Goal: Information Seeking & Learning: Learn about a topic

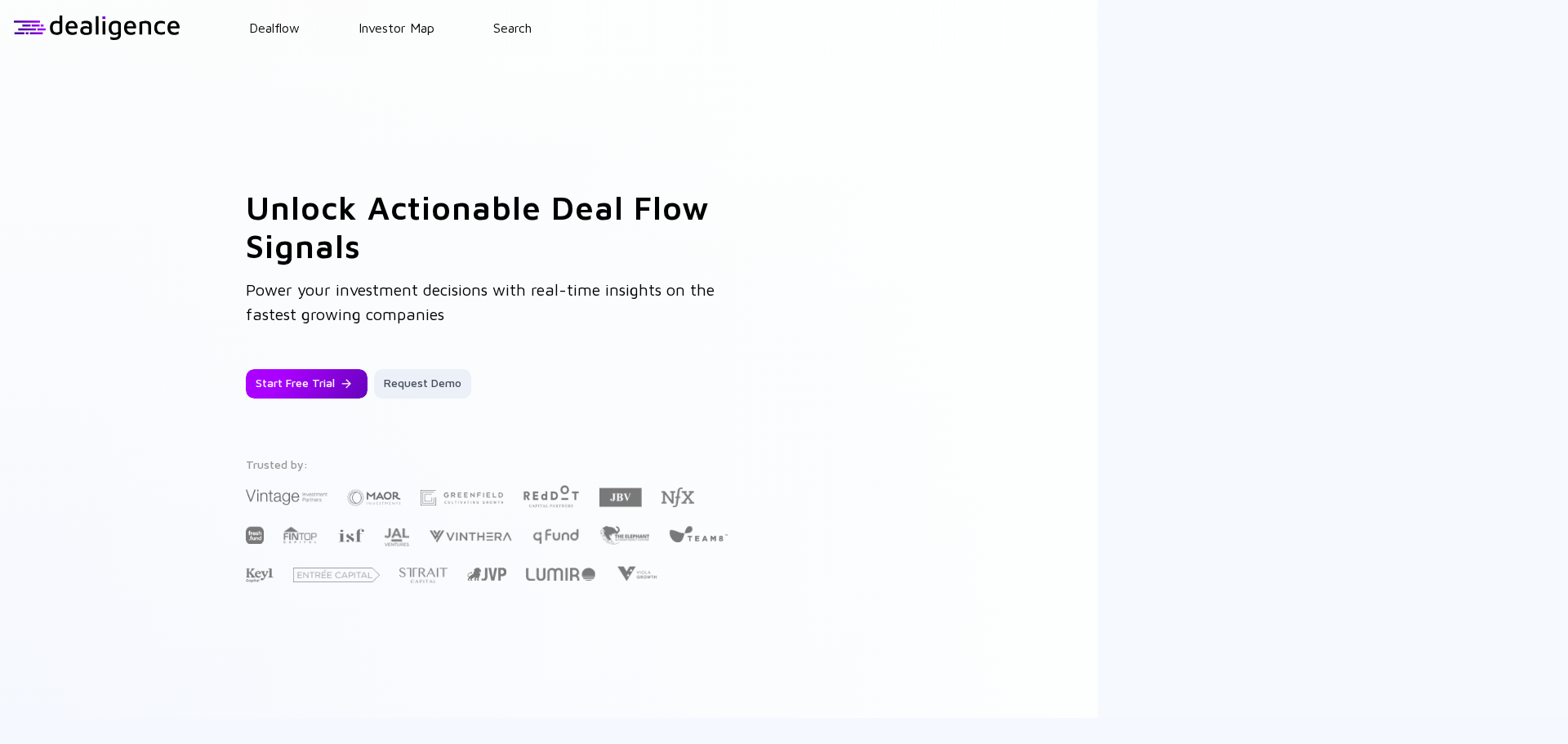
click at [324, 372] on div "Start Free Trial" at bounding box center [306, 384] width 122 height 30
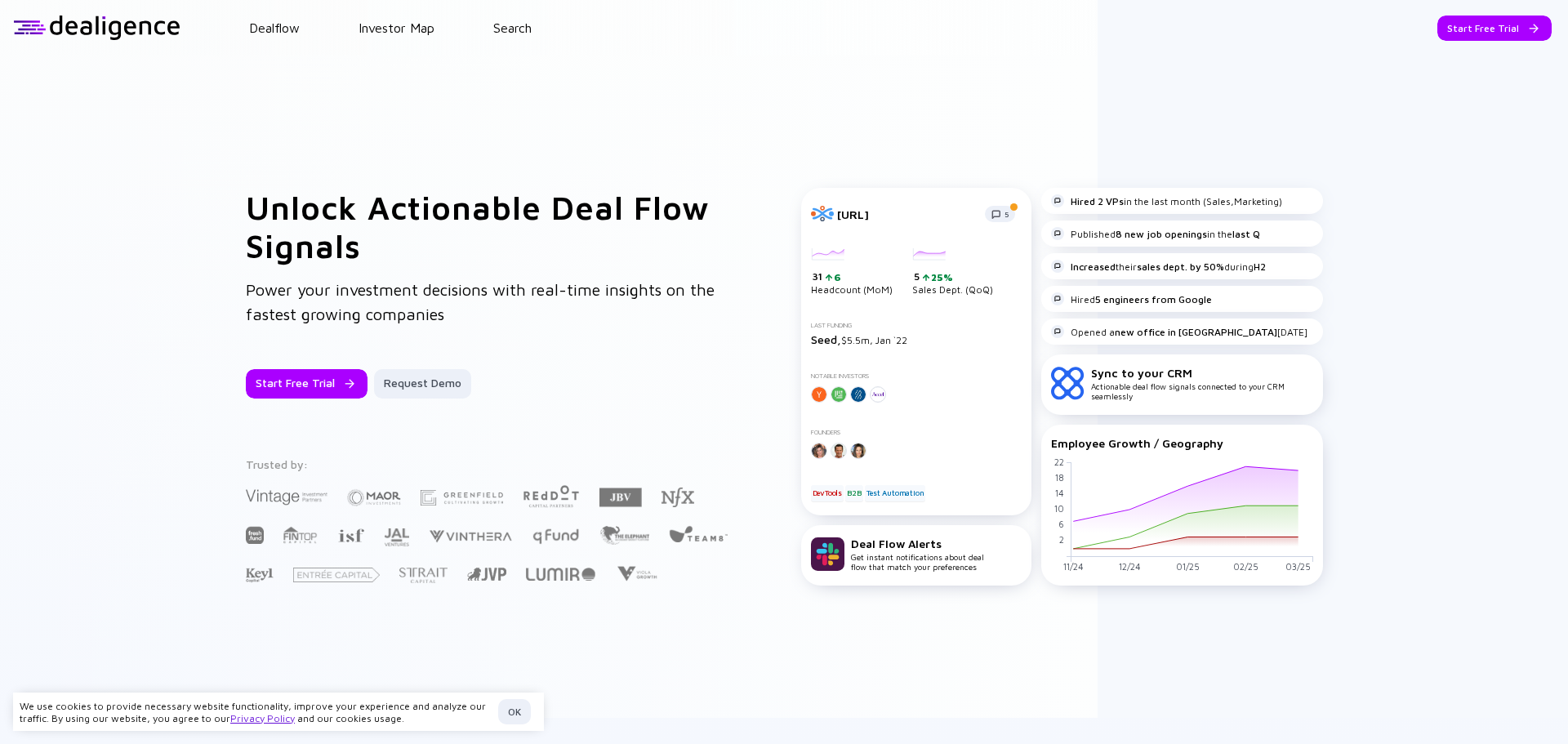
click at [523, 700] on div "OK" at bounding box center [515, 711] width 33 height 25
click at [1493, 29] on div "Start Free Trial" at bounding box center [1495, 28] width 115 height 25
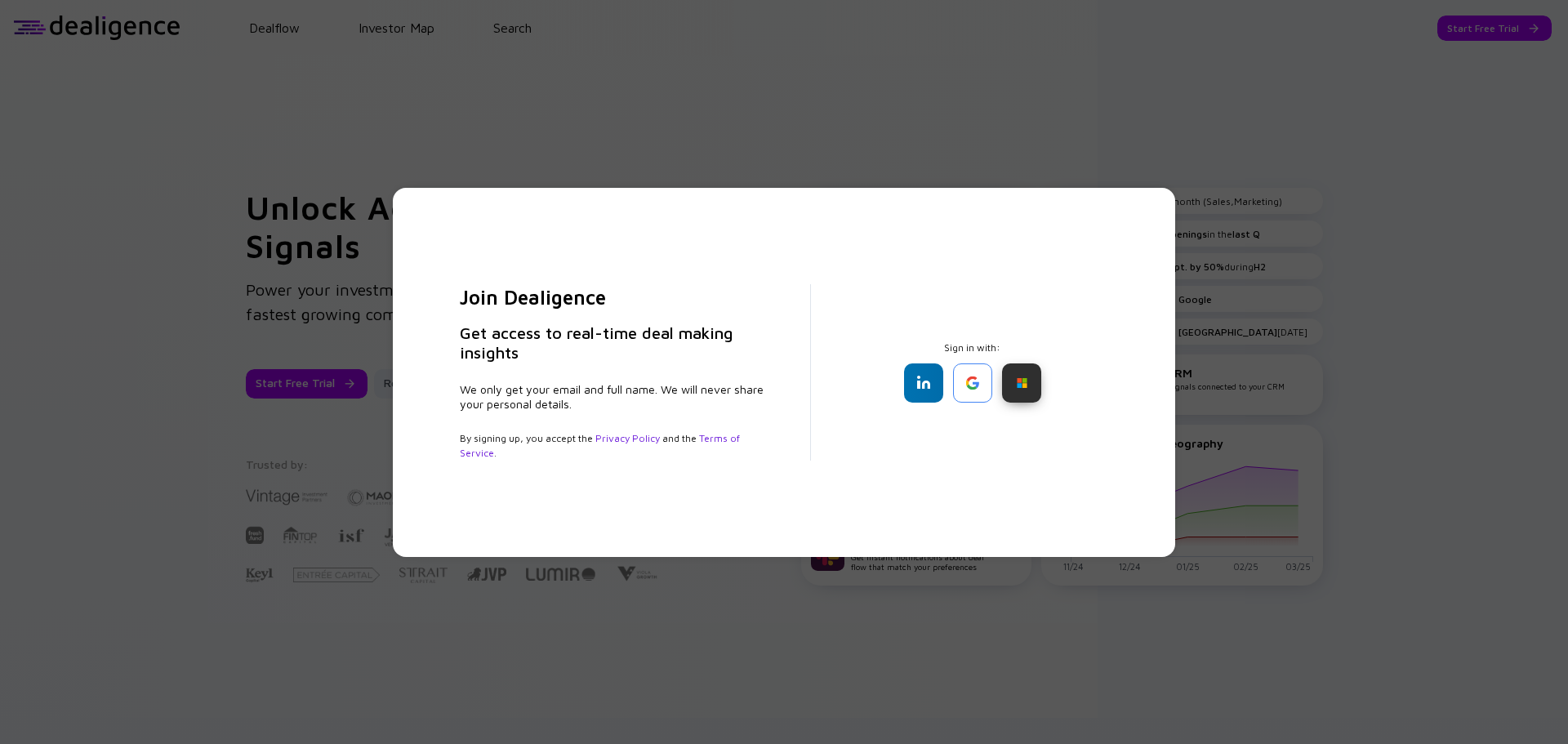
click at [1036, 382] on div at bounding box center [1021, 383] width 39 height 39
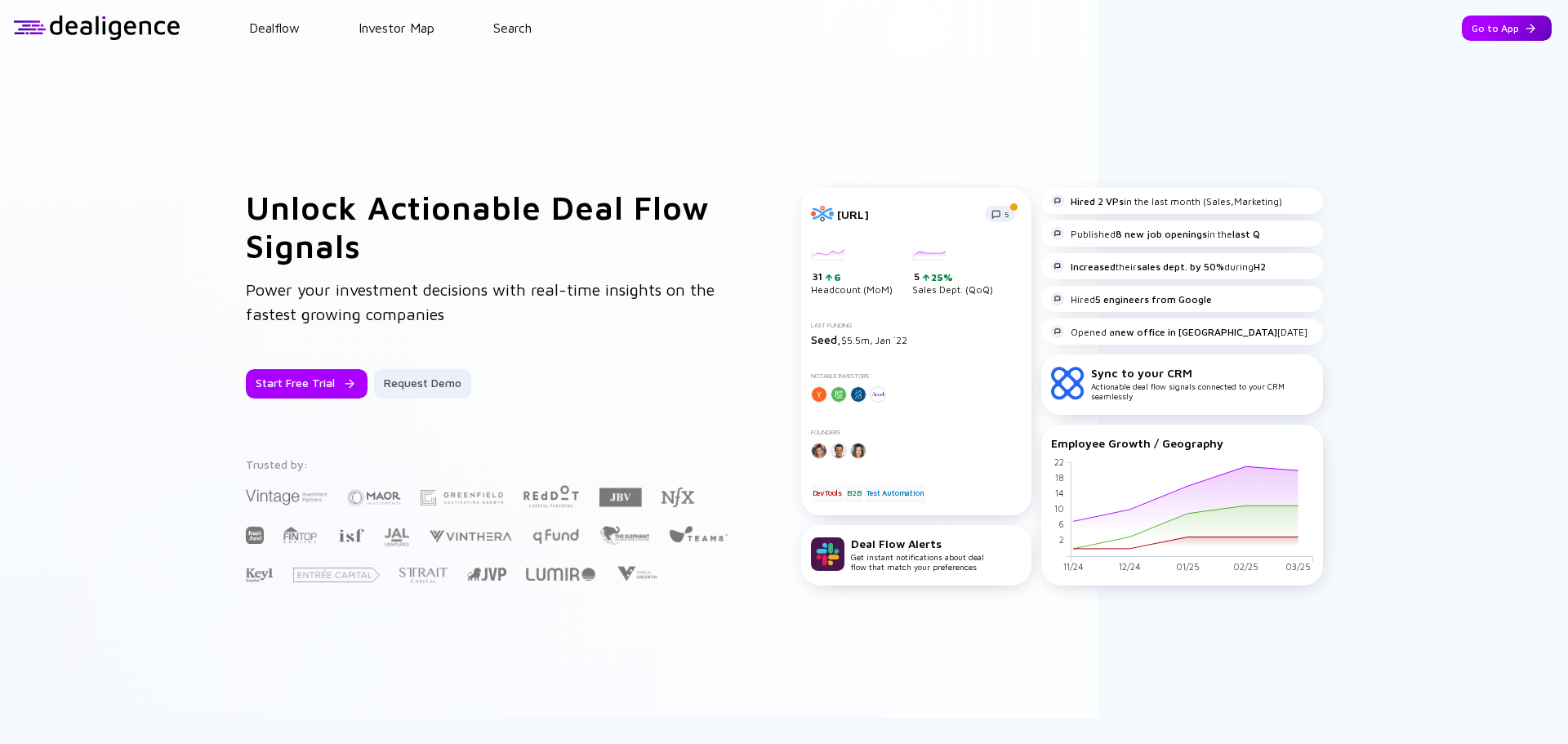
click at [1472, 30] on div "Go to App" at bounding box center [1506, 28] width 89 height 25
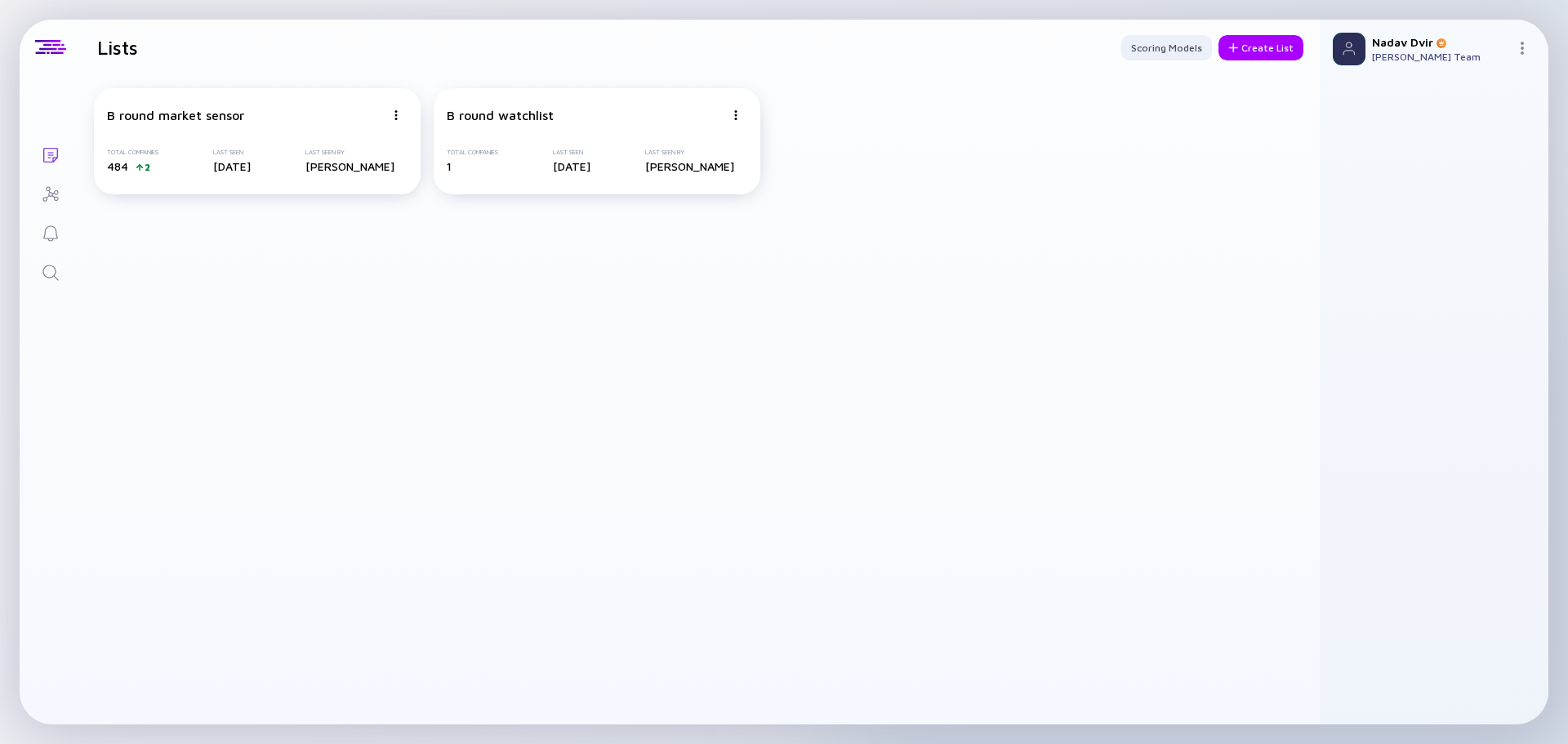
click at [52, 266] on icon "Search" at bounding box center [50, 273] width 16 height 16
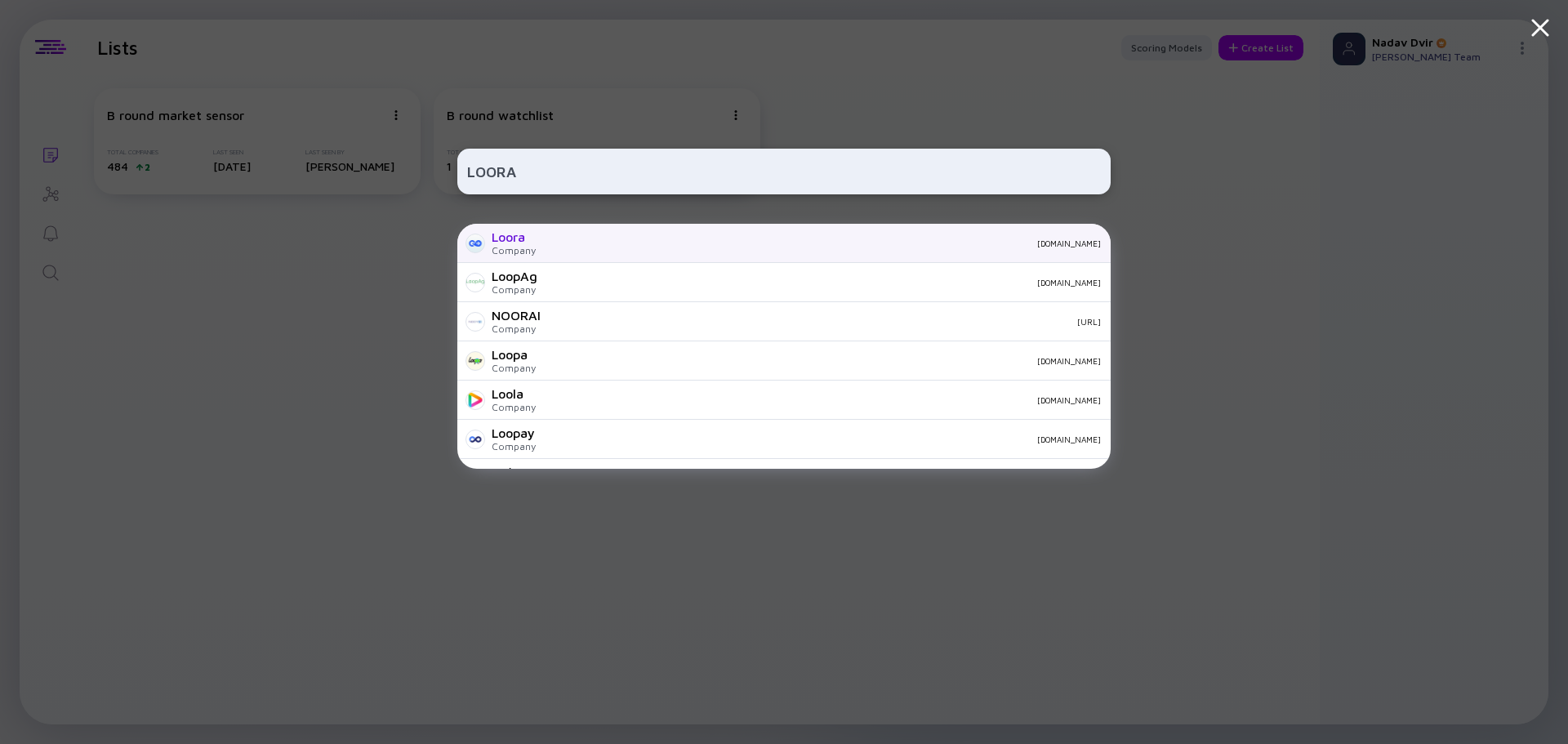
type input "LOORA"
click at [654, 253] on div "Loora Company [DOMAIN_NAME]" at bounding box center [784, 243] width 654 height 39
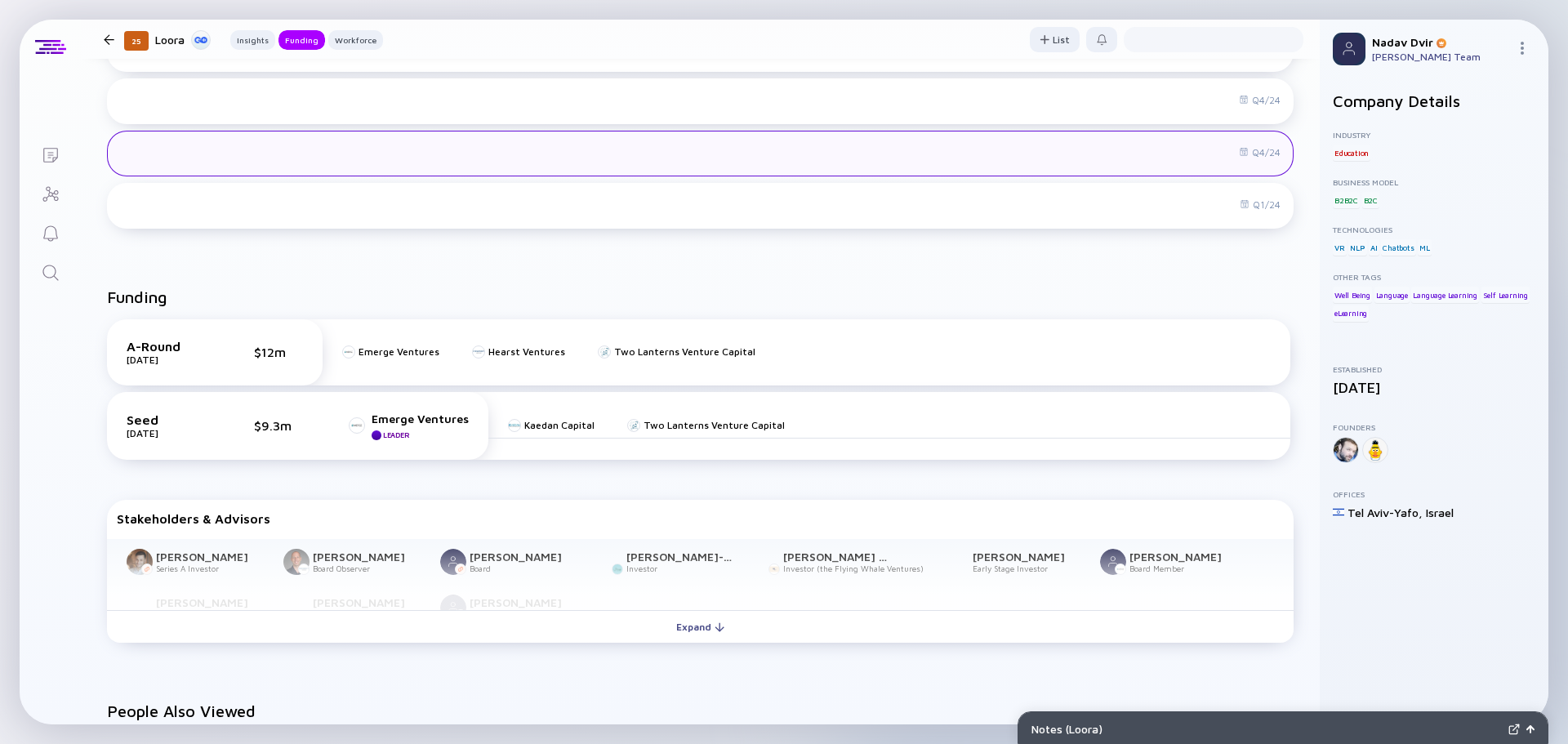
scroll to position [572, 0]
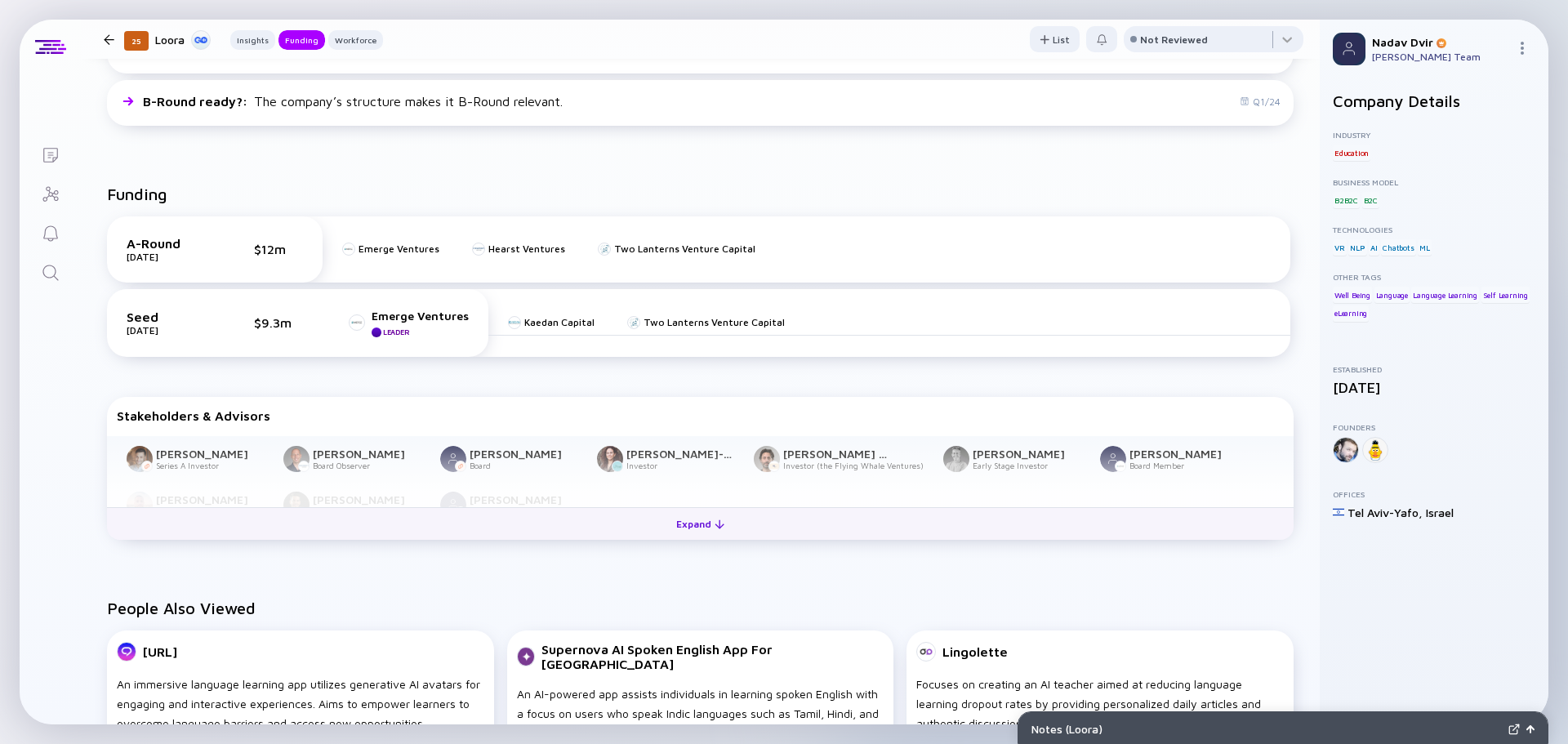
click at [708, 536] on button "Expand" at bounding box center [700, 523] width 1187 height 33
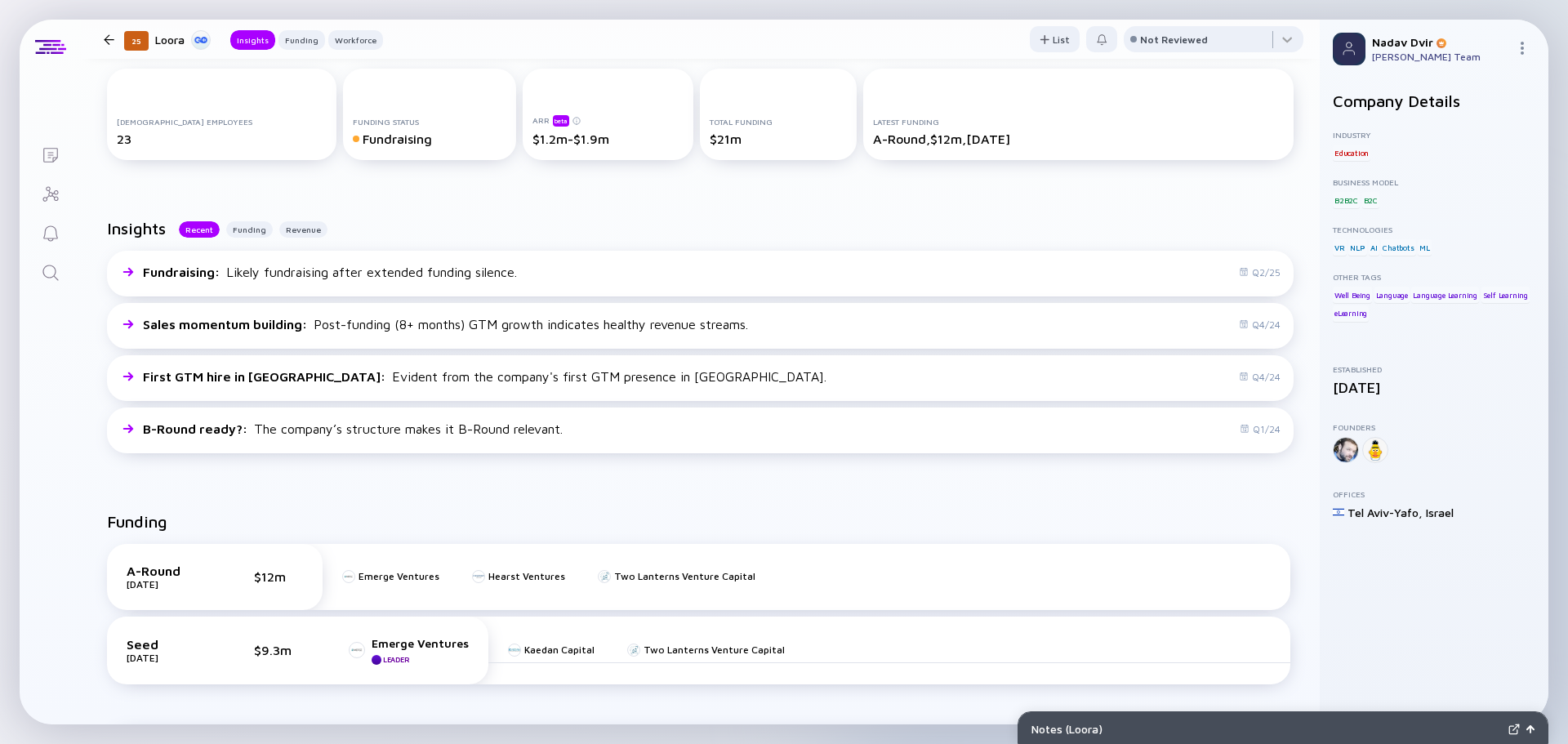
scroll to position [245, 0]
click at [814, 477] on div "Insights Recent Funding Revenue Fundraising : Likely fundraising after extended…" at bounding box center [700, 339] width 1239 height 293
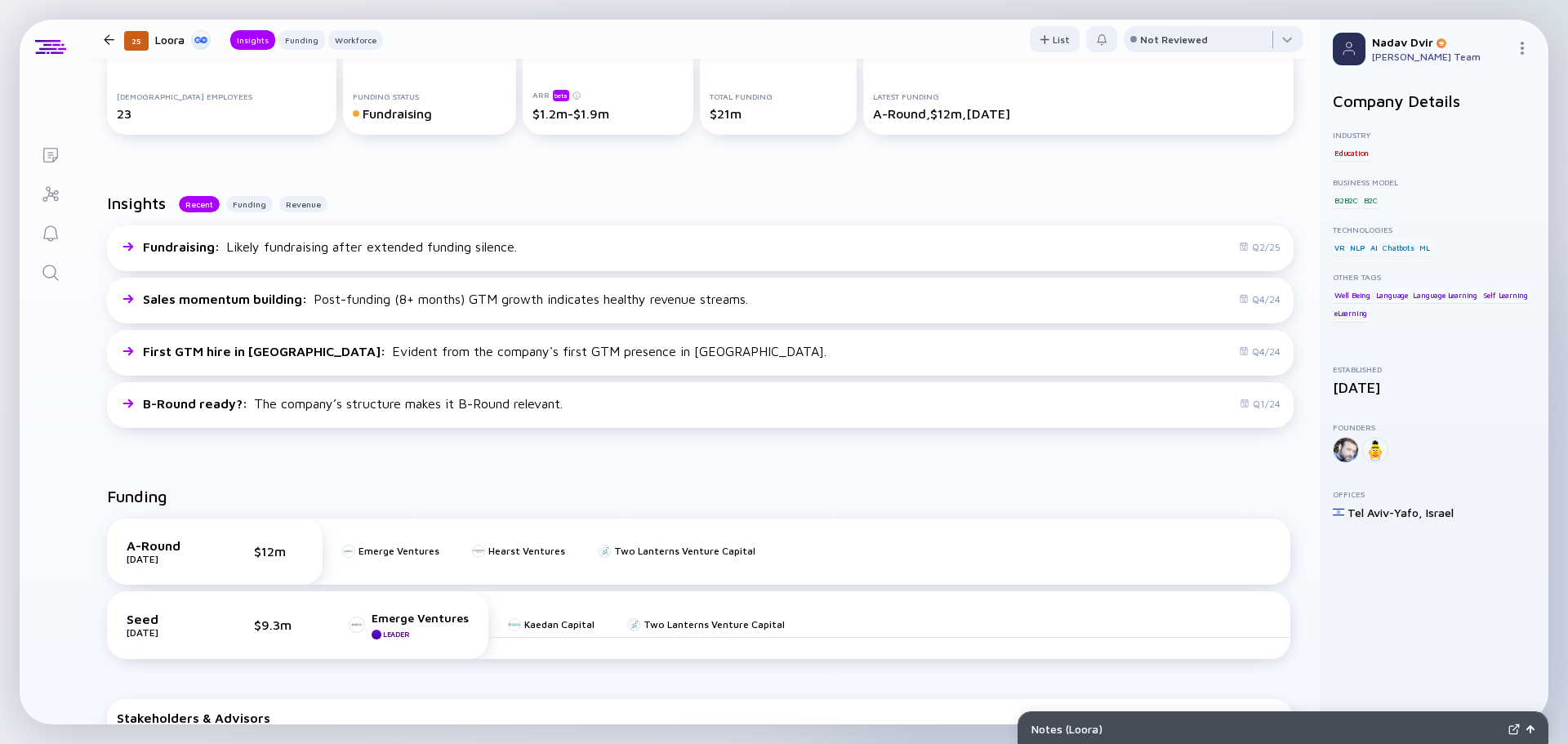
scroll to position [176, 0]
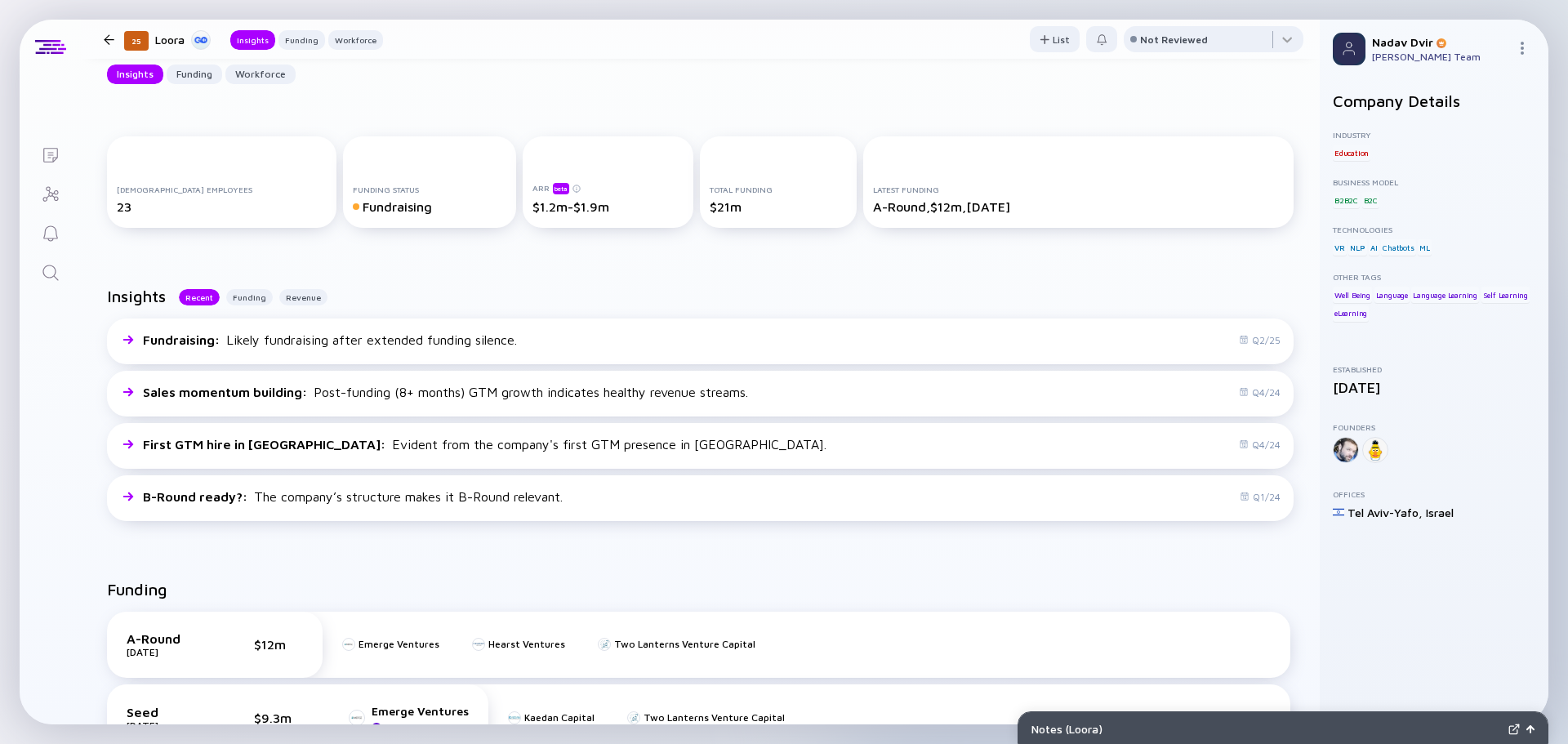
drag, startPoint x: 238, startPoint y: 296, endPoint x: 270, endPoint y: 296, distance: 32.0
click at [241, 296] on div "Funding" at bounding box center [250, 297] width 47 height 16
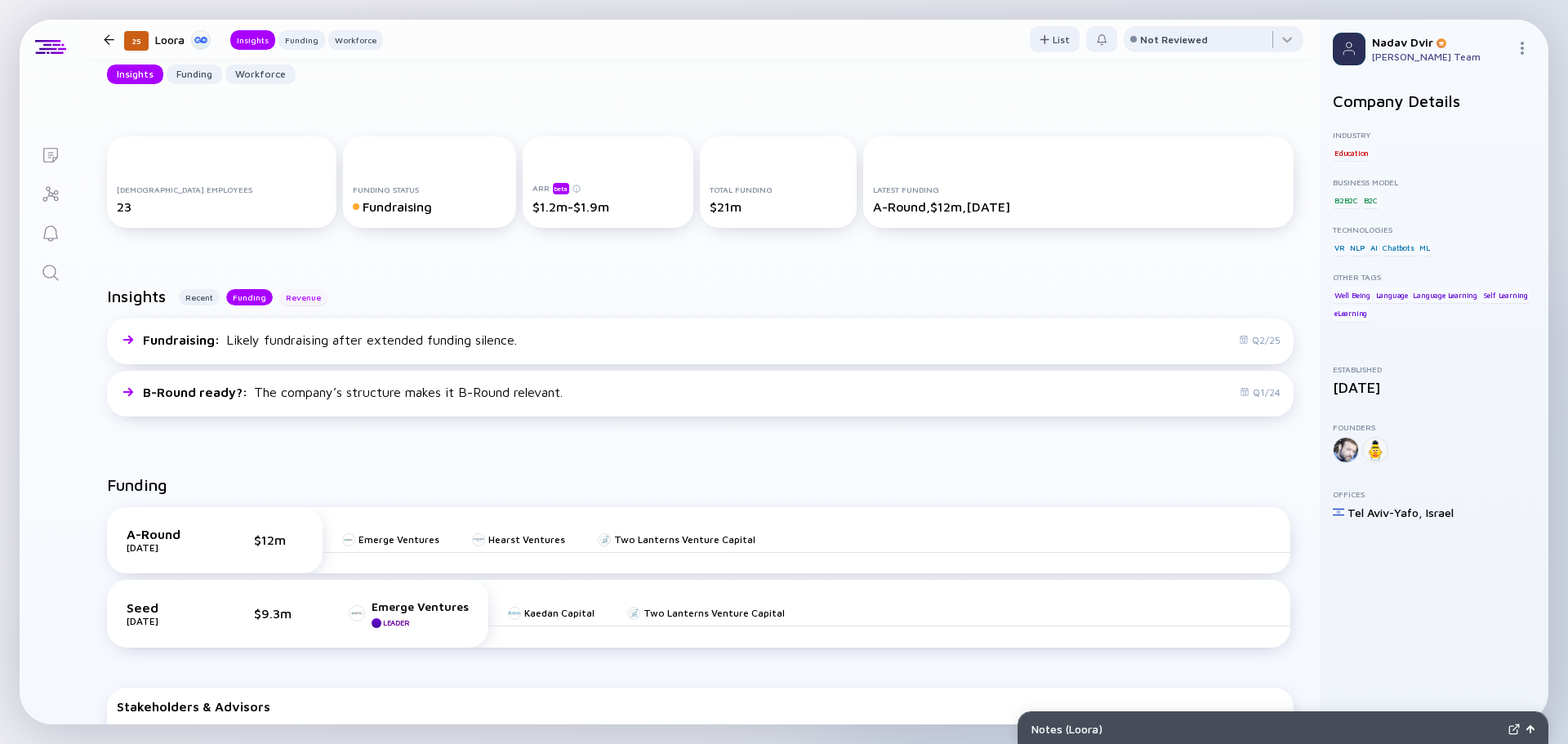
click at [286, 296] on div "Revenue" at bounding box center [304, 297] width 49 height 16
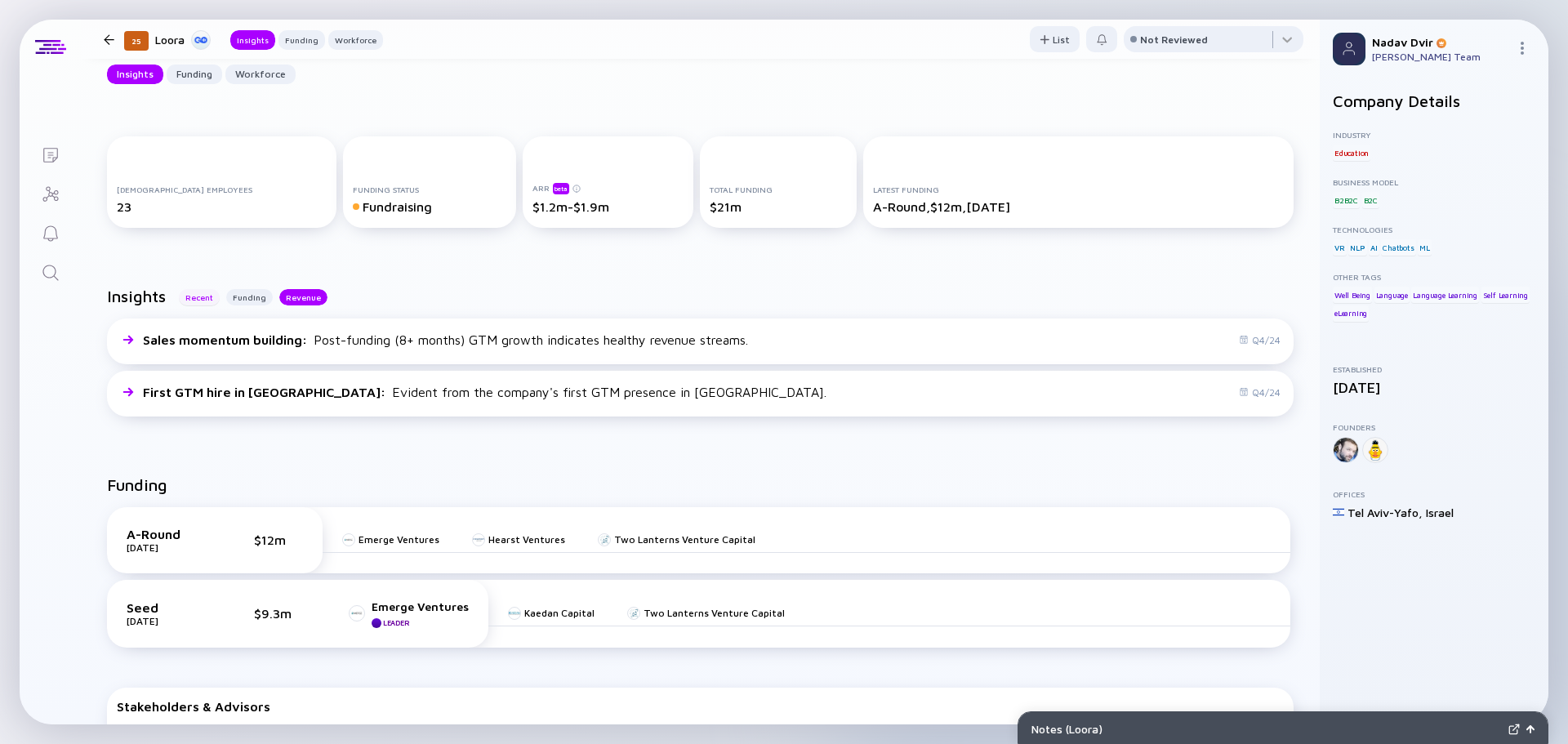
click at [217, 298] on div "Recent" at bounding box center [199, 297] width 41 height 16
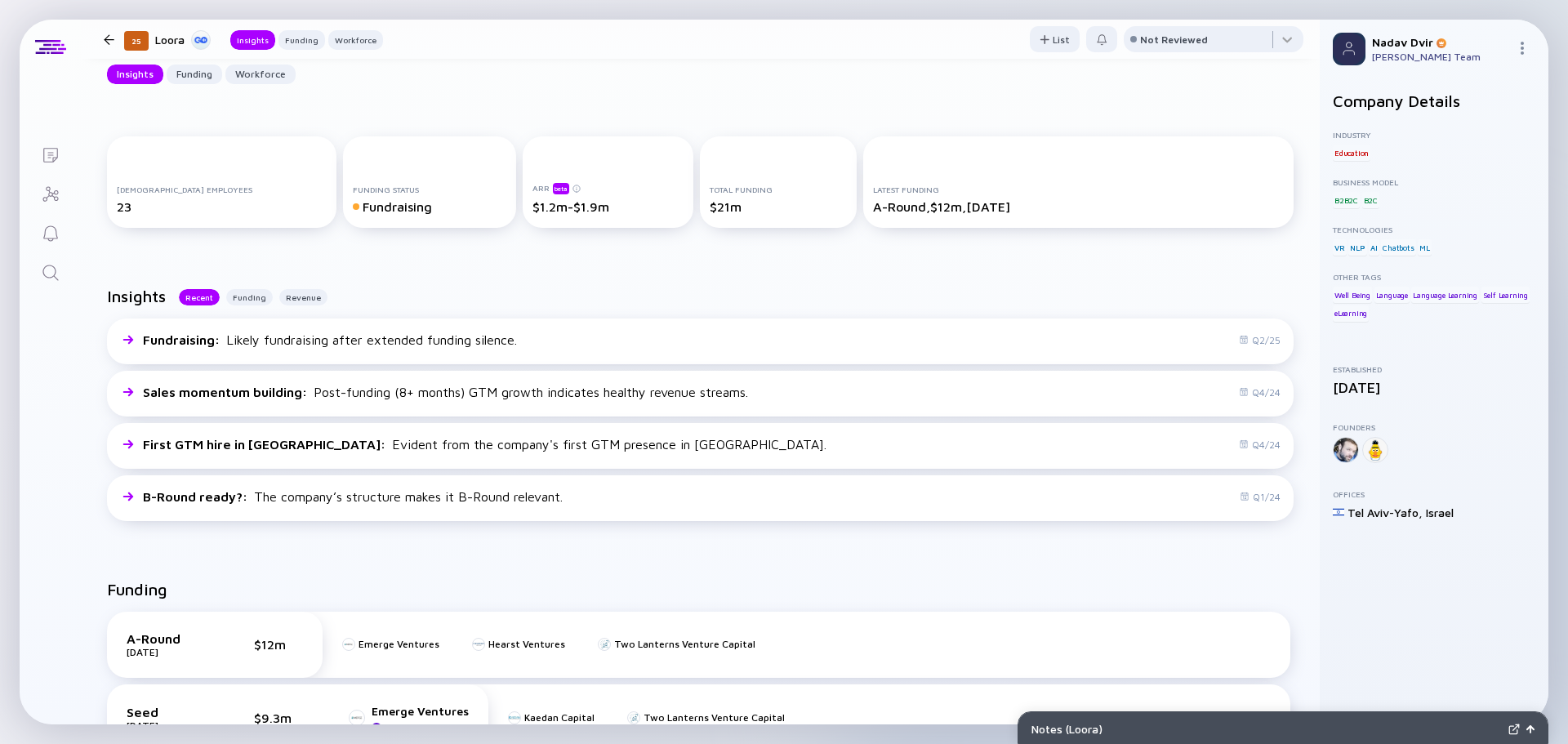
drag, startPoint x: 203, startPoint y: 72, endPoint x: 236, endPoint y: 73, distance: 33.0
click at [203, 73] on div "Funding" at bounding box center [194, 74] width 56 height 25
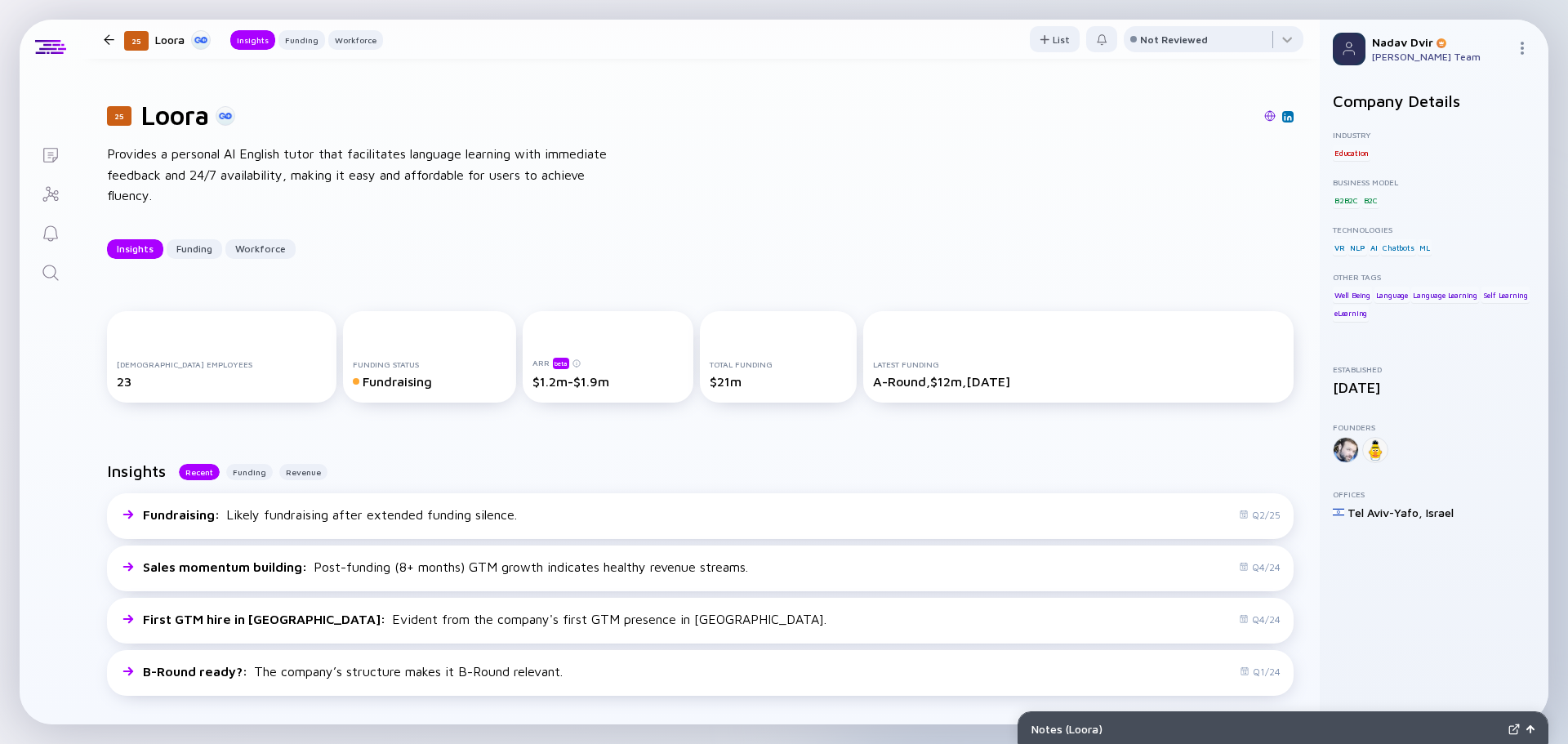
scroll to position [0, 0]
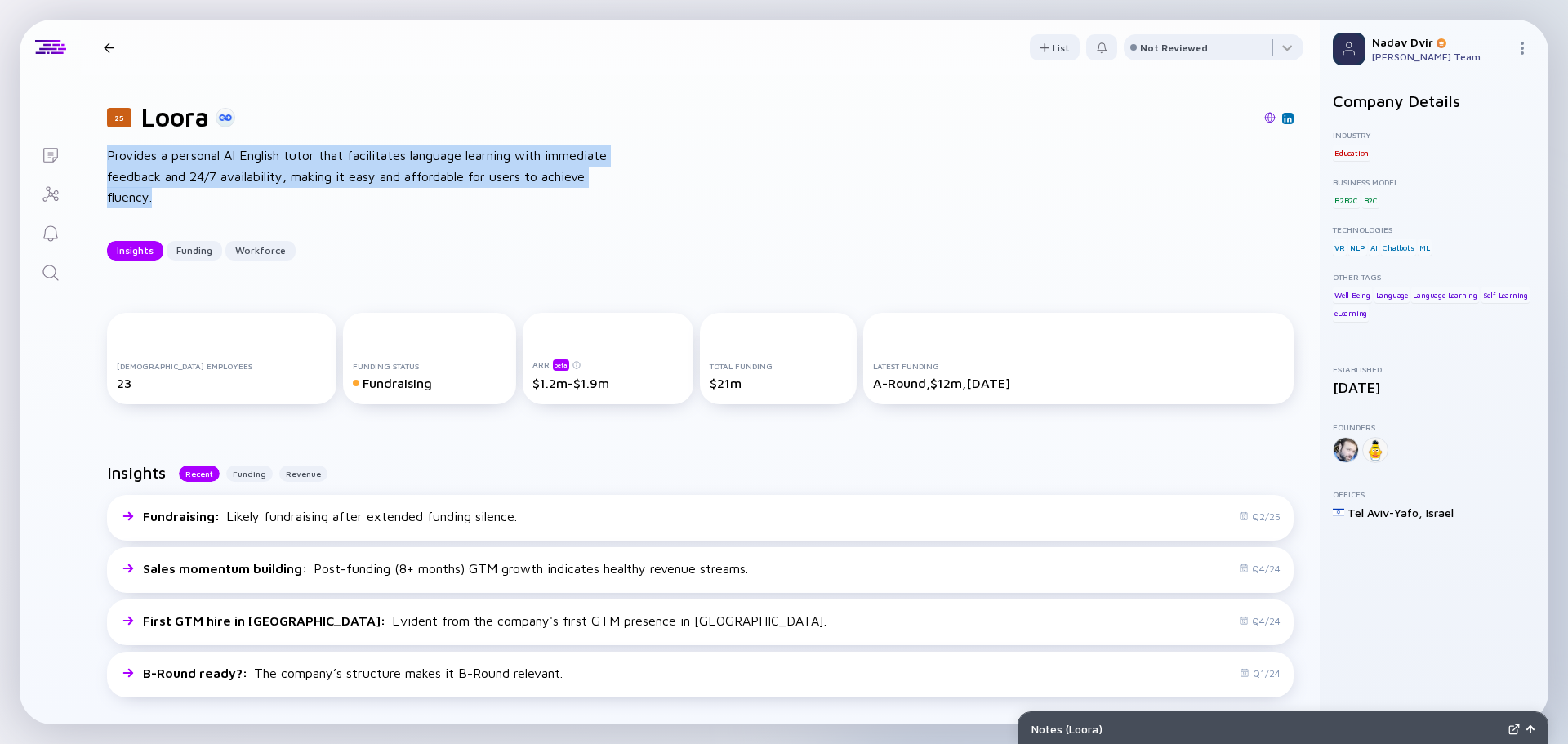
drag, startPoint x: 138, startPoint y: 156, endPoint x: 526, endPoint y: 194, distance: 389.9
click at [526, 194] on div "25 Loora Provides a personal AI English tutor that facilitates language learnin…" at bounding box center [700, 181] width 1239 height 212
click at [525, 195] on div "Provides a personal AI English tutor that facilitates language learning with im…" at bounding box center [368, 176] width 523 height 63
drag, startPoint x: 209, startPoint y: 201, endPoint x: 108, endPoint y: 152, distance: 112.3
click at [108, 152] on div "Provides a personal AI English tutor that facilitates language learning with im…" at bounding box center [368, 176] width 523 height 63
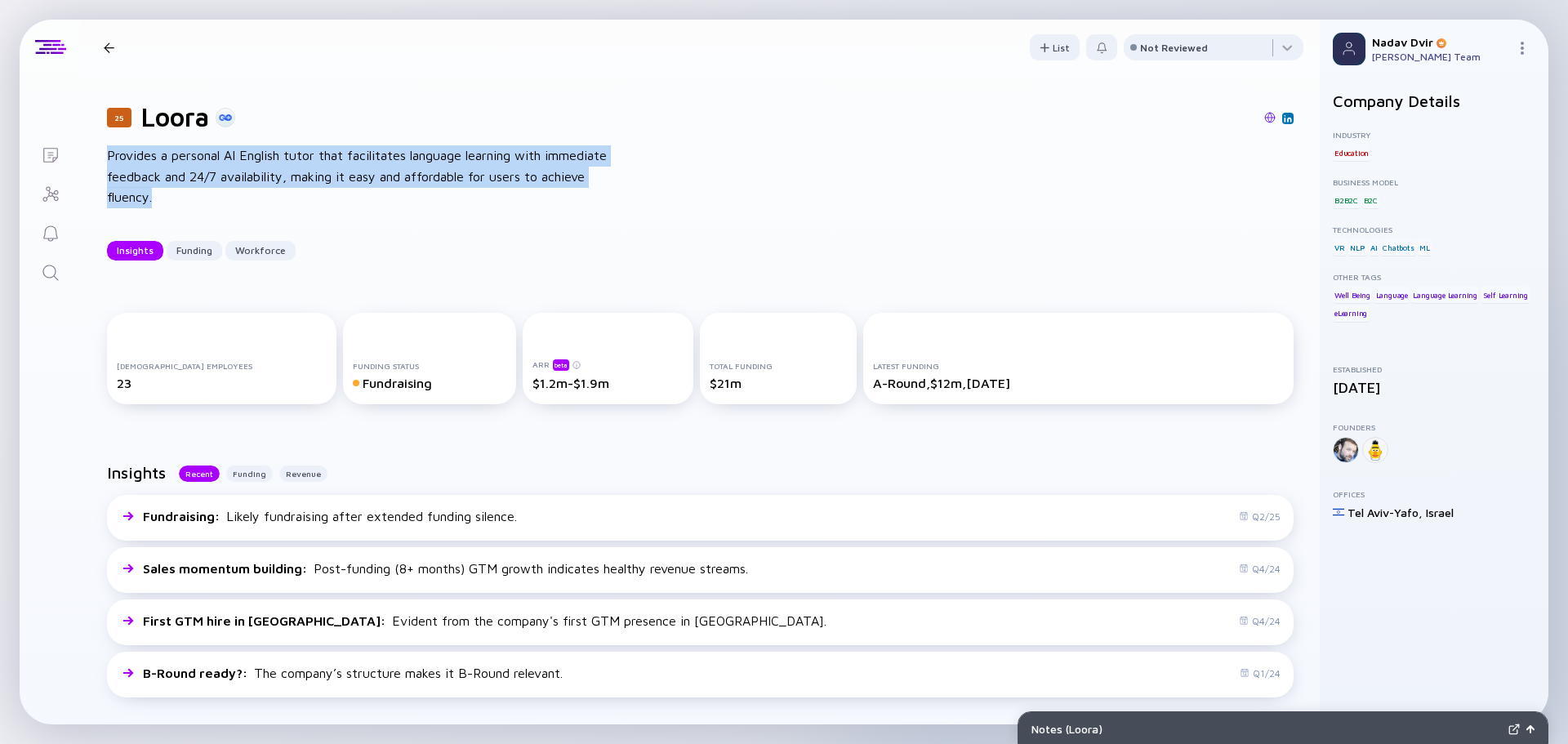
click at [104, 152] on div "25 Loora Provides a personal AI English tutor that facilitates language learnin…" at bounding box center [700, 181] width 1239 height 212
drag, startPoint x: 103, startPoint y: 153, endPoint x: 174, endPoint y: 200, distance: 85.1
click at [174, 200] on div "25 Loora Provides a personal AI English tutor that facilitates language learnin…" at bounding box center [700, 181] width 1239 height 212
click at [174, 200] on div "Provides a personal AI English tutor that facilitates language learning with im…" at bounding box center [368, 176] width 523 height 63
drag, startPoint x: 202, startPoint y: 188, endPoint x: 105, endPoint y: 155, distance: 102.5
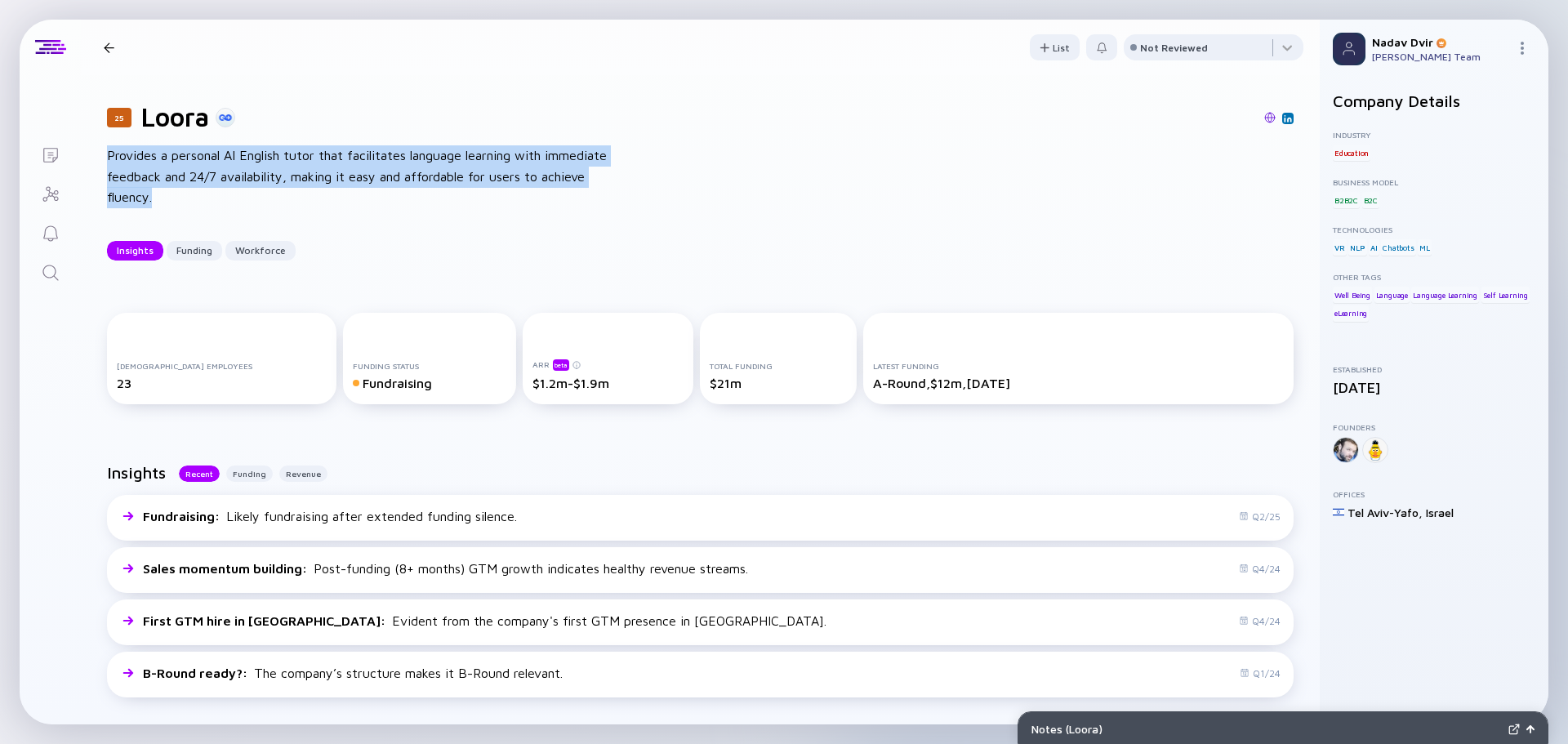
click at [105, 155] on div "25 Loora Provides a personal AI English tutor that facilitates language learnin…" at bounding box center [700, 181] width 1239 height 212
drag, startPoint x: 105, startPoint y: 155, endPoint x: 161, endPoint y: 197, distance: 70.0
click at [161, 197] on div "25 Loora Provides a personal AI English tutor that facilitates language learnin…" at bounding box center [700, 181] width 1239 height 212
click at [161, 198] on div "Provides a personal AI English tutor that facilitates language learning with im…" at bounding box center [368, 176] width 523 height 63
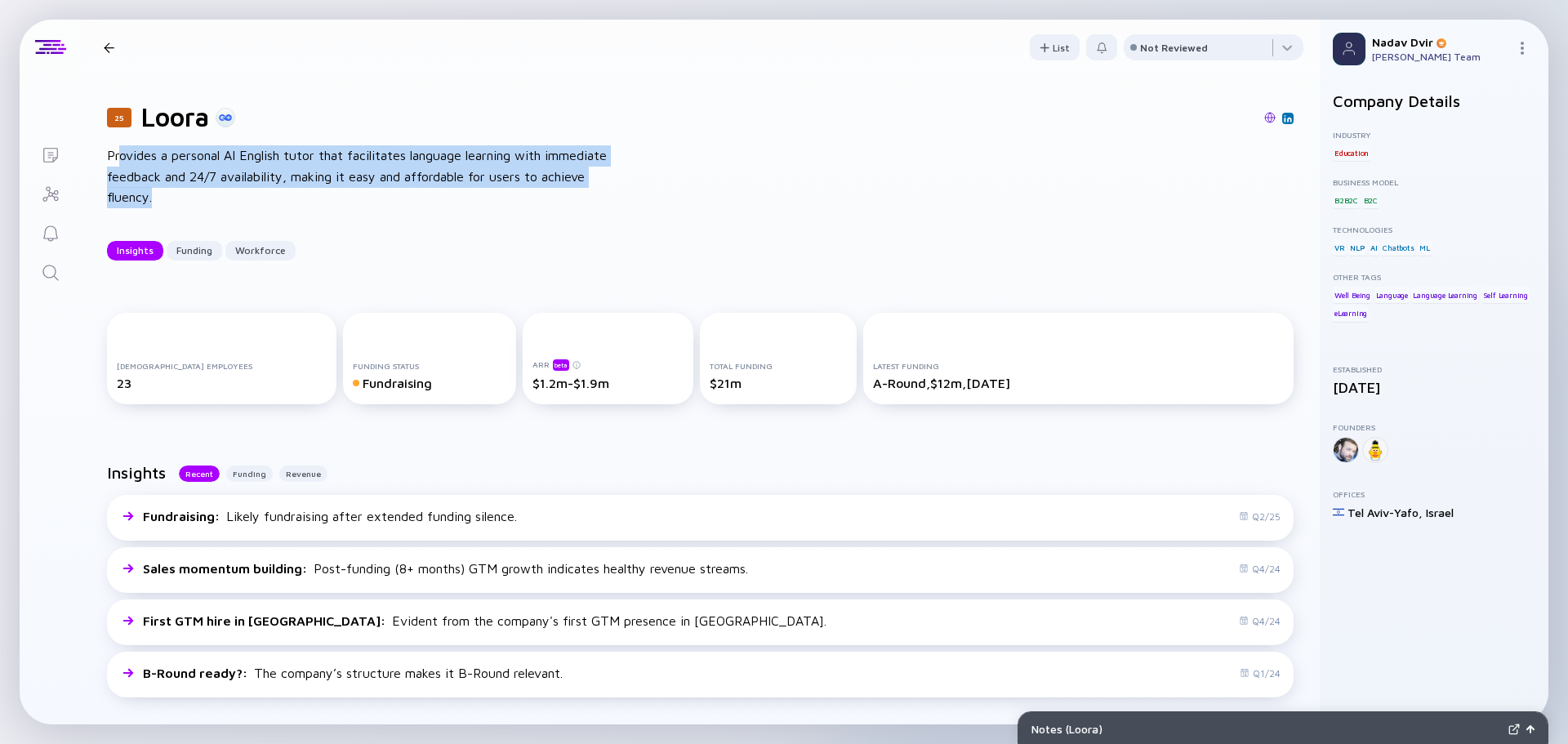
drag, startPoint x: 185, startPoint y: 201, endPoint x: 112, endPoint y: 159, distance: 84.2
click at [112, 159] on div "Provides a personal AI English tutor that facilitates language learning with im…" at bounding box center [368, 176] width 523 height 63
click at [100, 155] on div "25 Loora Provides a personal AI English tutor that facilitates language learnin…" at bounding box center [700, 181] width 1239 height 212
drag, startPoint x: 105, startPoint y: 155, endPoint x: 169, endPoint y: 188, distance: 72.0
click at [169, 188] on div "25 Loora Provides a personal AI English tutor that facilitates language learnin…" at bounding box center [700, 181] width 1239 height 212
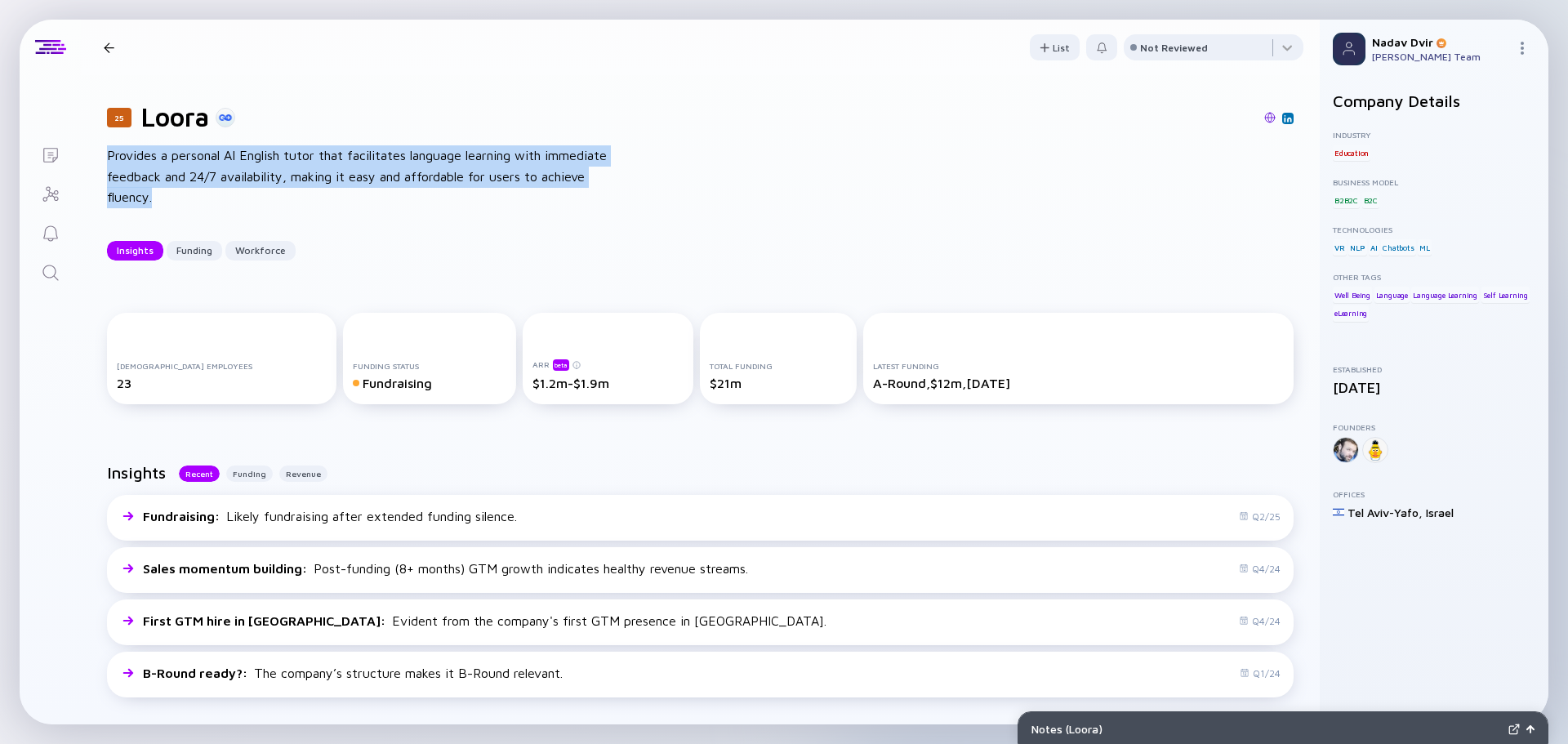
click at [169, 188] on div "Provides a personal AI English tutor that facilitates language learning with im…" at bounding box center [368, 176] width 523 height 63
drag, startPoint x: 160, startPoint y: 201, endPoint x: 113, endPoint y: 143, distance: 74.7
click at [113, 143] on div "25 Loora Provides a personal AI English tutor that facilitates language learnin…" at bounding box center [700, 181] width 1239 height 212
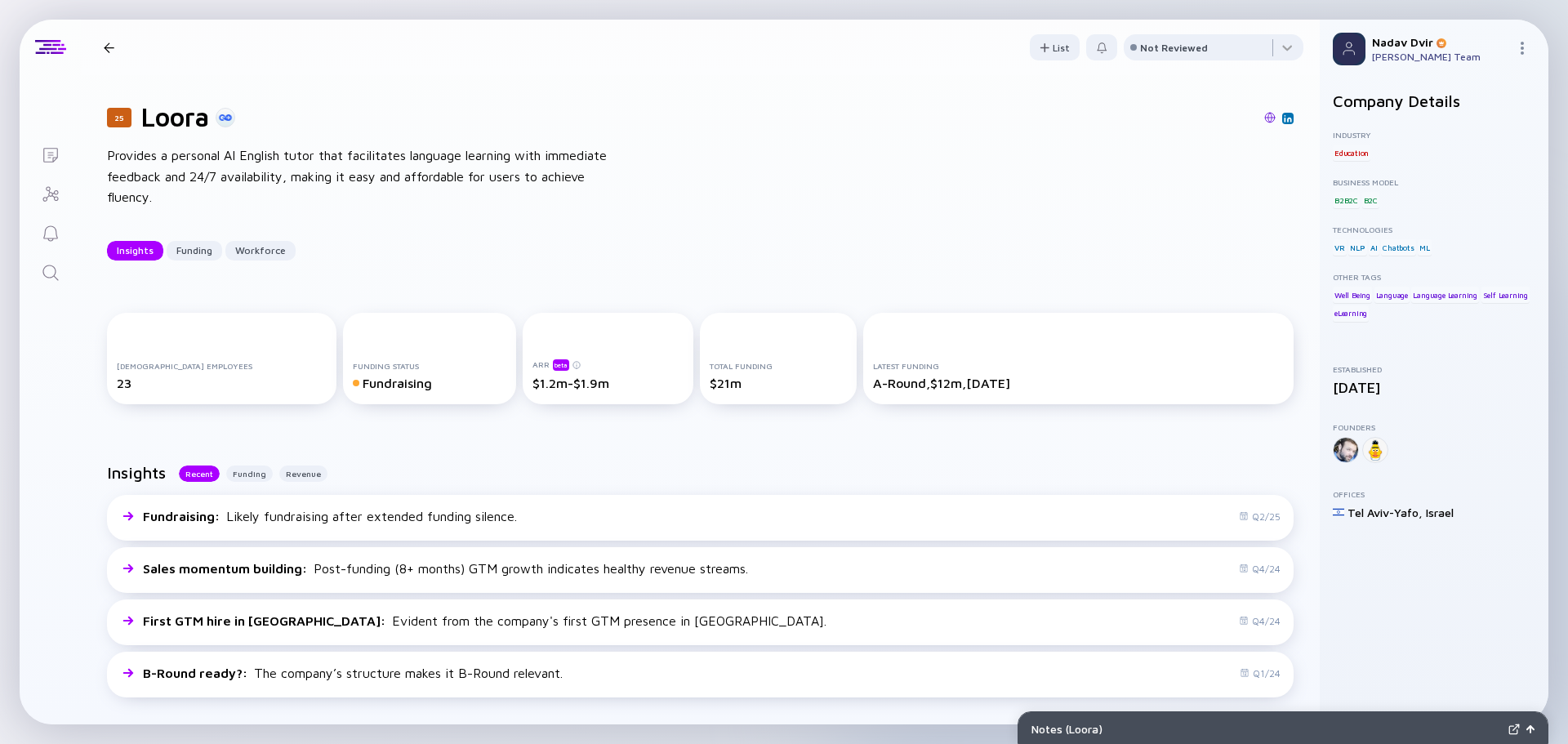
click at [106, 150] on div "25 Loora Provides a personal AI English tutor that facilitates language learnin…" at bounding box center [700, 181] width 1239 height 212
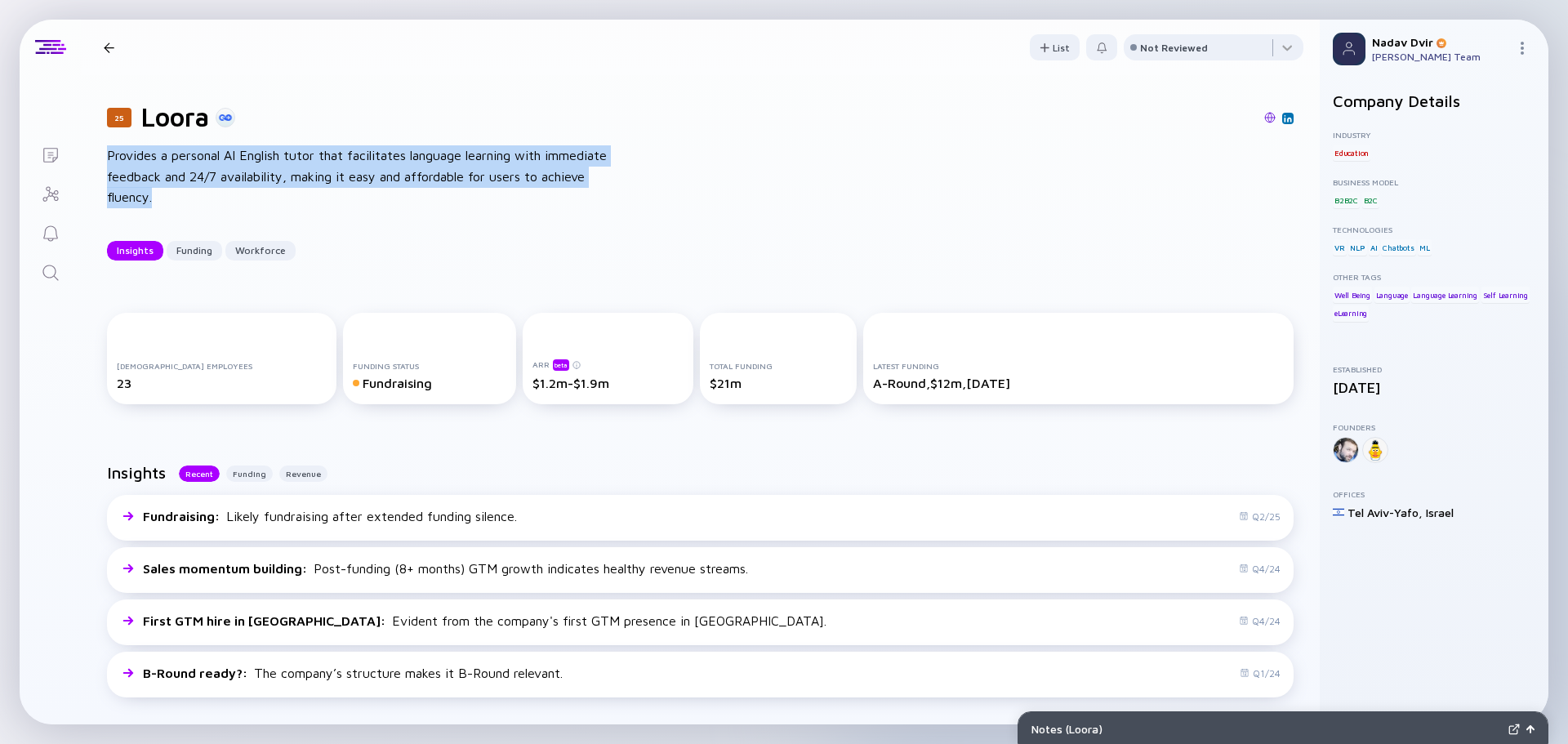
drag, startPoint x: 105, startPoint y: 157, endPoint x: 164, endPoint y: 188, distance: 66.6
click at [164, 188] on div "25 Loora Provides a personal AI English tutor that facilitates language learnin…" at bounding box center [700, 181] width 1239 height 212
click at [165, 190] on div "Provides a personal AI English tutor that facilitates language learning with im…" at bounding box center [368, 176] width 523 height 63
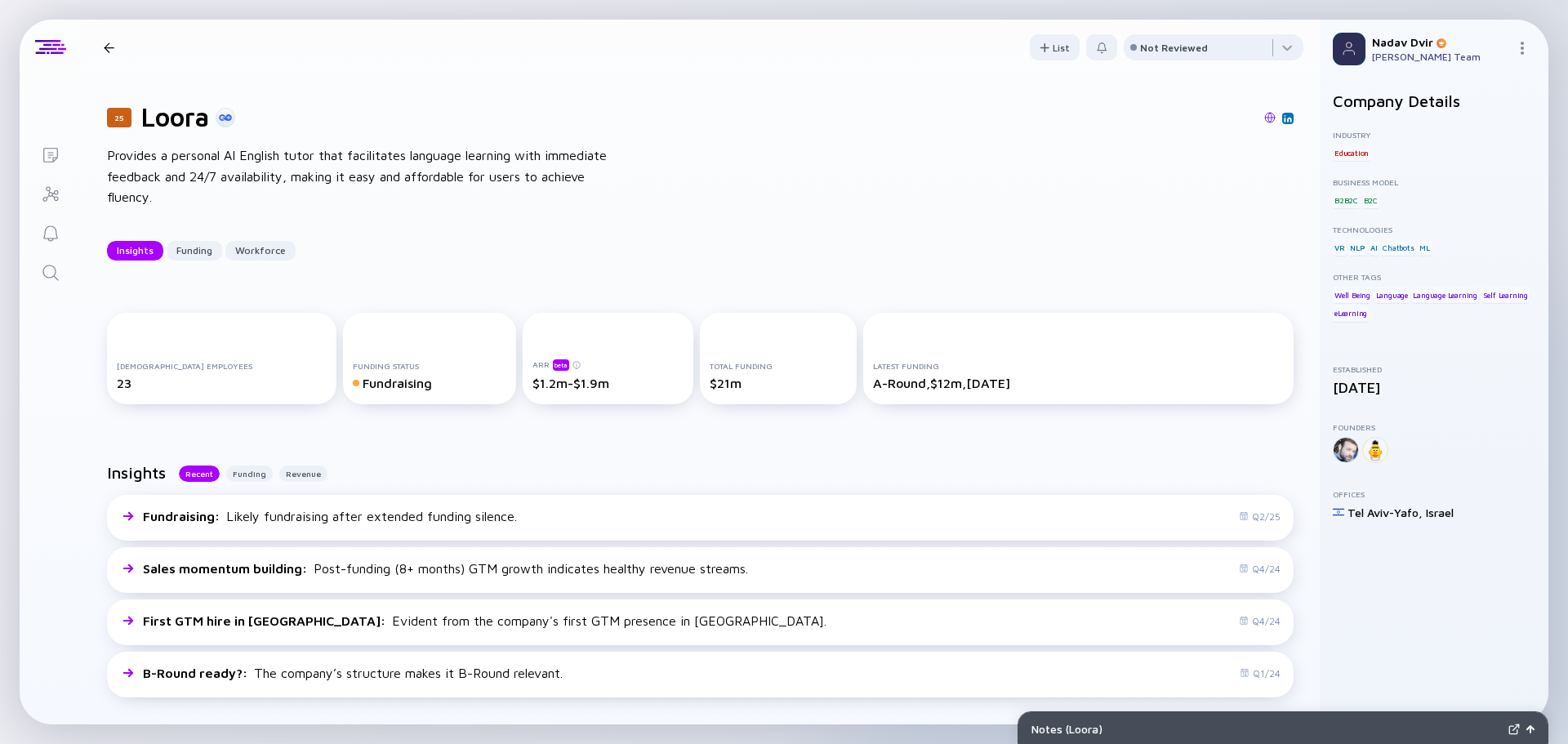
click at [532, 379] on div "$1.2m-$1.9m" at bounding box center [608, 383] width 151 height 15
click at [553, 364] on div "beta" at bounding box center [561, 365] width 16 height 11
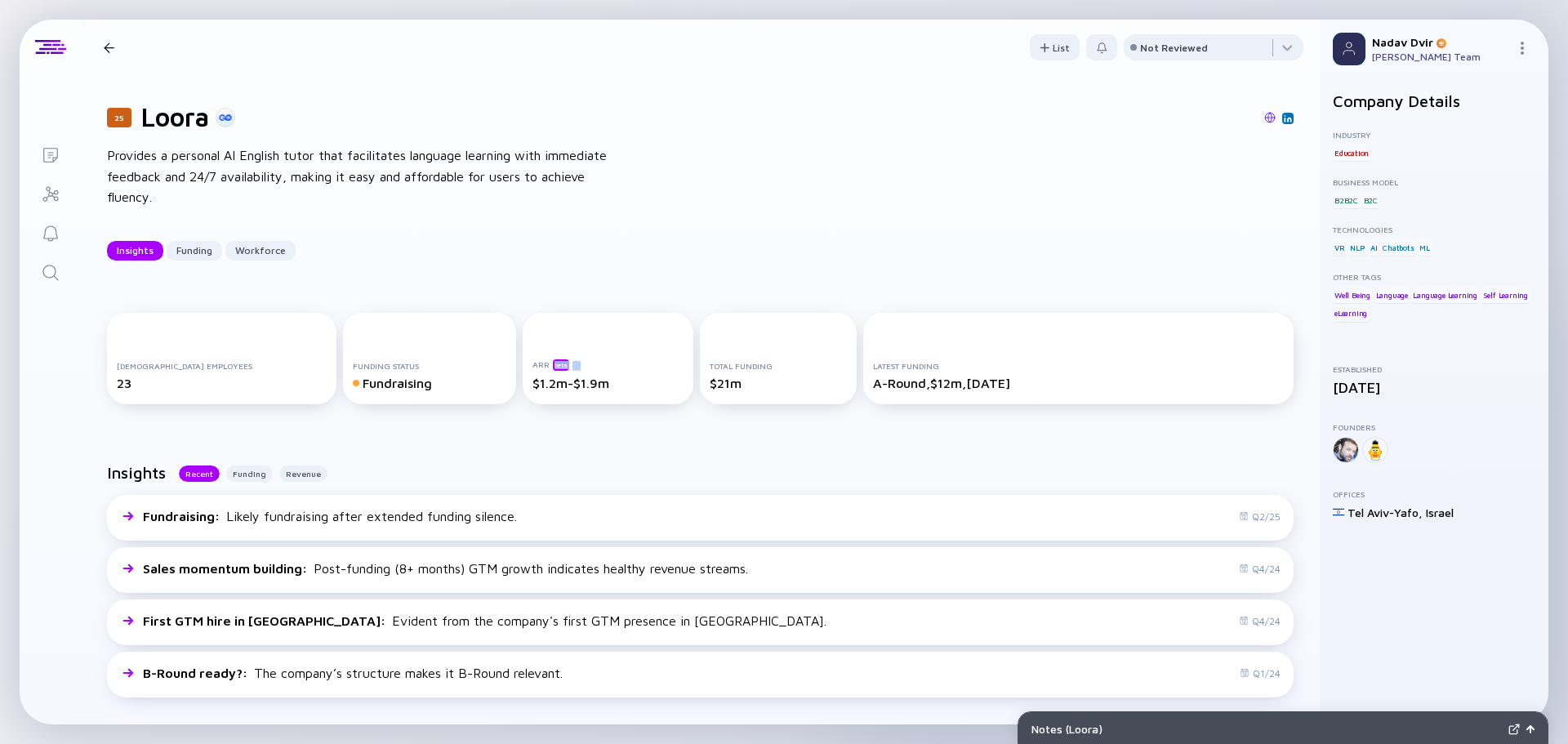
click at [553, 364] on div "beta" at bounding box center [561, 365] width 16 height 11
click at [540, 398] on div "ARR beta $1.2m-$1.9m" at bounding box center [608, 358] width 171 height 91
click at [543, 379] on div "$1.2m-$1.9m" at bounding box center [608, 383] width 151 height 15
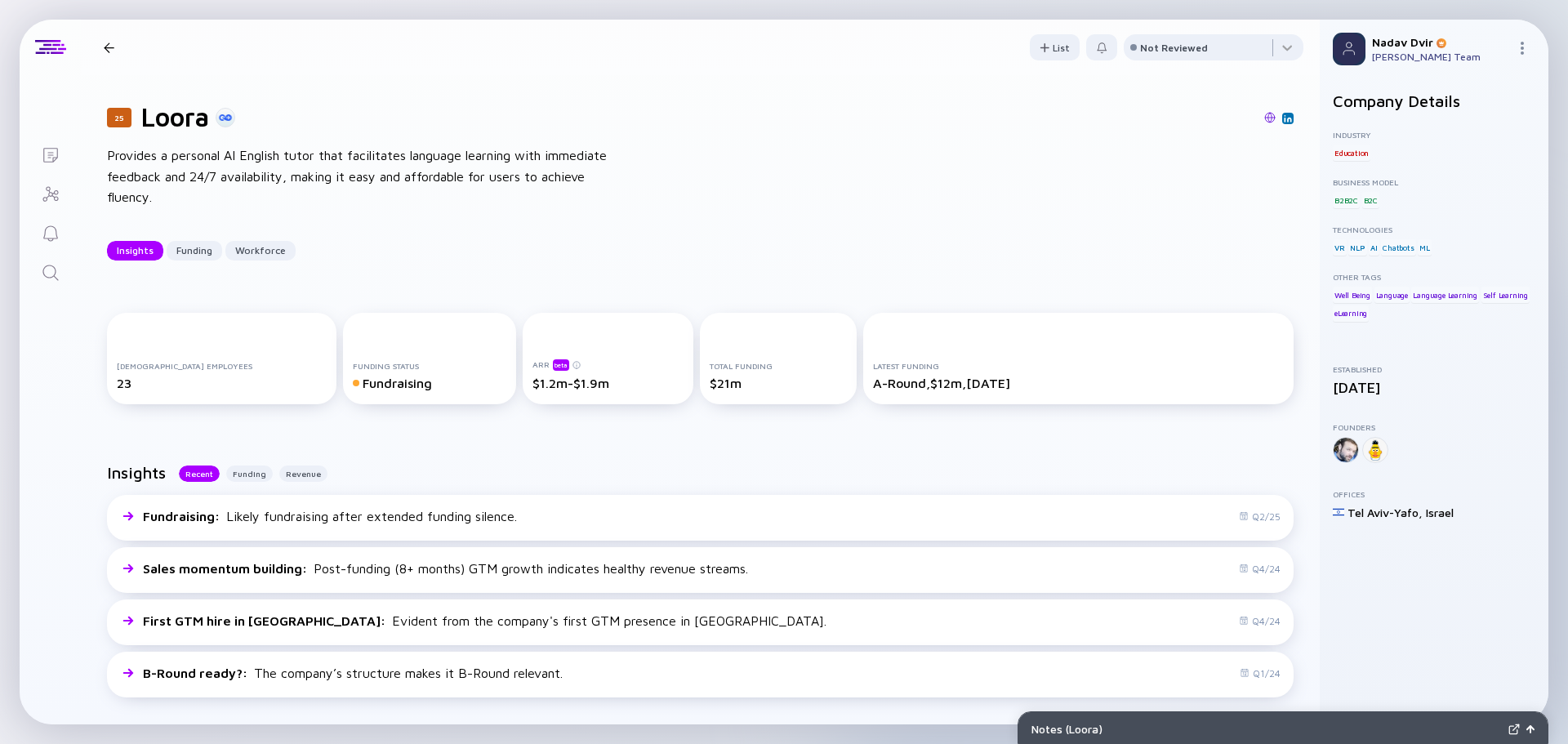
click at [834, 288] on div "[DEMOGRAPHIC_DATA] Employees 23 Funding Status Fundraising ARR beta $1.2m-$1.9m…" at bounding box center [700, 361] width 1239 height 150
click at [491, 175] on div "Provides a personal AI English tutor that facilitates language learning with im…" at bounding box center [368, 176] width 523 height 63
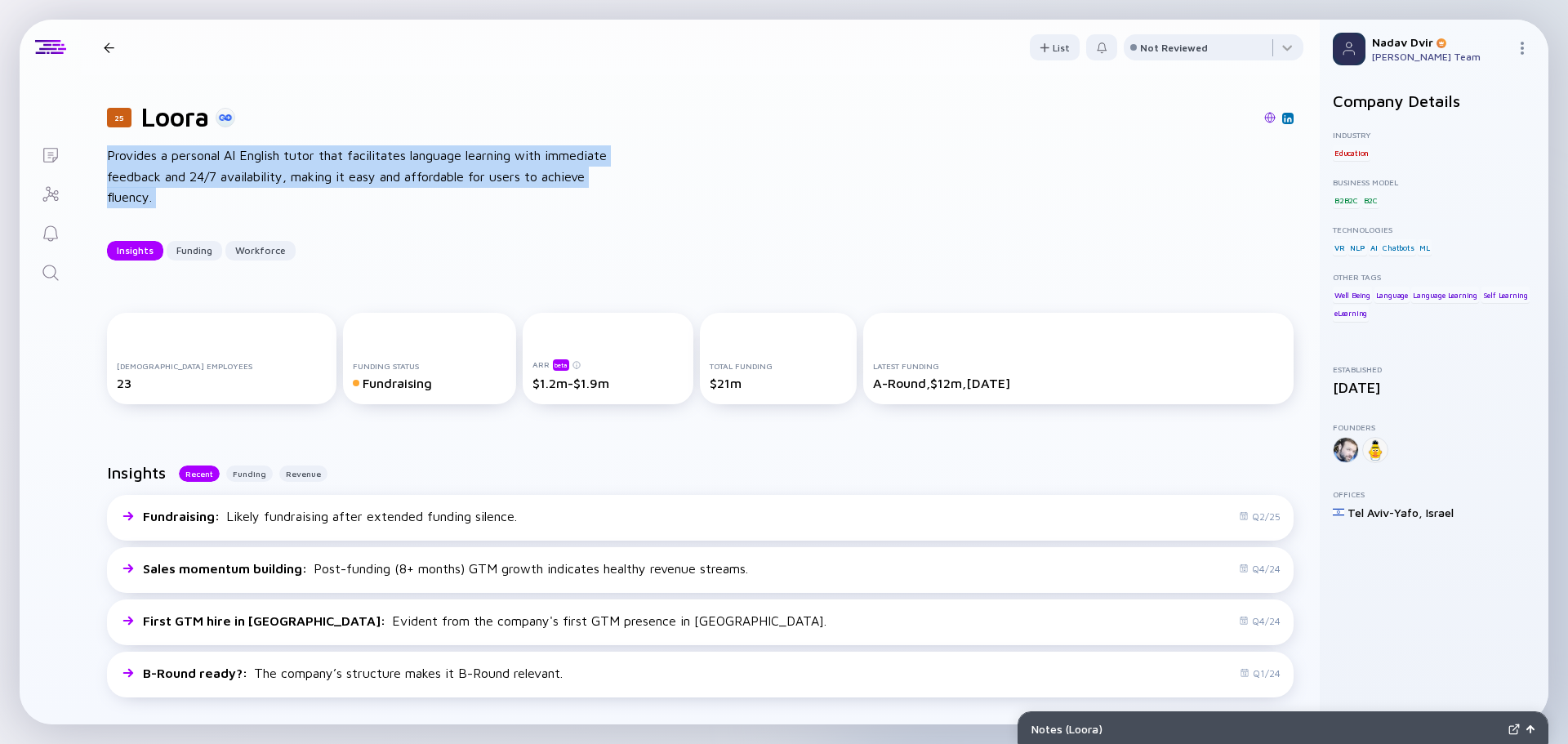
click at [491, 175] on div "Provides a personal AI English tutor that facilitates language learning with im…" at bounding box center [368, 176] width 523 height 63
click at [463, 186] on div "Provides a personal AI English tutor that facilitates language learning with im…" at bounding box center [368, 176] width 523 height 63
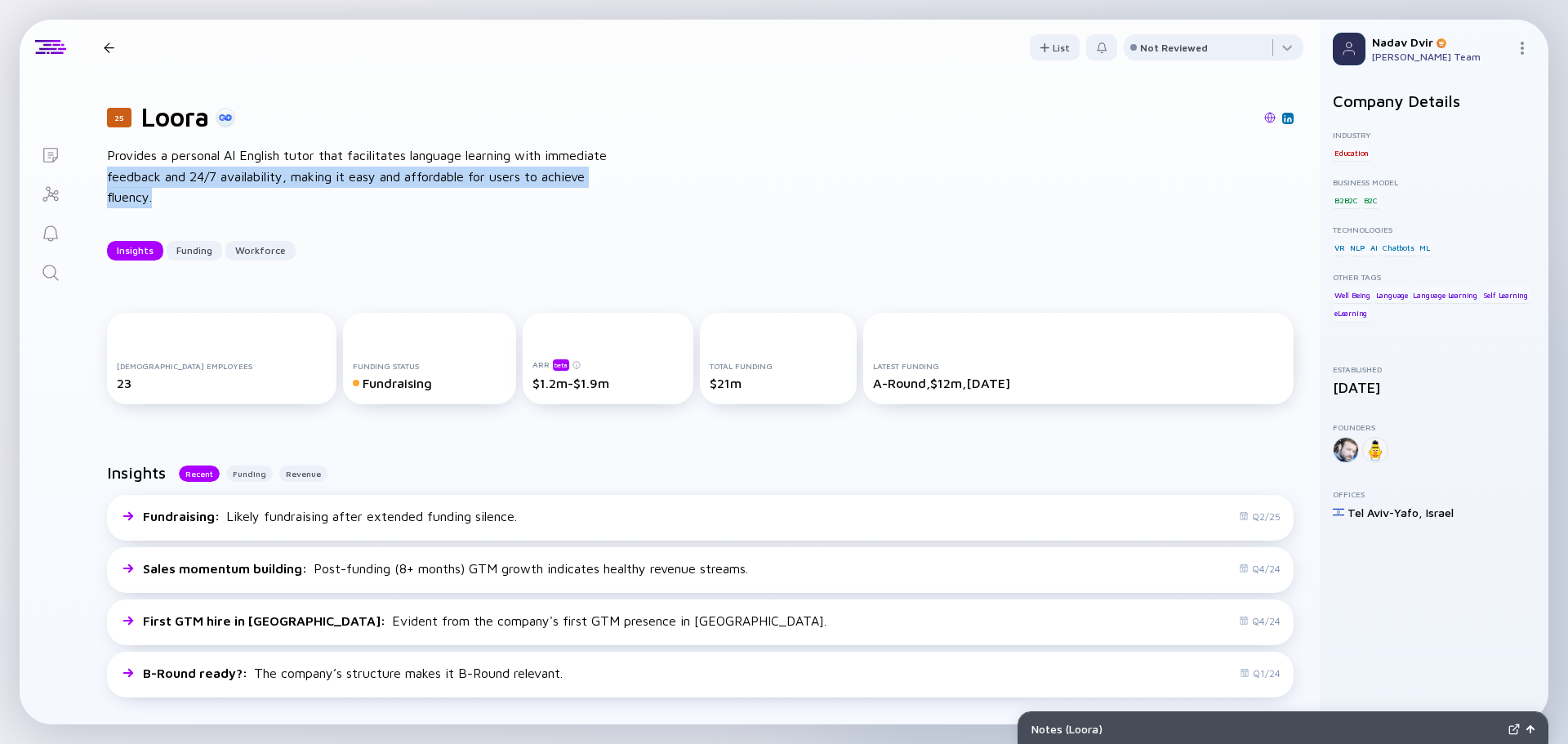
drag, startPoint x: 172, startPoint y: 205, endPoint x: 107, endPoint y: 168, distance: 74.8
click at [107, 168] on div "Provides a personal AI English tutor that facilitates language learning with im…" at bounding box center [368, 176] width 523 height 63
click at [106, 158] on div "25 Loora Provides a personal AI English tutor that facilitates language learnin…" at bounding box center [700, 181] width 1239 height 212
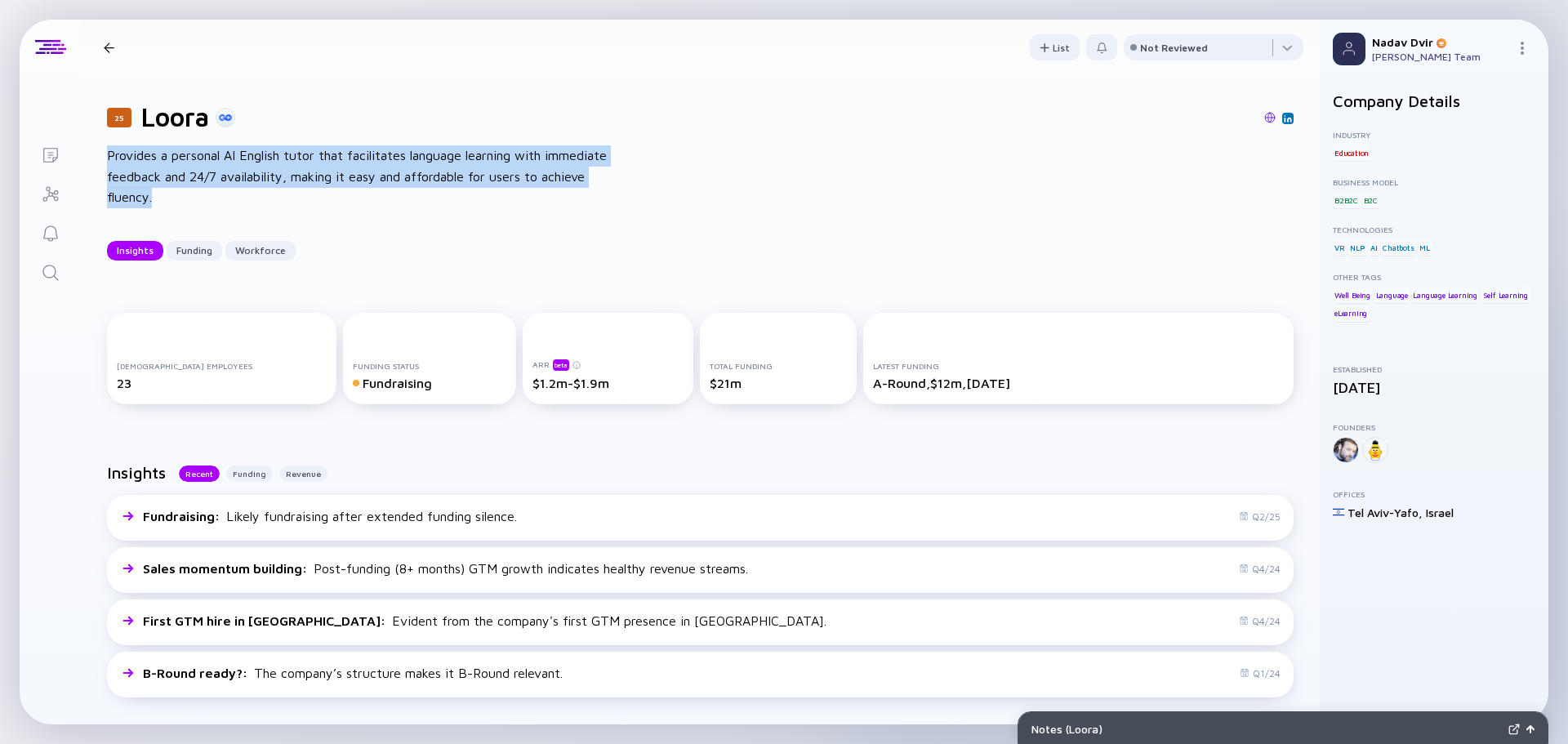
drag, startPoint x: 107, startPoint y: 155, endPoint x: 165, endPoint y: 189, distance: 67.2
click at [165, 189] on div "Provides a personal AI English tutor that facilitates language learning with im…" at bounding box center [368, 176] width 523 height 63
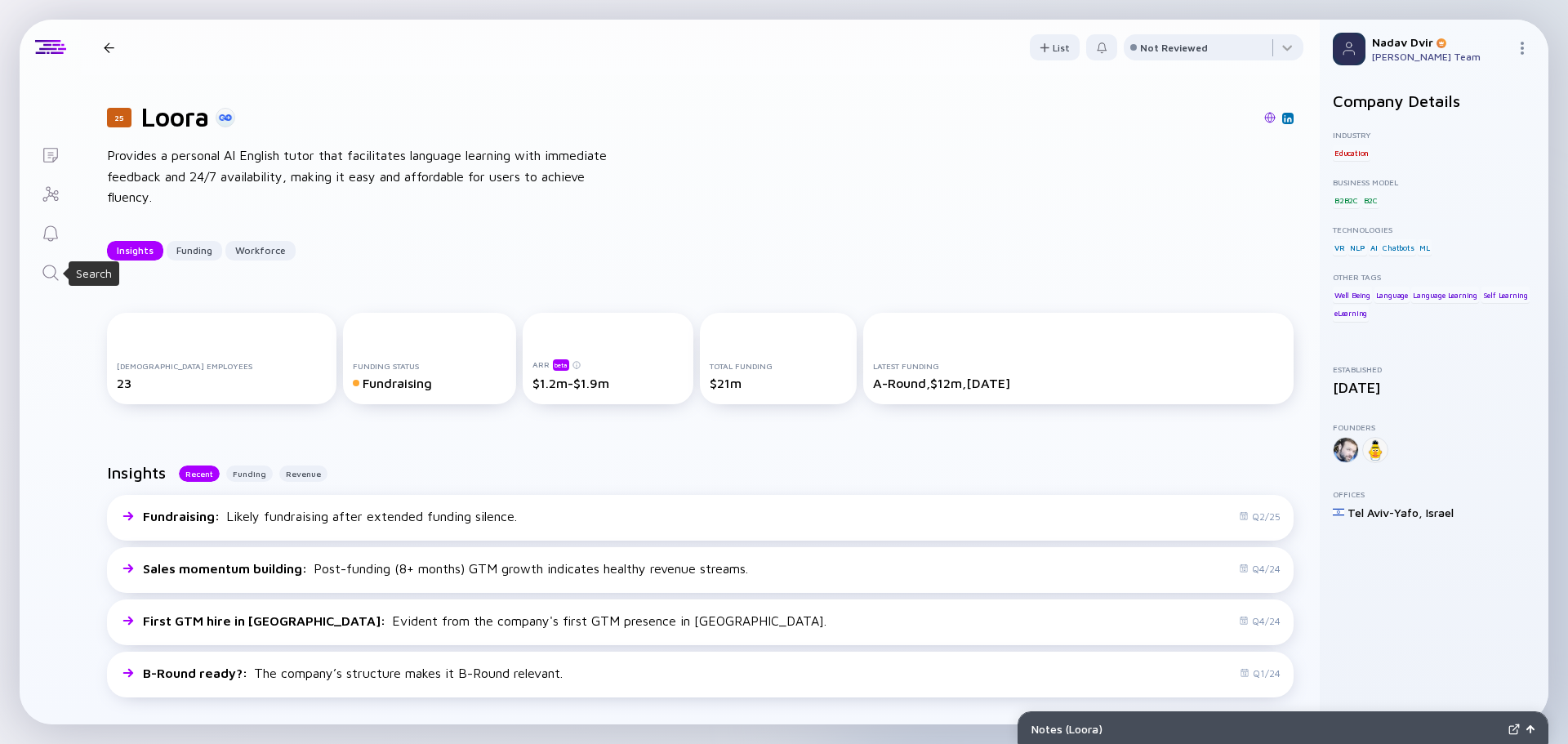
click at [55, 274] on icon "Search" at bounding box center [50, 273] width 20 height 20
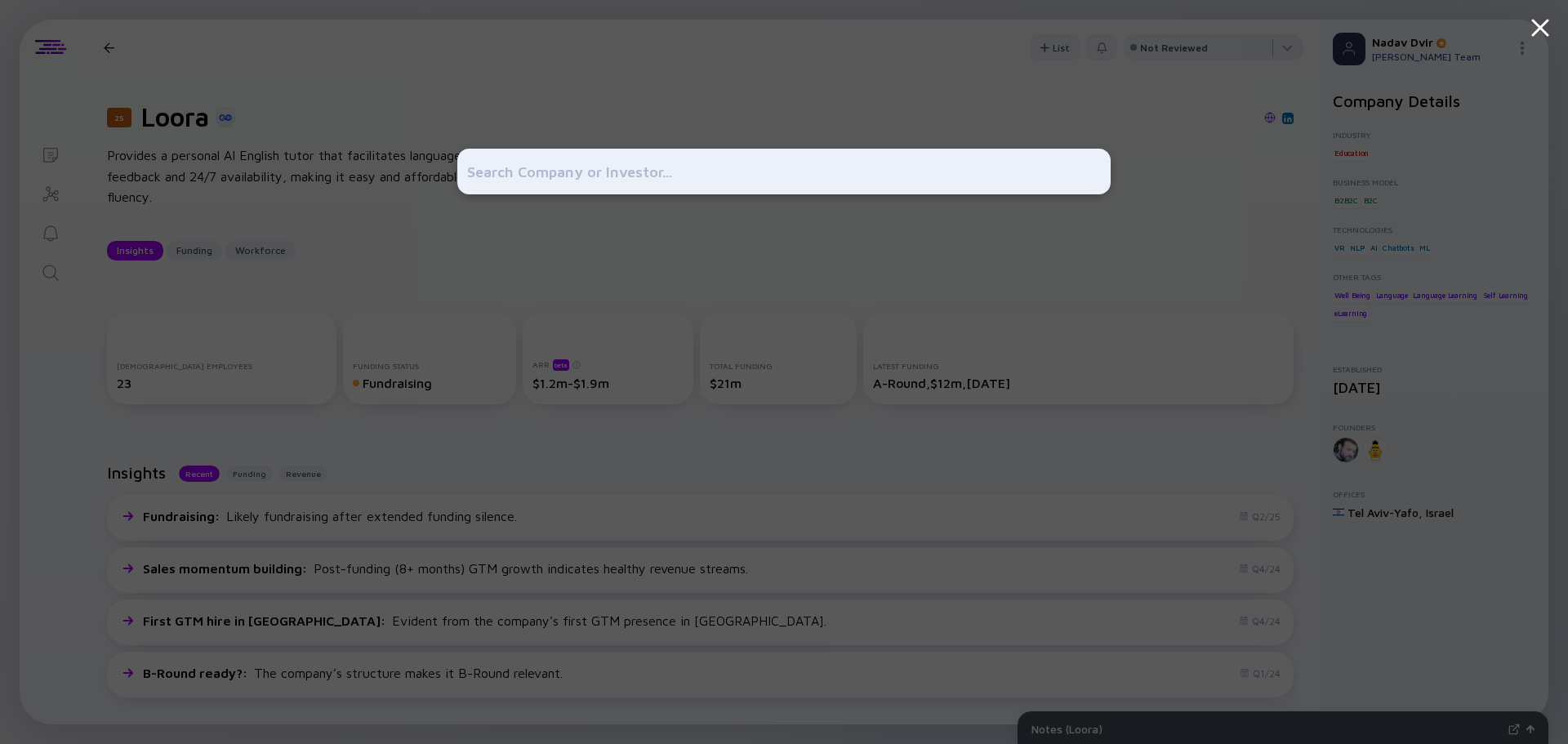
click at [362, 281] on div at bounding box center [784, 372] width 1568 height 744
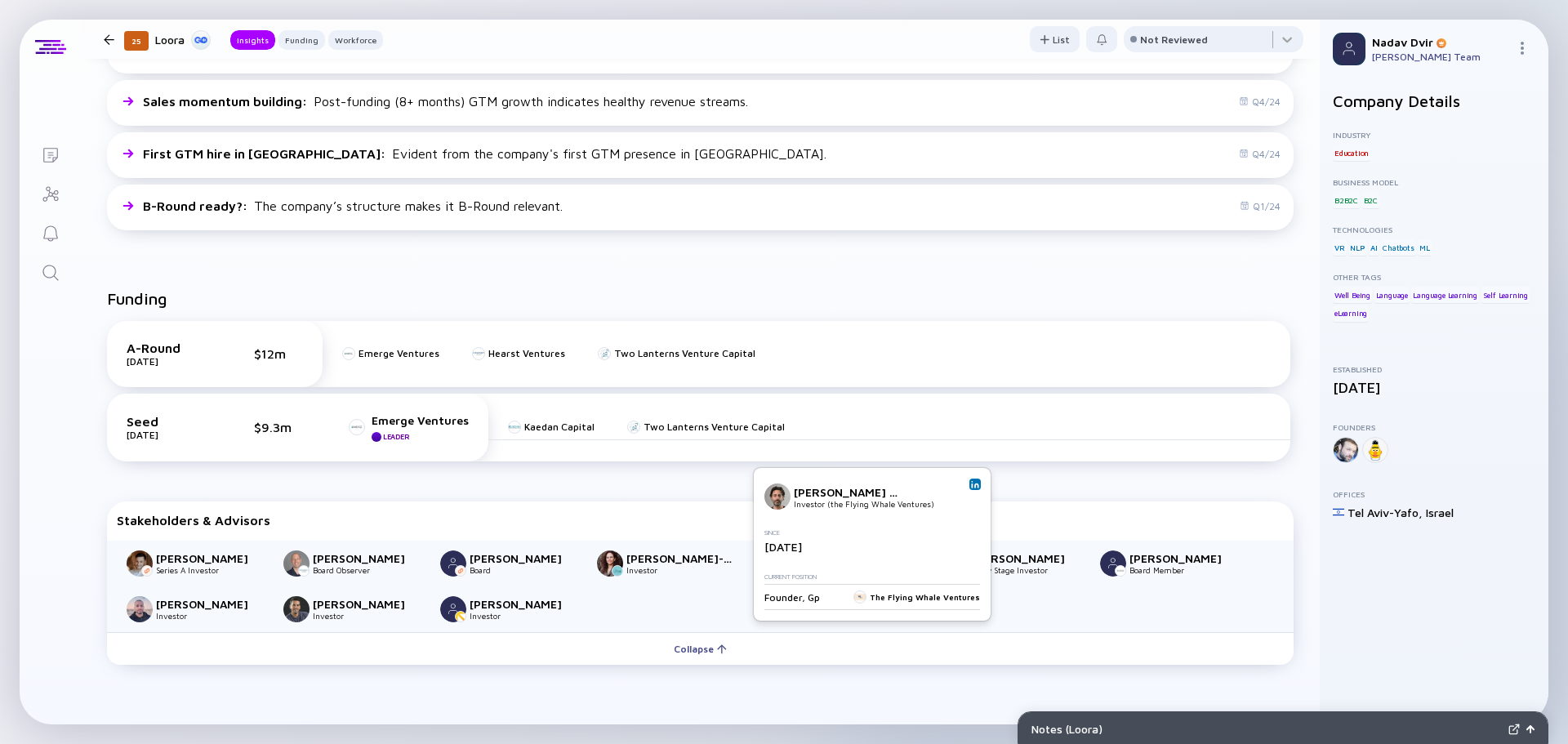
scroll to position [326, 0]
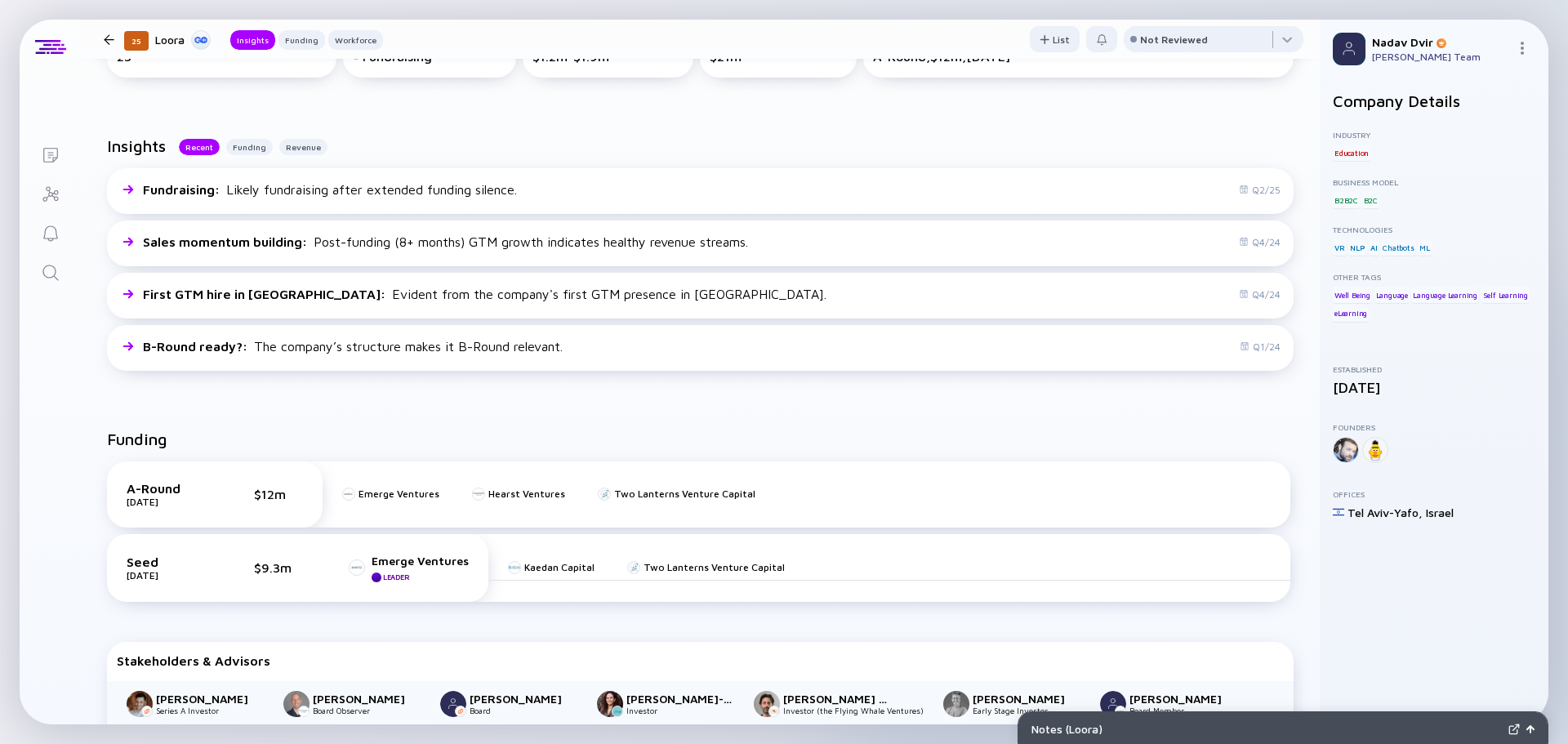
click at [710, 386] on div "Insights Recent Funding Revenue Fundraising : Likely fundraising after extended…" at bounding box center [700, 257] width 1239 height 293
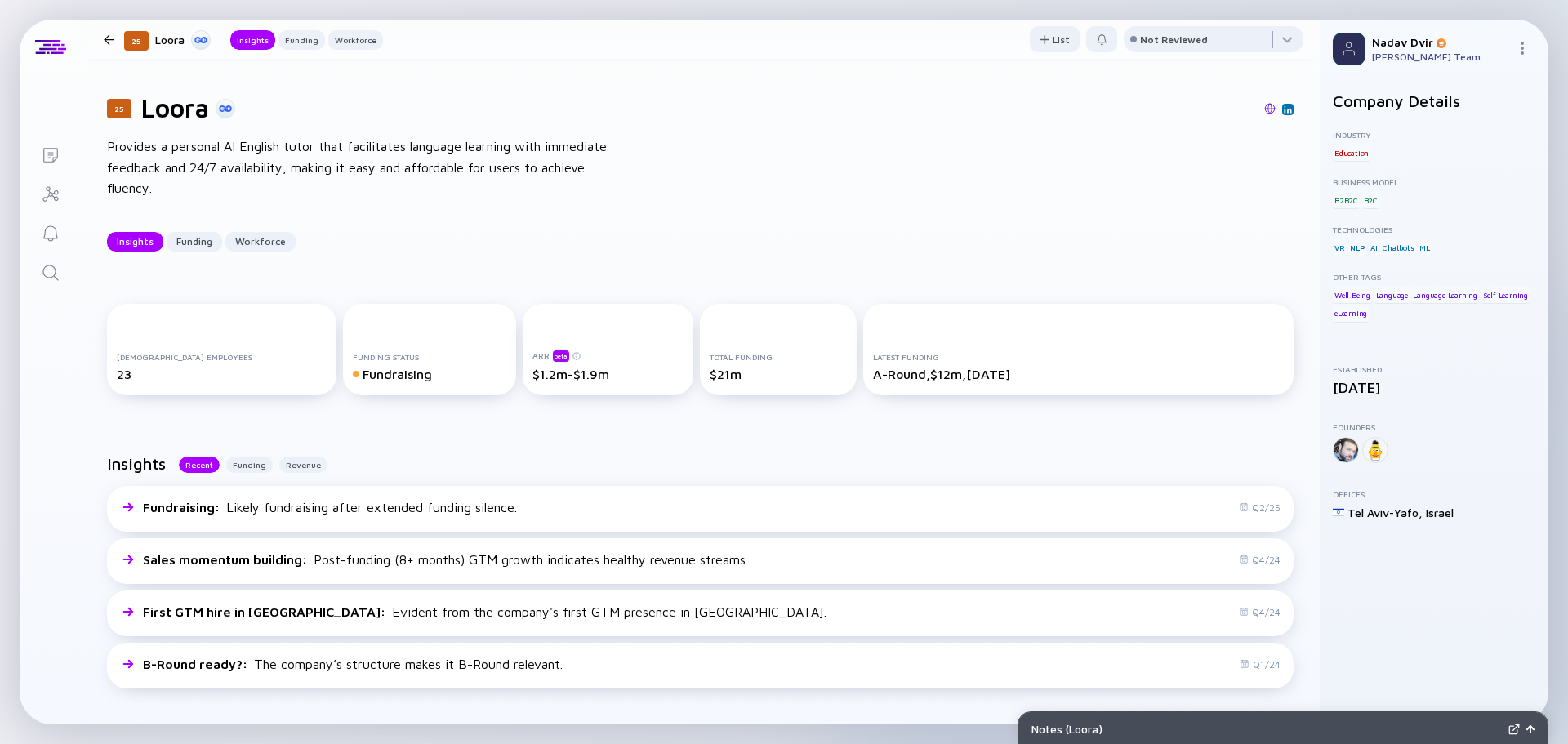
scroll to position [0, 0]
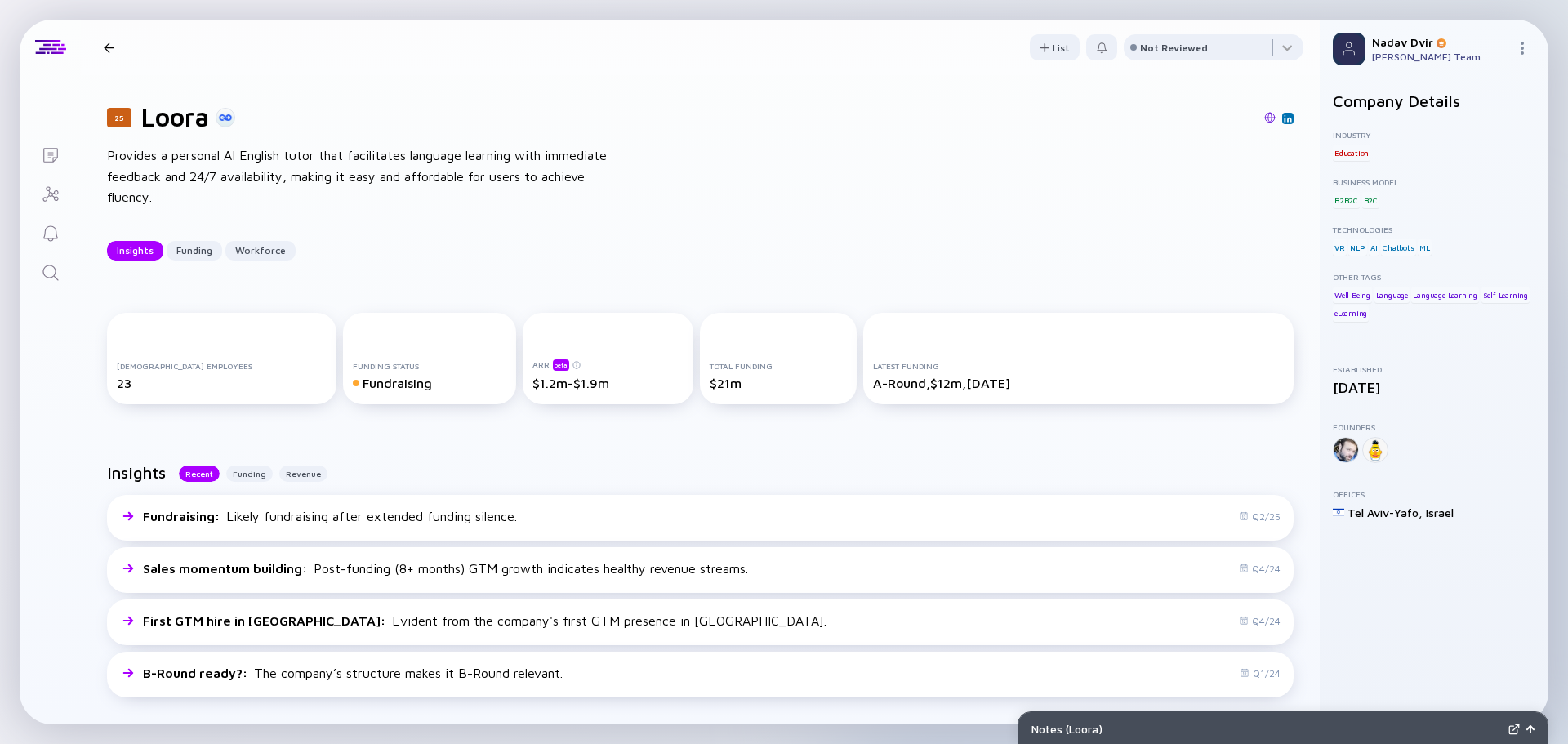
drag, startPoint x: 1019, startPoint y: 379, endPoint x: 851, endPoint y: 383, distance: 168.0
click at [863, 383] on div "Latest Funding A-Round, $12m, [DATE]" at bounding box center [1078, 358] width 431 height 91
click at [765, 388] on div "$21m" at bounding box center [778, 383] width 137 height 15
click at [711, 386] on div "$21m" at bounding box center [778, 383] width 137 height 15
drag, startPoint x: 717, startPoint y: 386, endPoint x: 671, endPoint y: 390, distance: 46.2
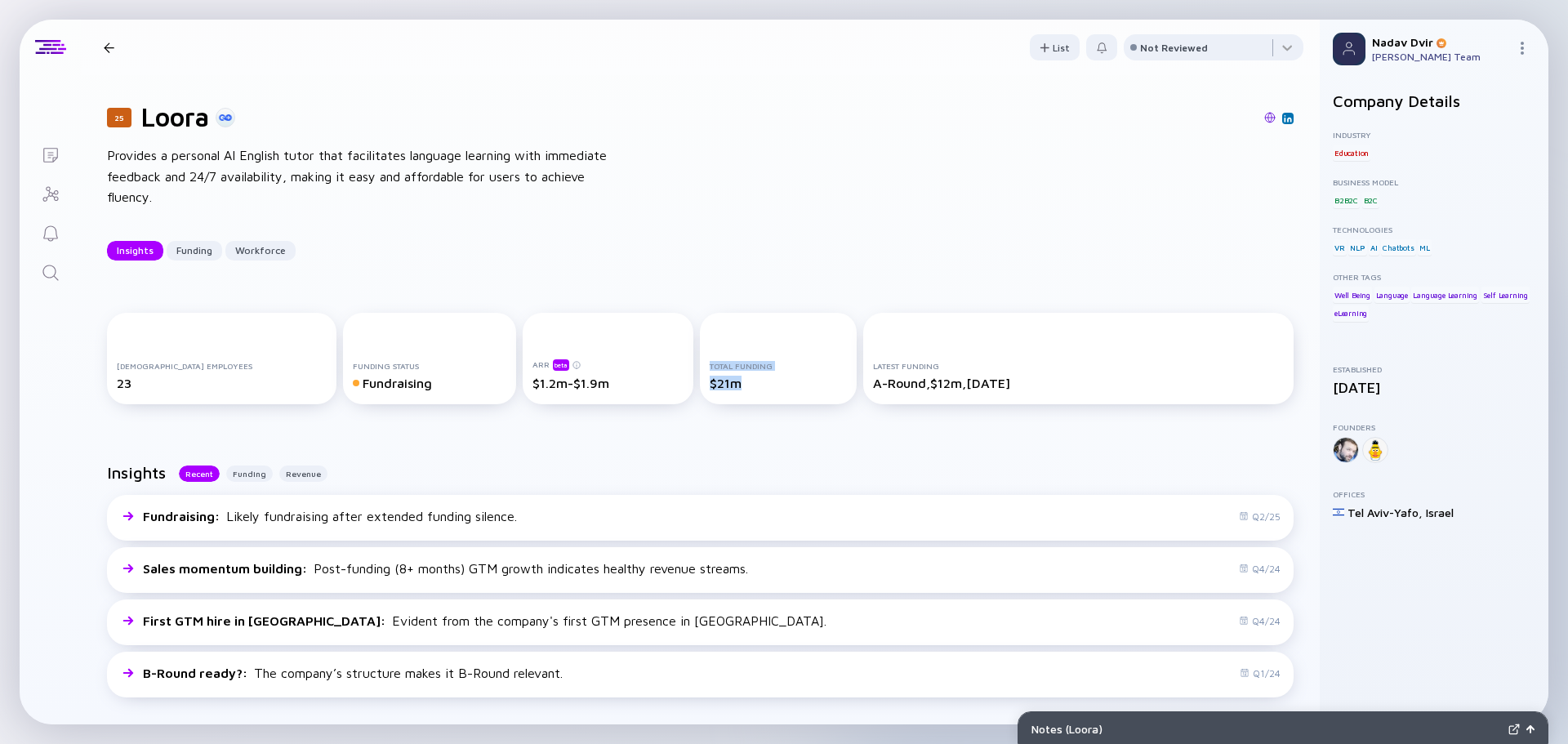
click at [671, 390] on div "[DEMOGRAPHIC_DATA] Employees 23 Funding Status Fundraising ARR beta $1.2m-$1.9m…" at bounding box center [700, 361] width 1187 height 98
drag, startPoint x: 596, startPoint y: 392, endPoint x: 563, endPoint y: 386, distance: 33.5
click at [596, 392] on div "ARR beta $1.2m-$1.9m" at bounding box center [608, 358] width 171 height 91
click at [570, 384] on div "$1.2m-$1.9m" at bounding box center [608, 383] width 151 height 15
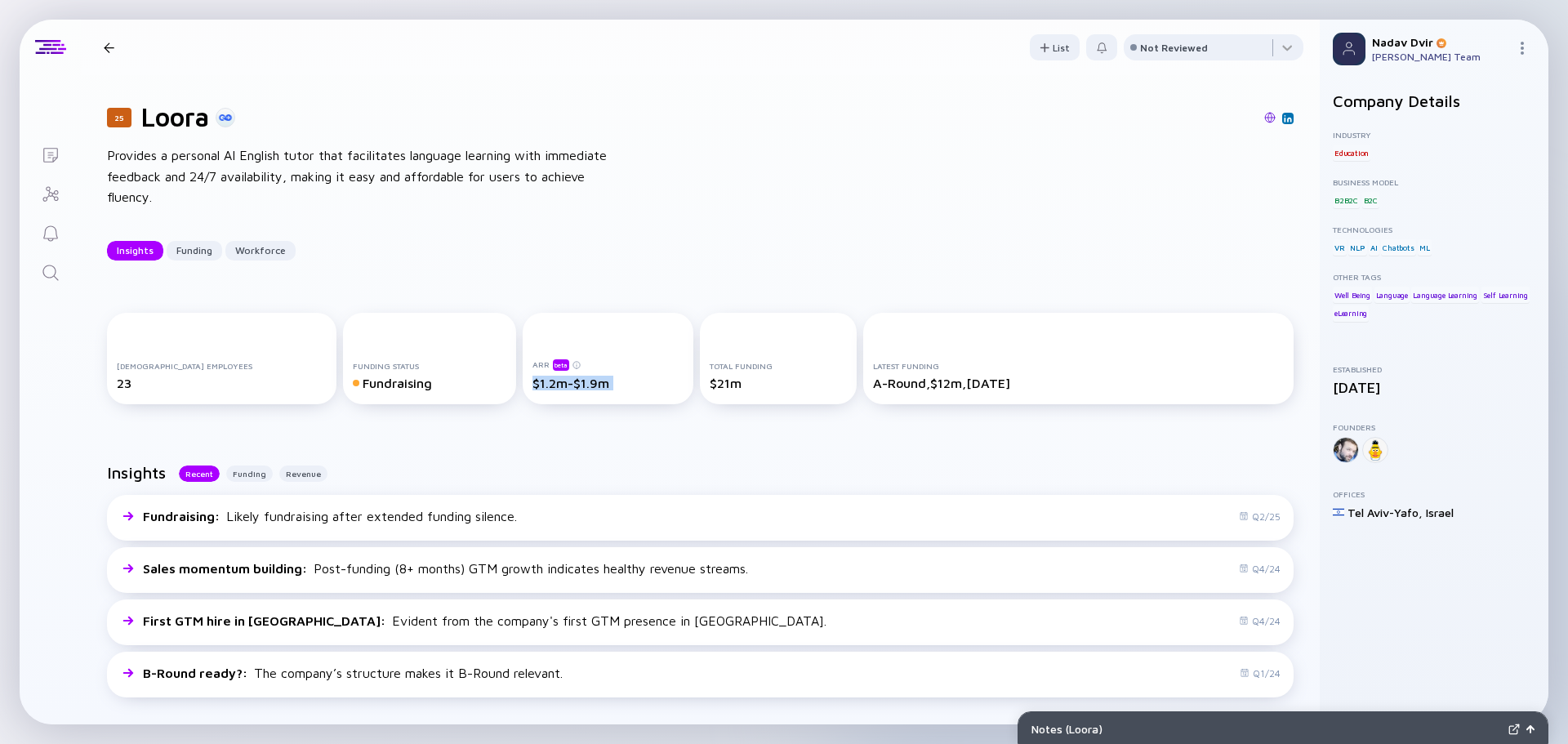
click at [570, 384] on div "$1.2m-$1.9m" at bounding box center [608, 383] width 151 height 15
click at [379, 388] on div "Fundraising" at bounding box center [429, 383] width 154 height 15
click at [123, 382] on div "23" at bounding box center [222, 383] width 210 height 15
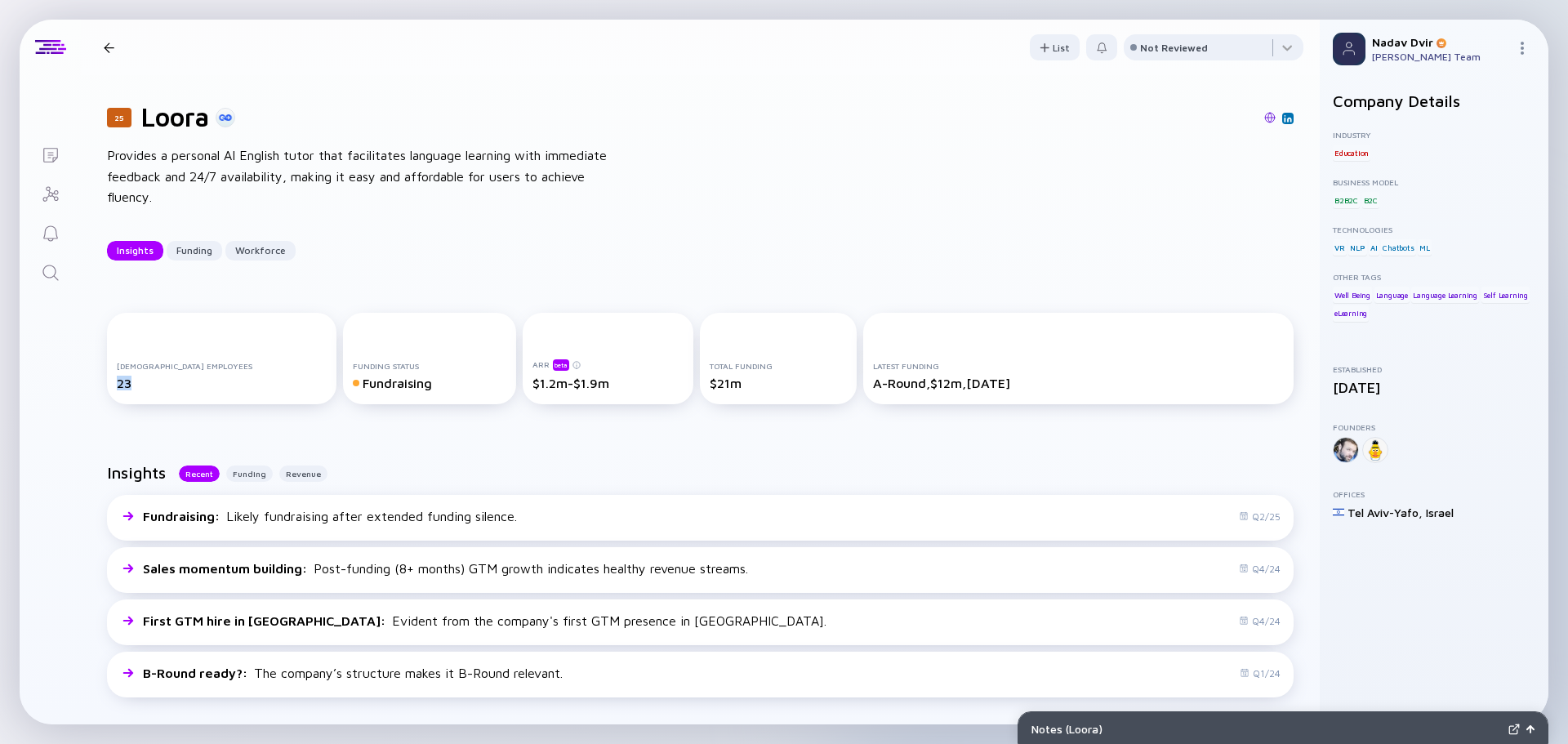
click at [123, 382] on div "23" at bounding box center [222, 383] width 210 height 15
click at [126, 382] on div "23" at bounding box center [222, 383] width 210 height 15
click at [260, 465] on div "Funding" at bounding box center [250, 473] width 47 height 16
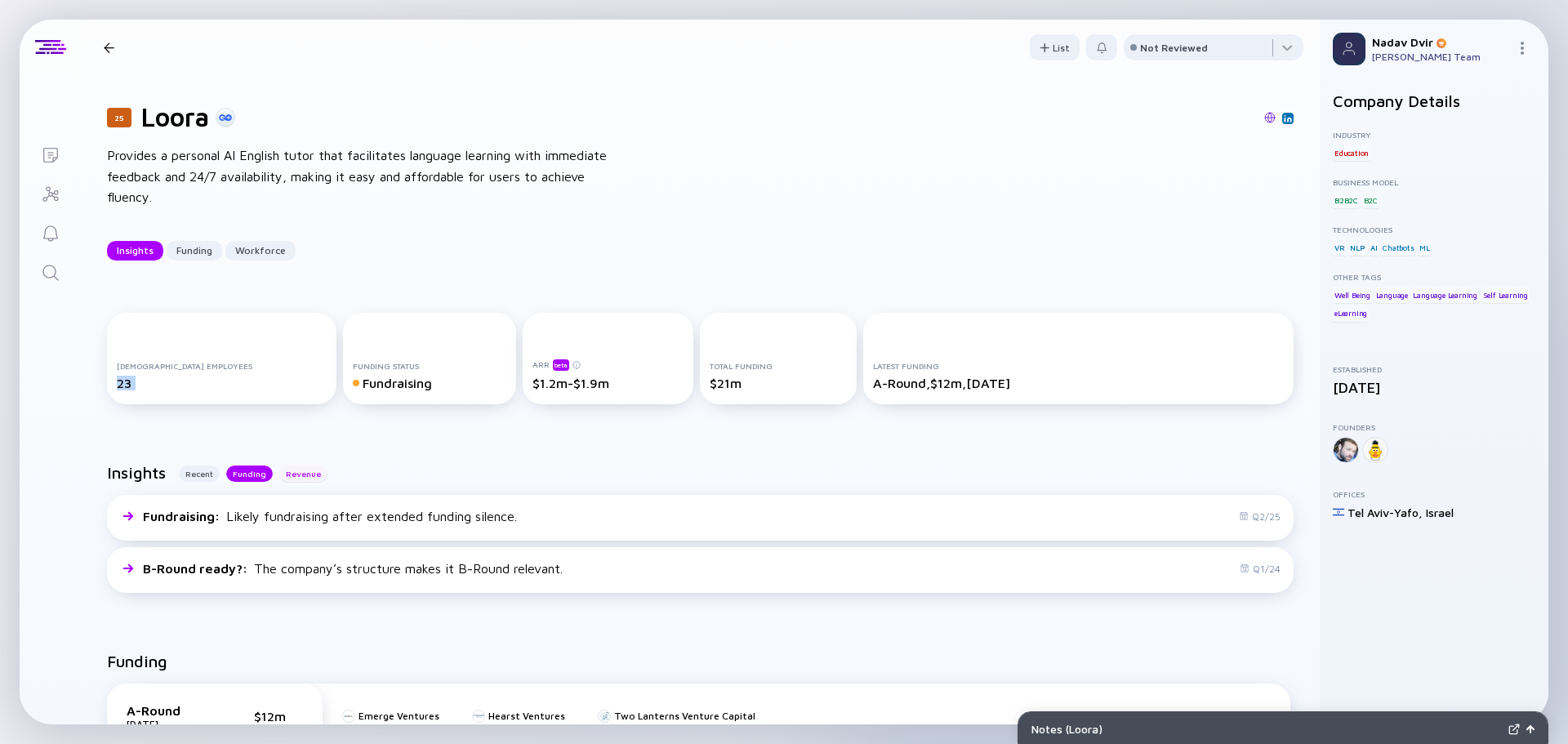
click at [291, 467] on div "Revenue" at bounding box center [304, 473] width 49 height 16
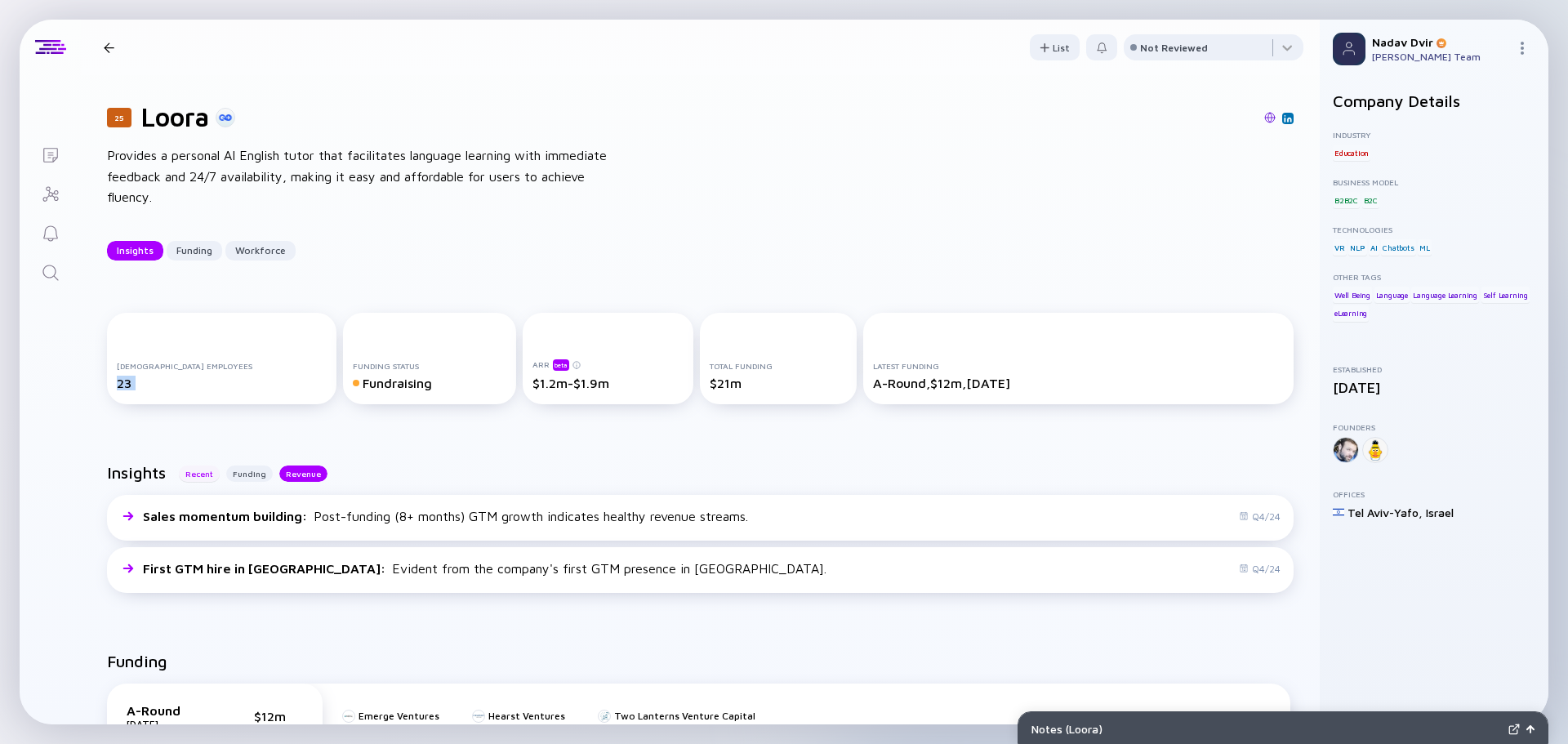
click at [201, 476] on div "Recent" at bounding box center [199, 473] width 41 height 16
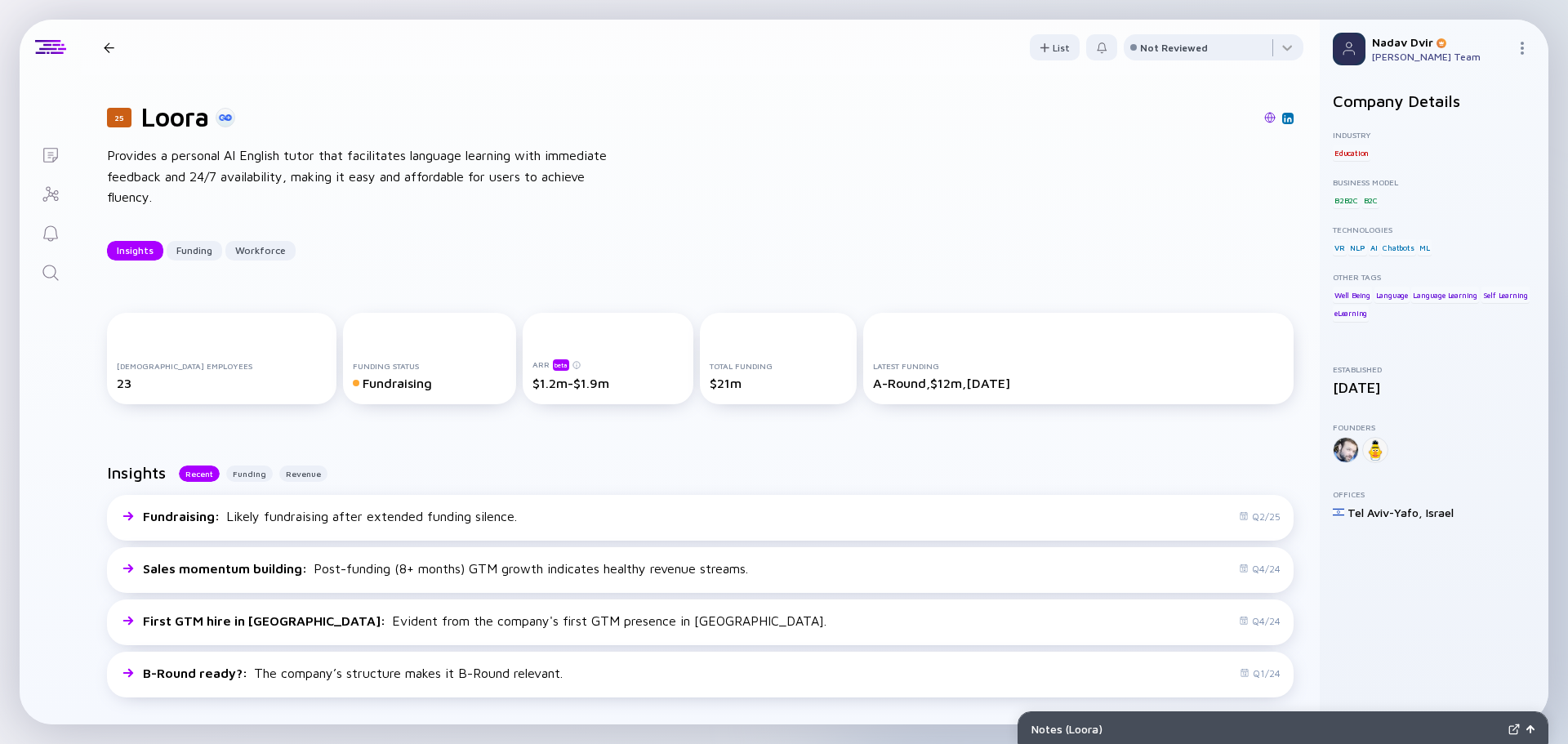
click at [771, 203] on div "25 Loora Provides a personal AI English tutor that facilitates language learnin…" at bounding box center [700, 181] width 1239 height 212
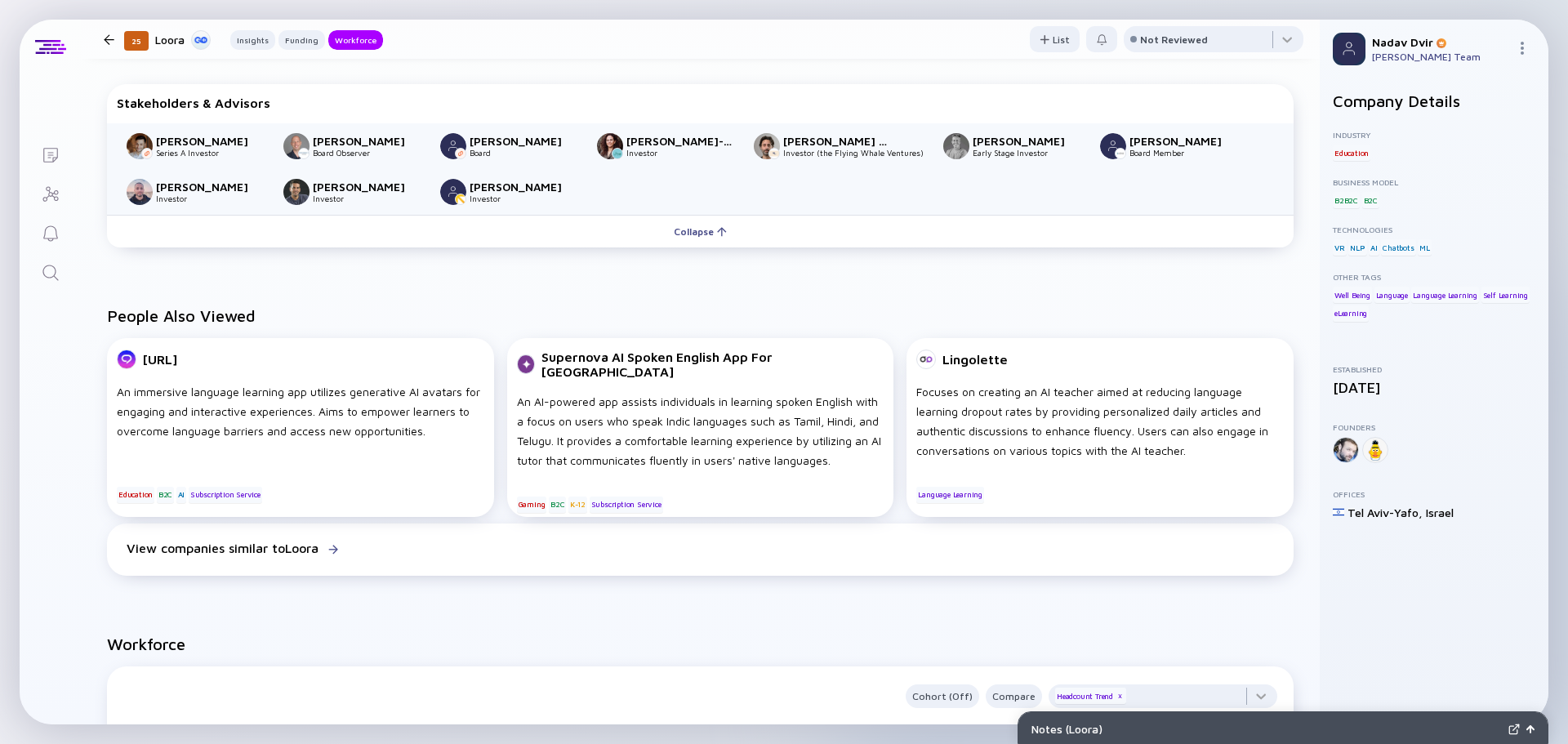
scroll to position [735, 0]
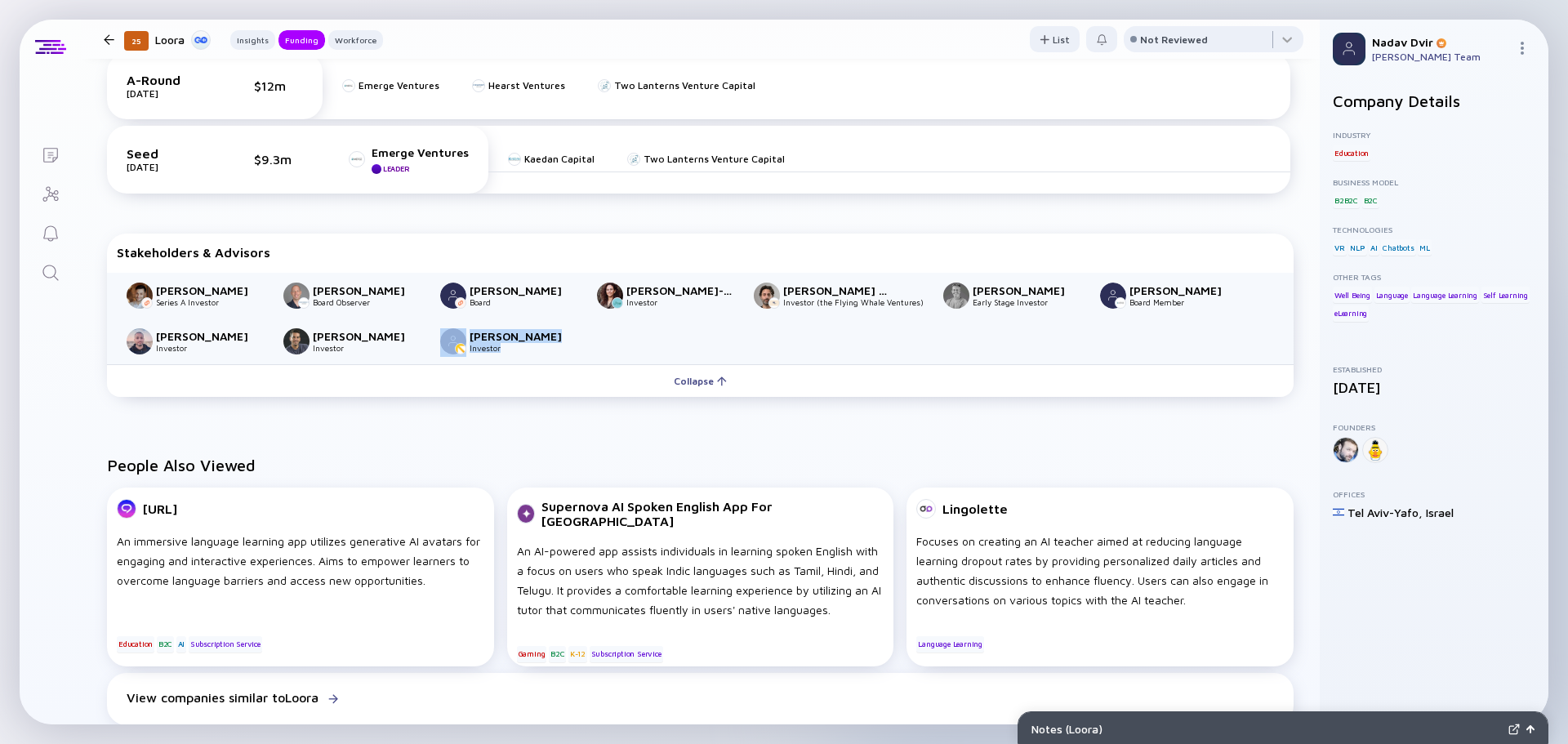
drag, startPoint x: 515, startPoint y: 355, endPoint x: 430, endPoint y: 346, distance: 85.5
click at [430, 346] on div "[PERSON_NAME] Series A Investor [PERSON_NAME] Board Observer [PERSON_NAME] Boar…" at bounding box center [700, 318] width 1187 height 91
click at [438, 413] on div "Funding A-Round [DATE] $12m Emerge Ventures Hearst Ventures Two Lanterns Ventur…" at bounding box center [700, 212] width 1239 height 434
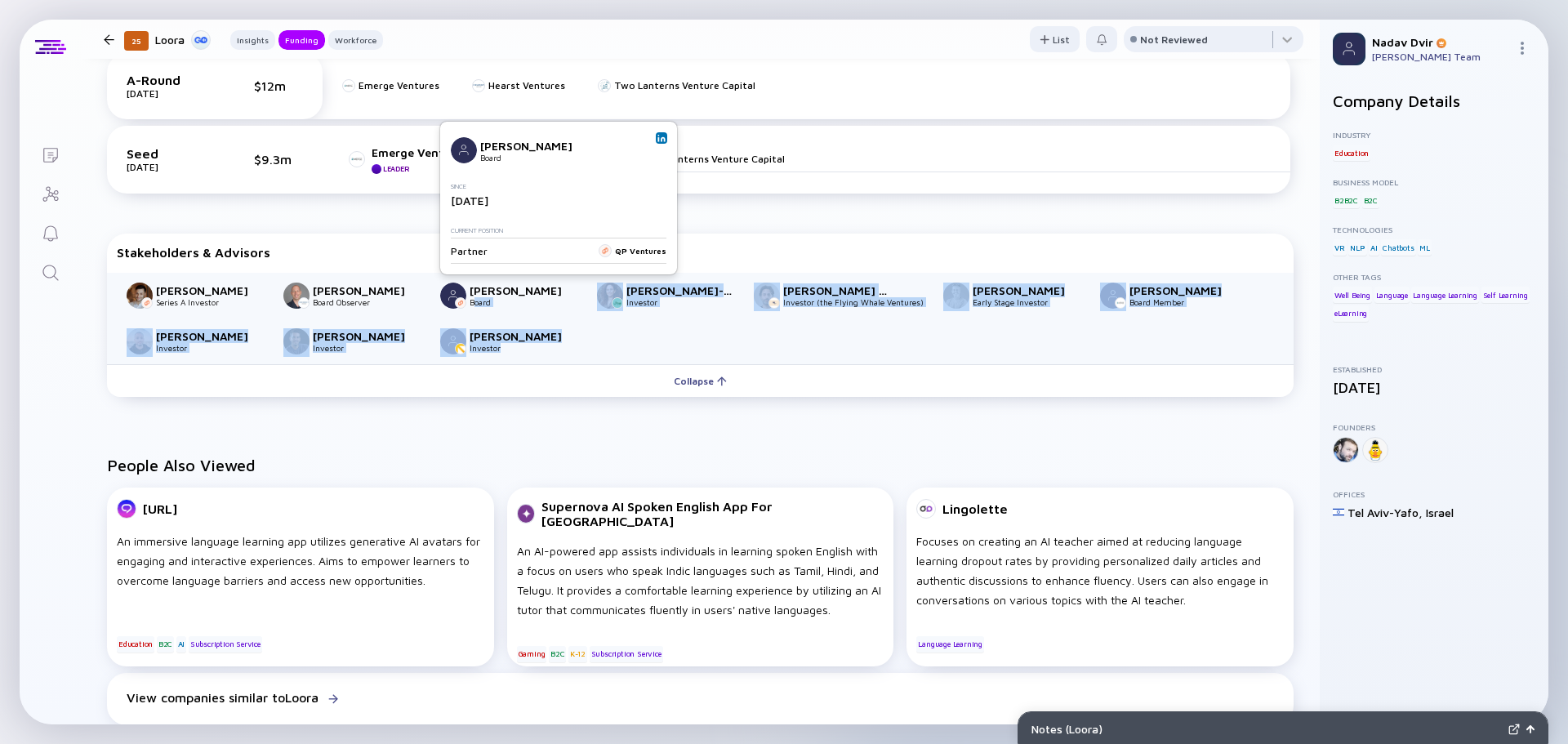
drag, startPoint x: 510, startPoint y: 348, endPoint x: 473, endPoint y: 301, distance: 59.8
click at [473, 301] on div "[PERSON_NAME] Series A Investor [PERSON_NAME] Board Observer [PERSON_NAME] Boar…" at bounding box center [700, 318] width 1187 height 91
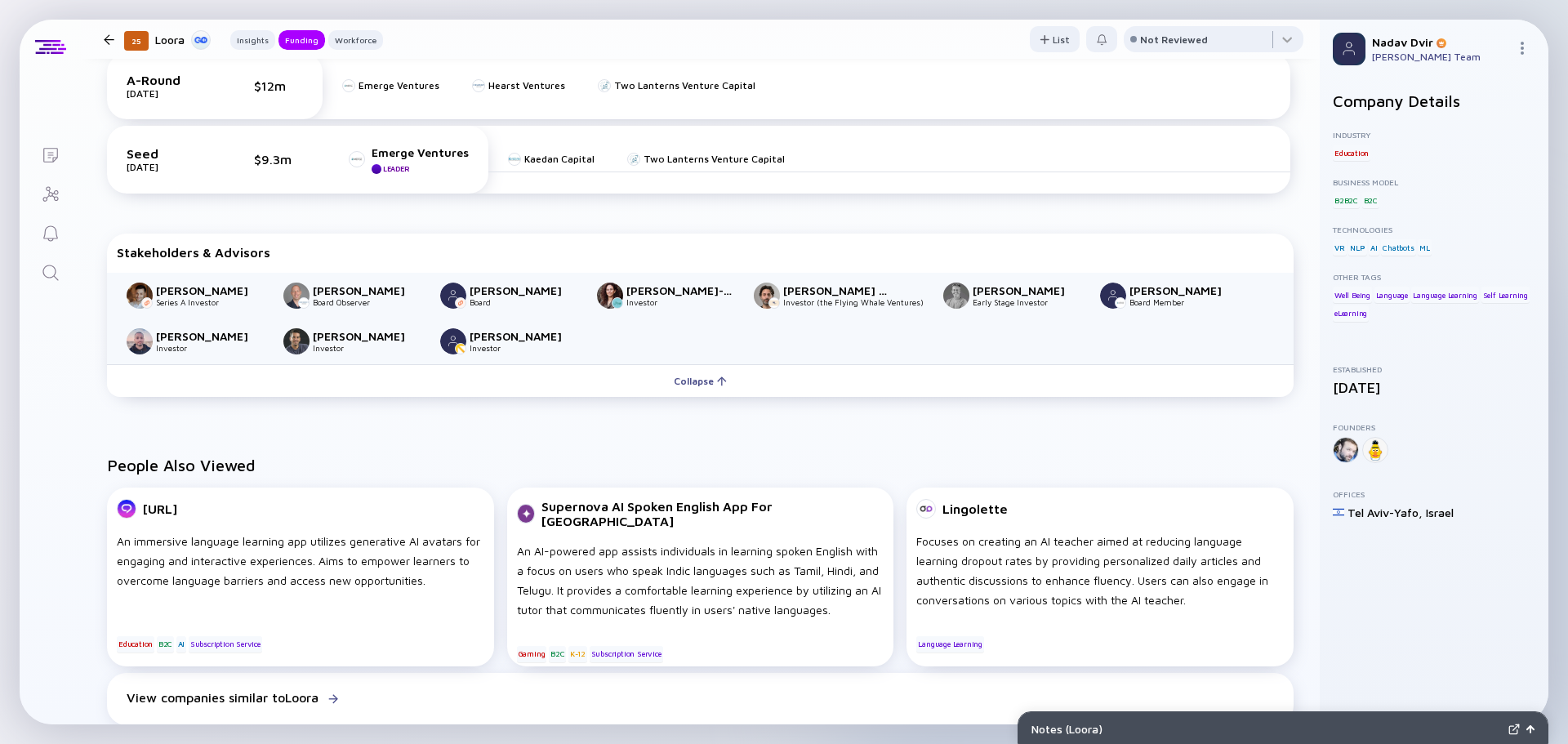
click at [465, 414] on div "Funding A-Round [DATE] $12m Emerge Ventures Hearst Ventures Two Lanterns Ventur…" at bounding box center [700, 212] width 1239 height 434
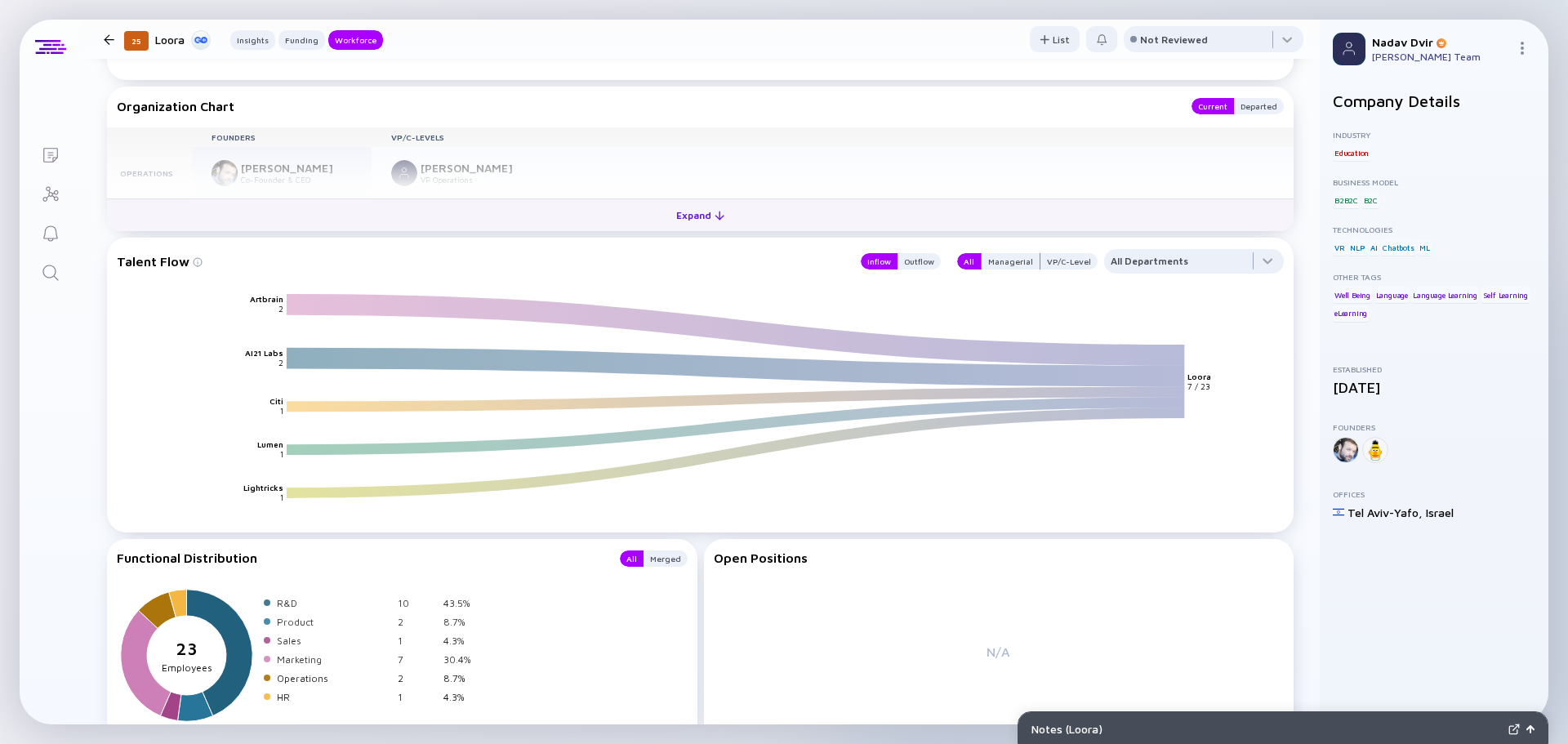
scroll to position [1647, 0]
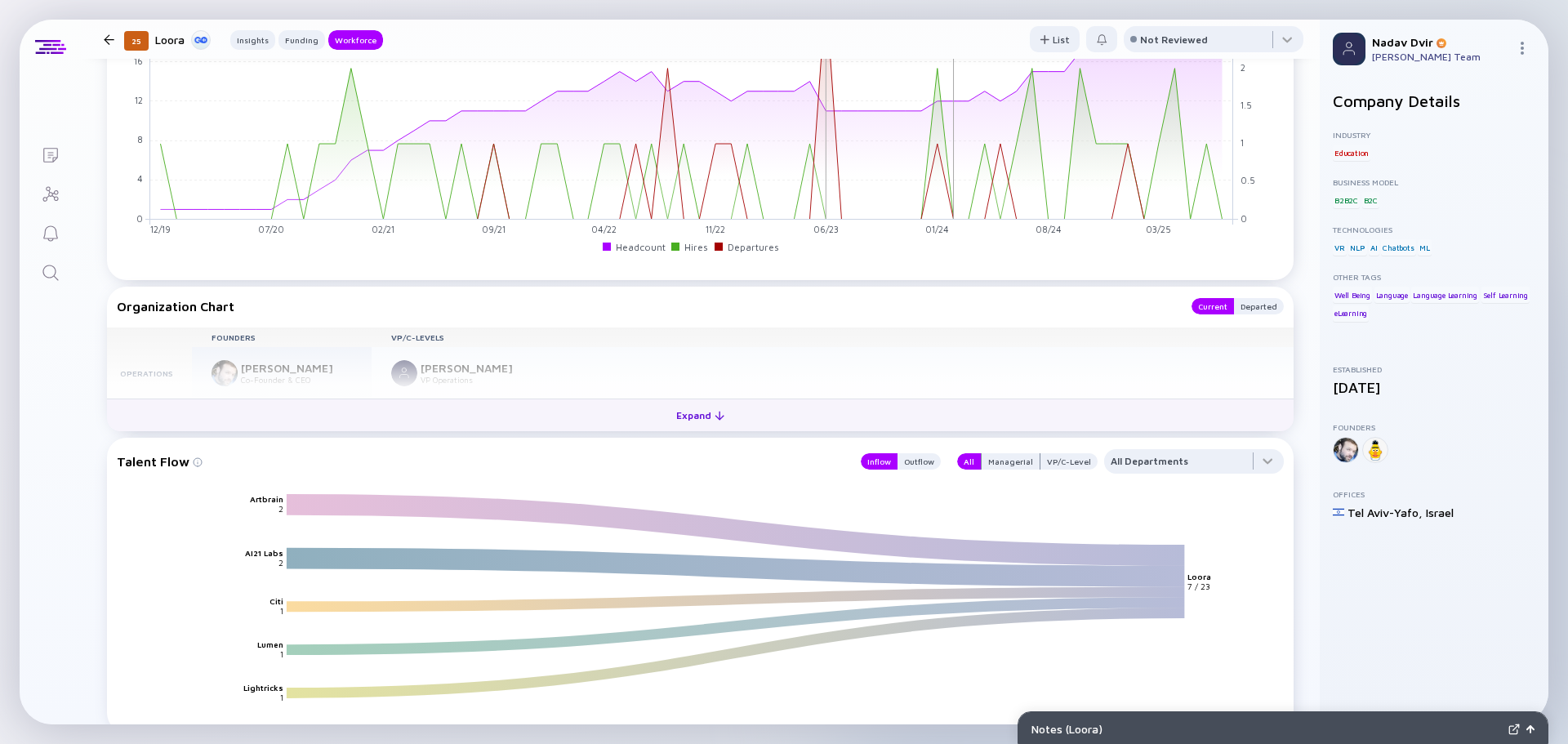
click at [591, 410] on button "Expand" at bounding box center [700, 415] width 1187 height 33
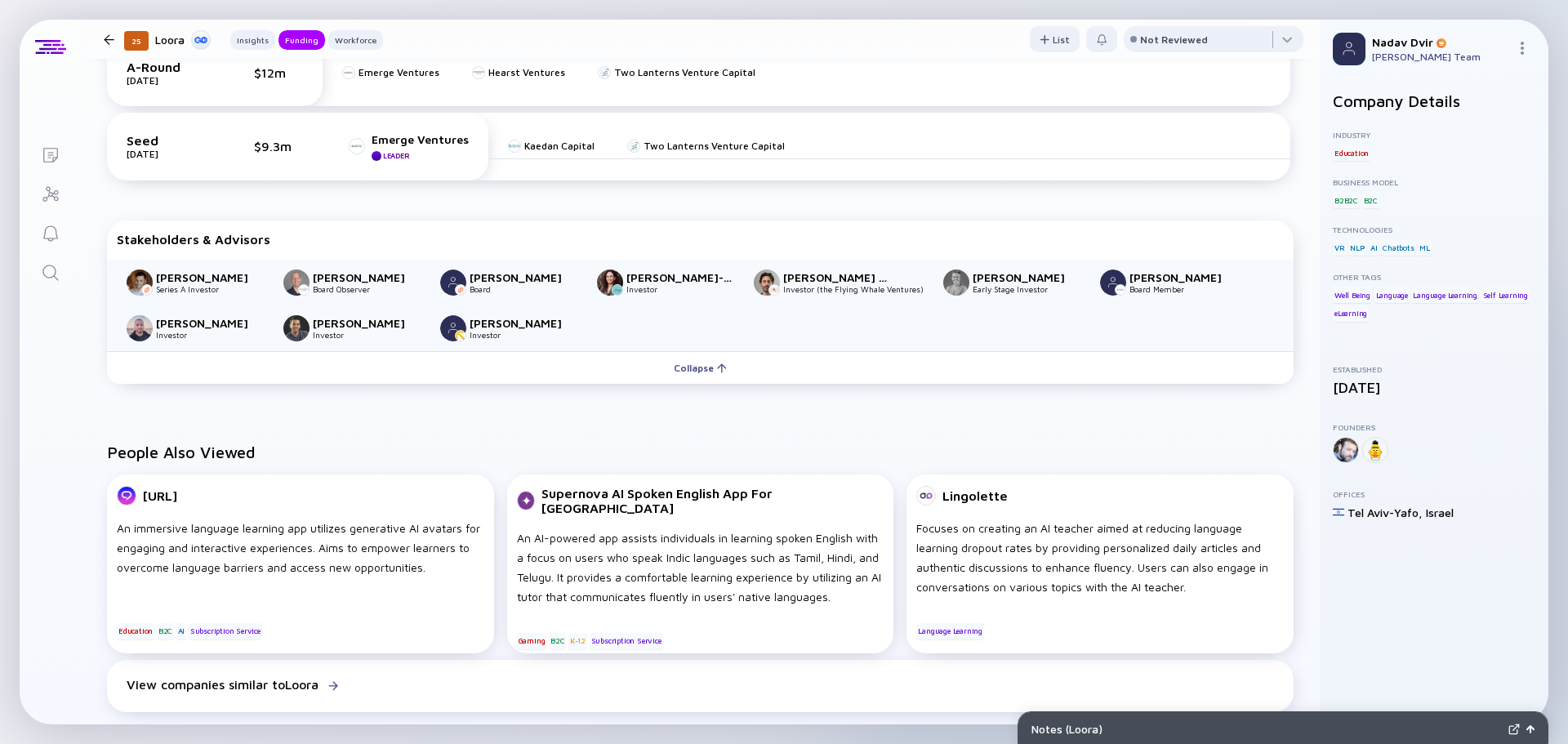
scroll to position [339, 0]
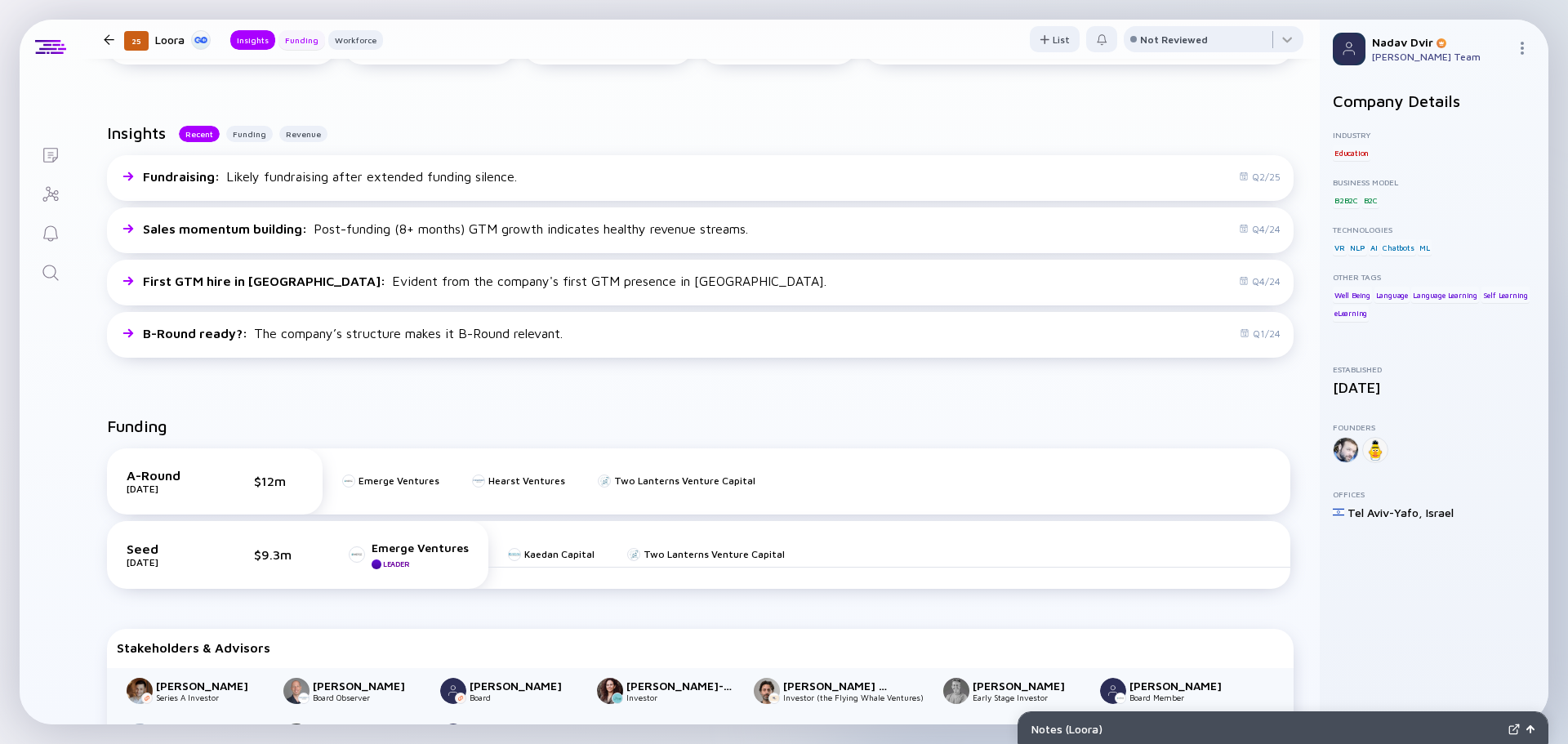
click at [282, 36] on div "Funding" at bounding box center [302, 40] width 47 height 16
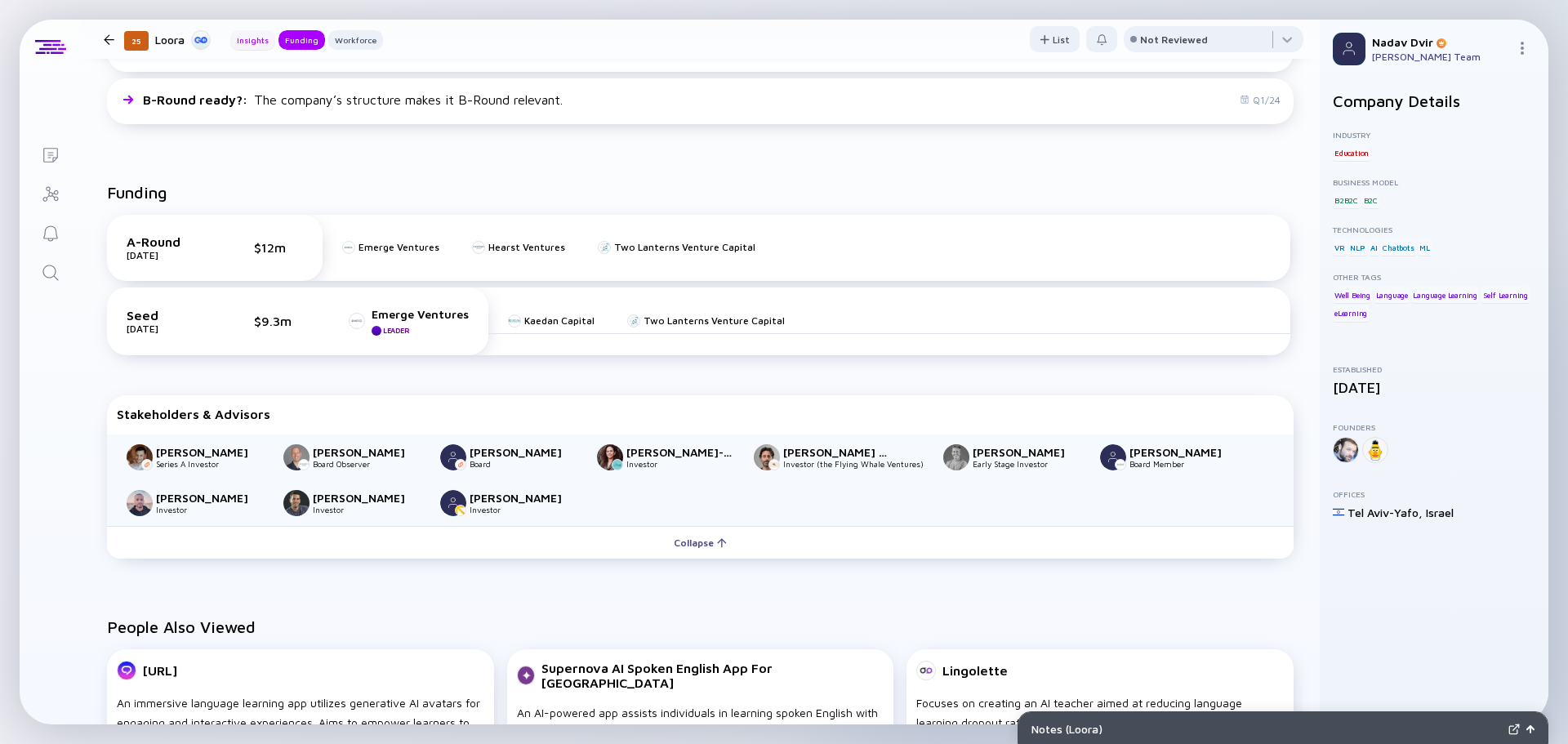
click at [251, 41] on div "Insights" at bounding box center [253, 40] width 45 height 16
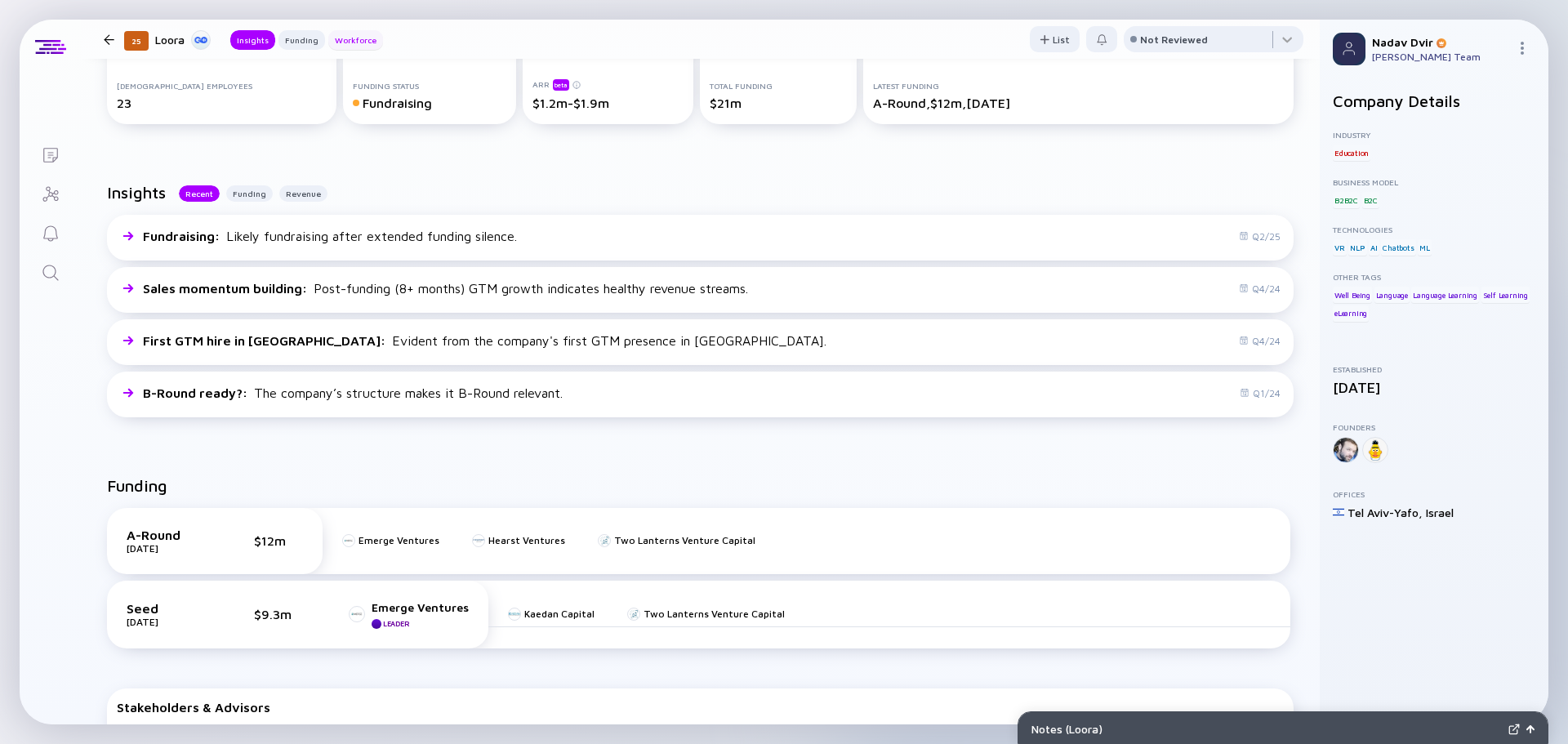
click at [328, 39] on div "Workforce" at bounding box center [355, 40] width 55 height 16
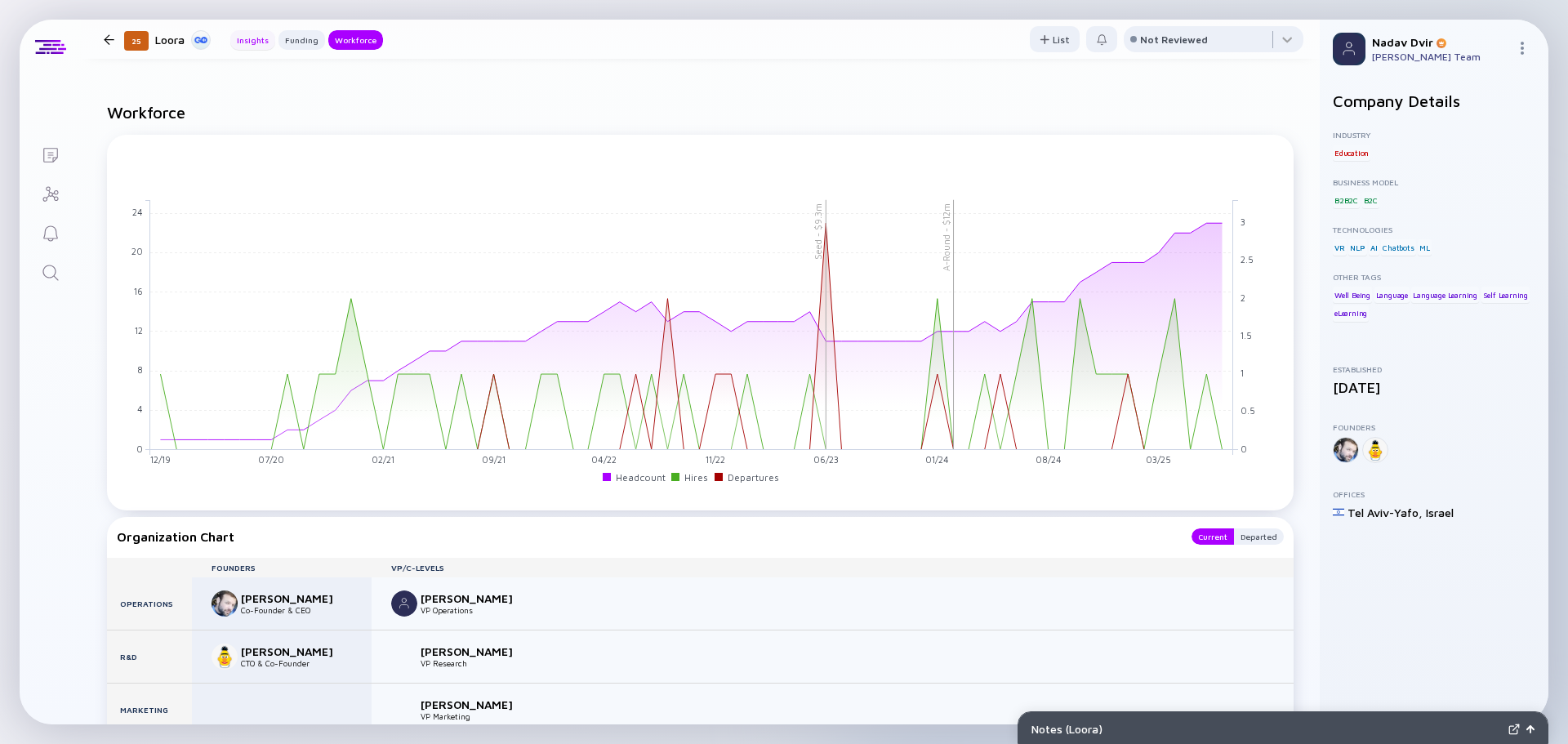
scroll to position [1418, 0]
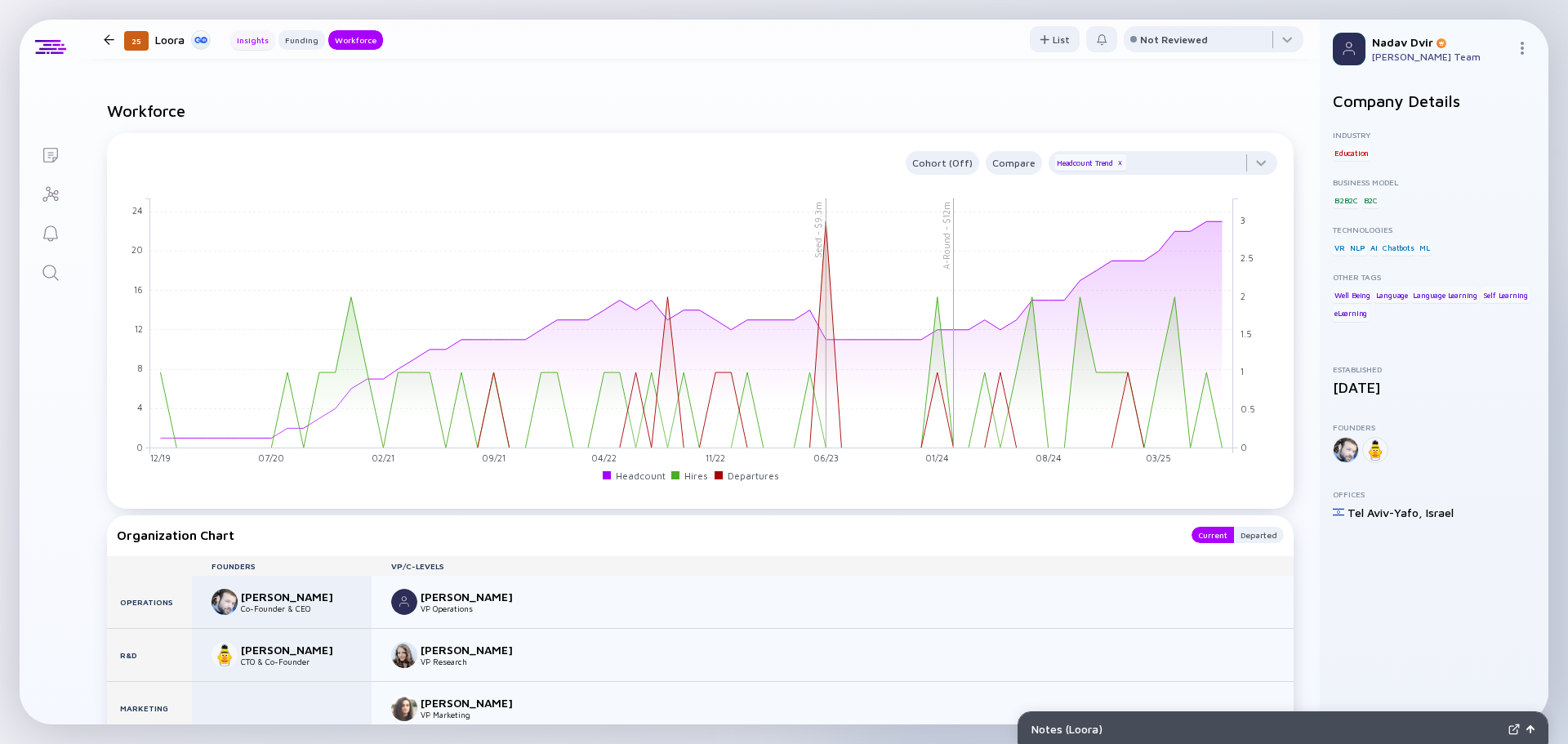
click at [247, 43] on div "Insights" at bounding box center [253, 40] width 45 height 16
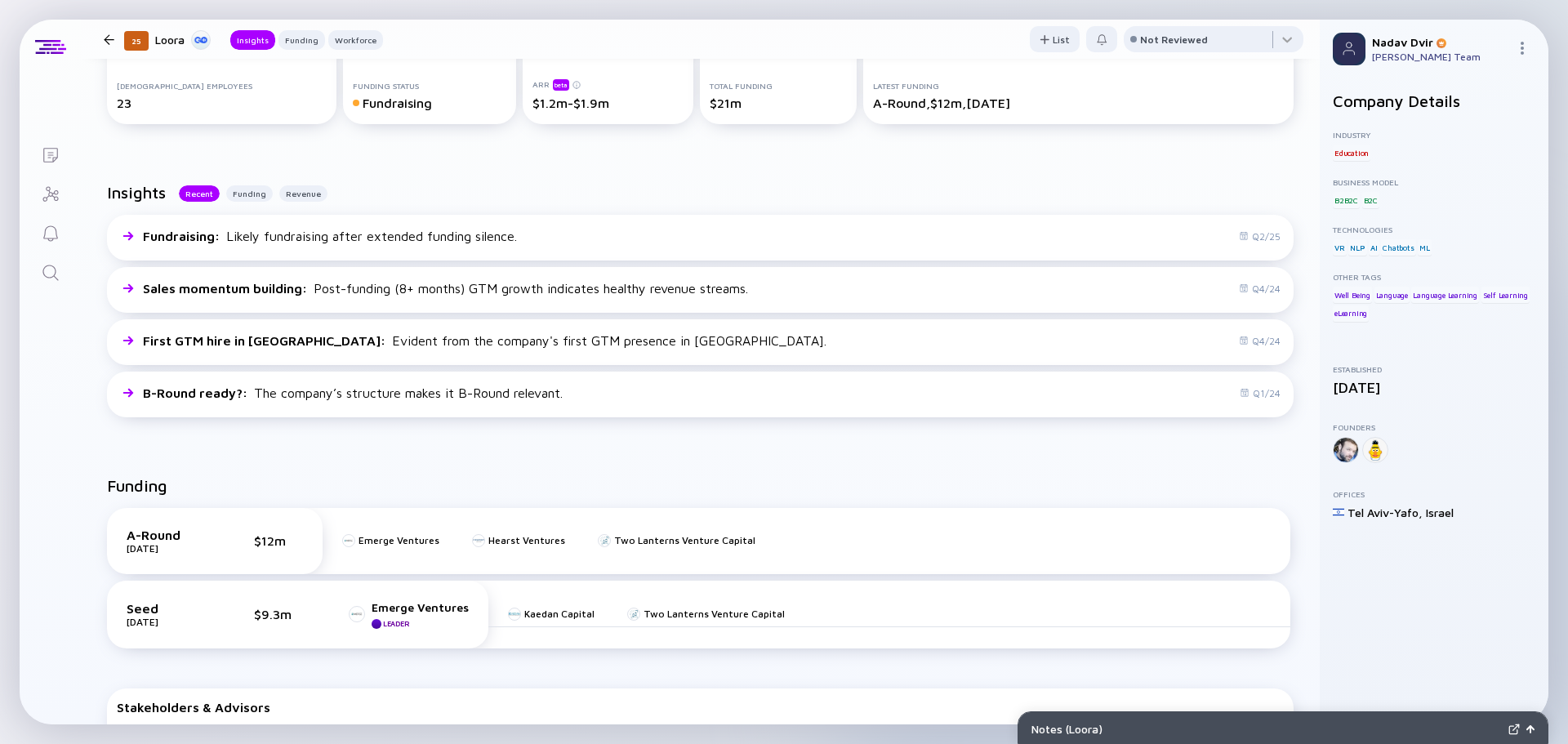
scroll to position [0, 0]
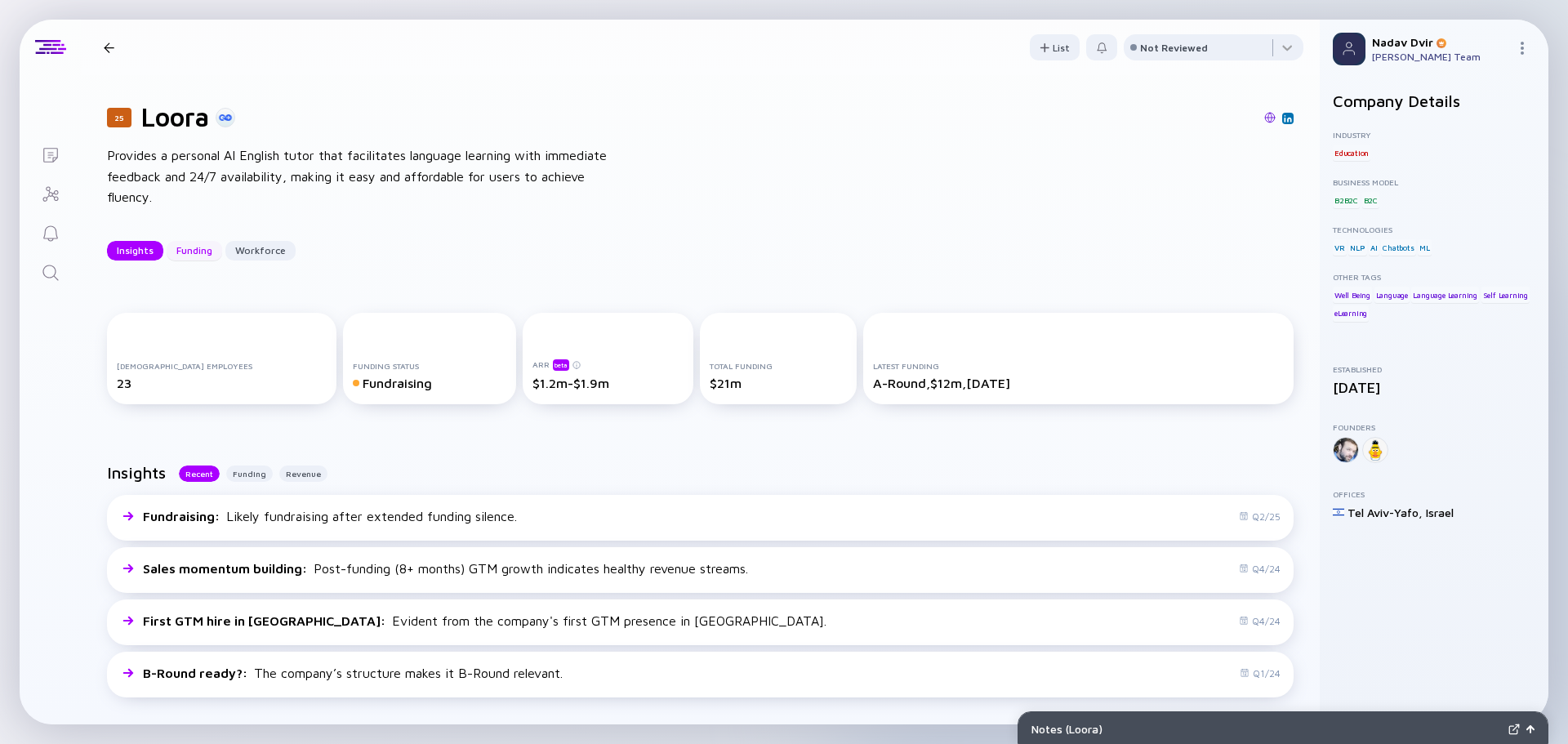
click at [192, 261] on div "Funding" at bounding box center [194, 250] width 56 height 25
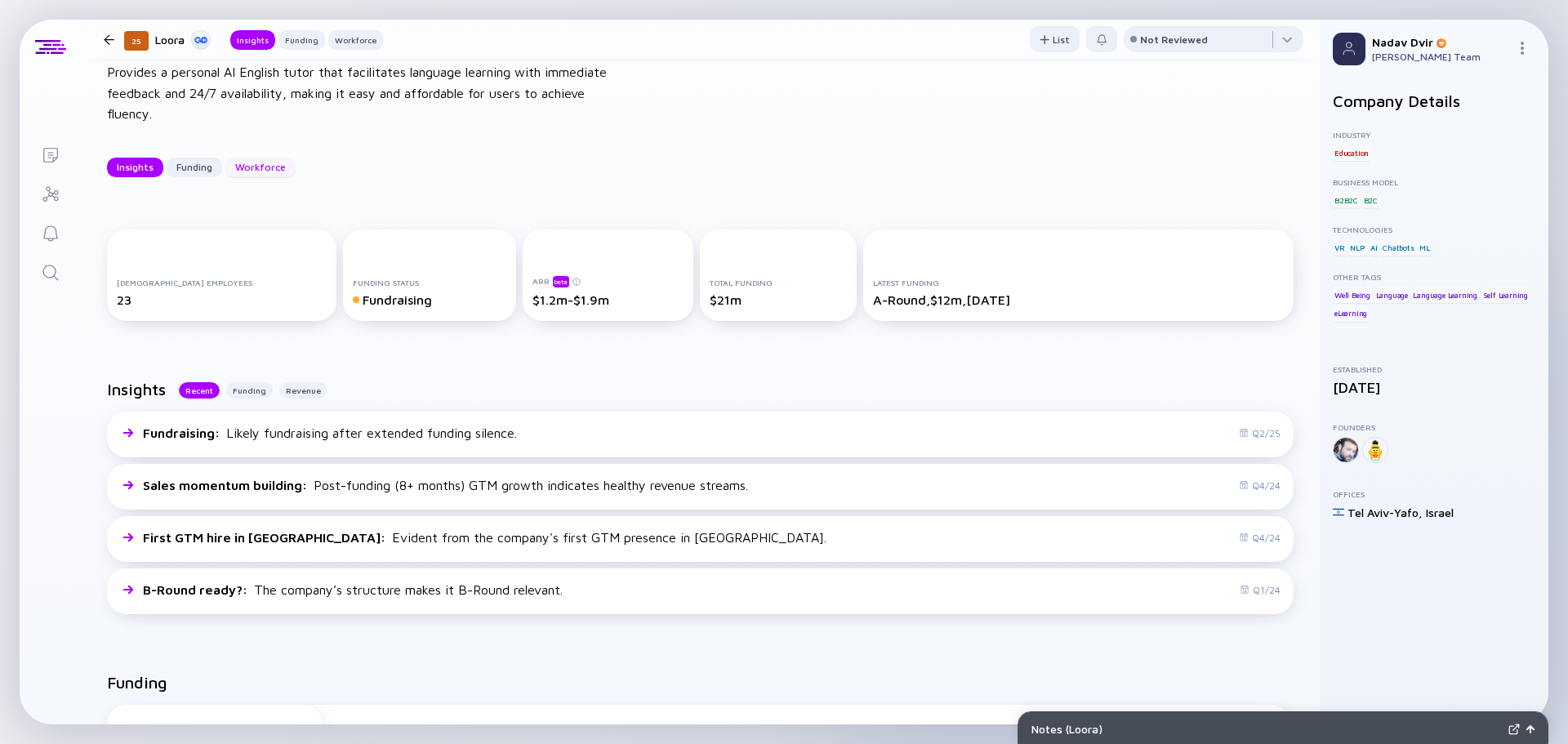
click at [261, 172] on div "Workforce" at bounding box center [260, 167] width 70 height 25
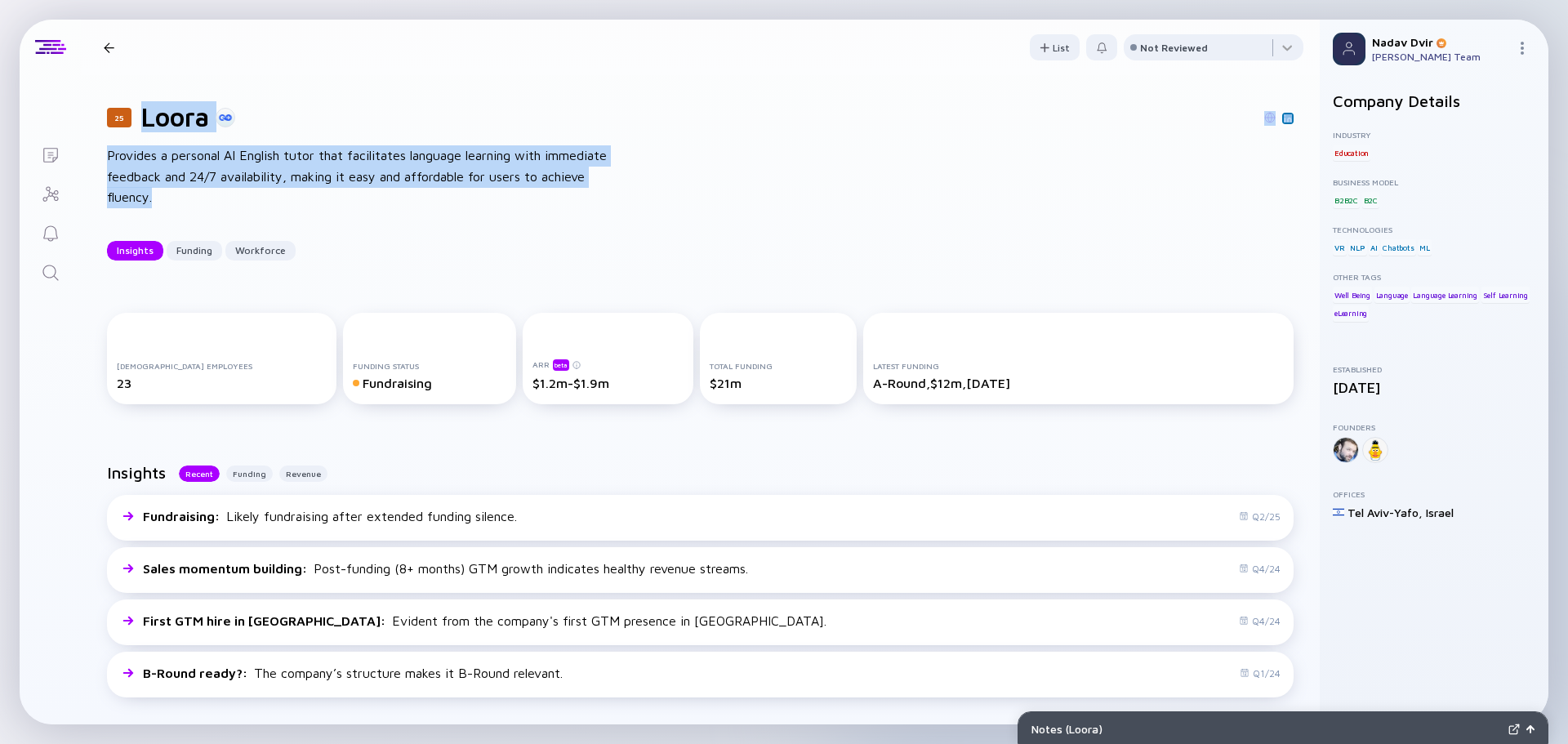
drag, startPoint x: 146, startPoint y: 114, endPoint x: 279, endPoint y: 190, distance: 153.2
click at [237, 190] on div "25 Loora Provides a personal AI English tutor that facilitates language learnin…" at bounding box center [700, 181] width 1239 height 212
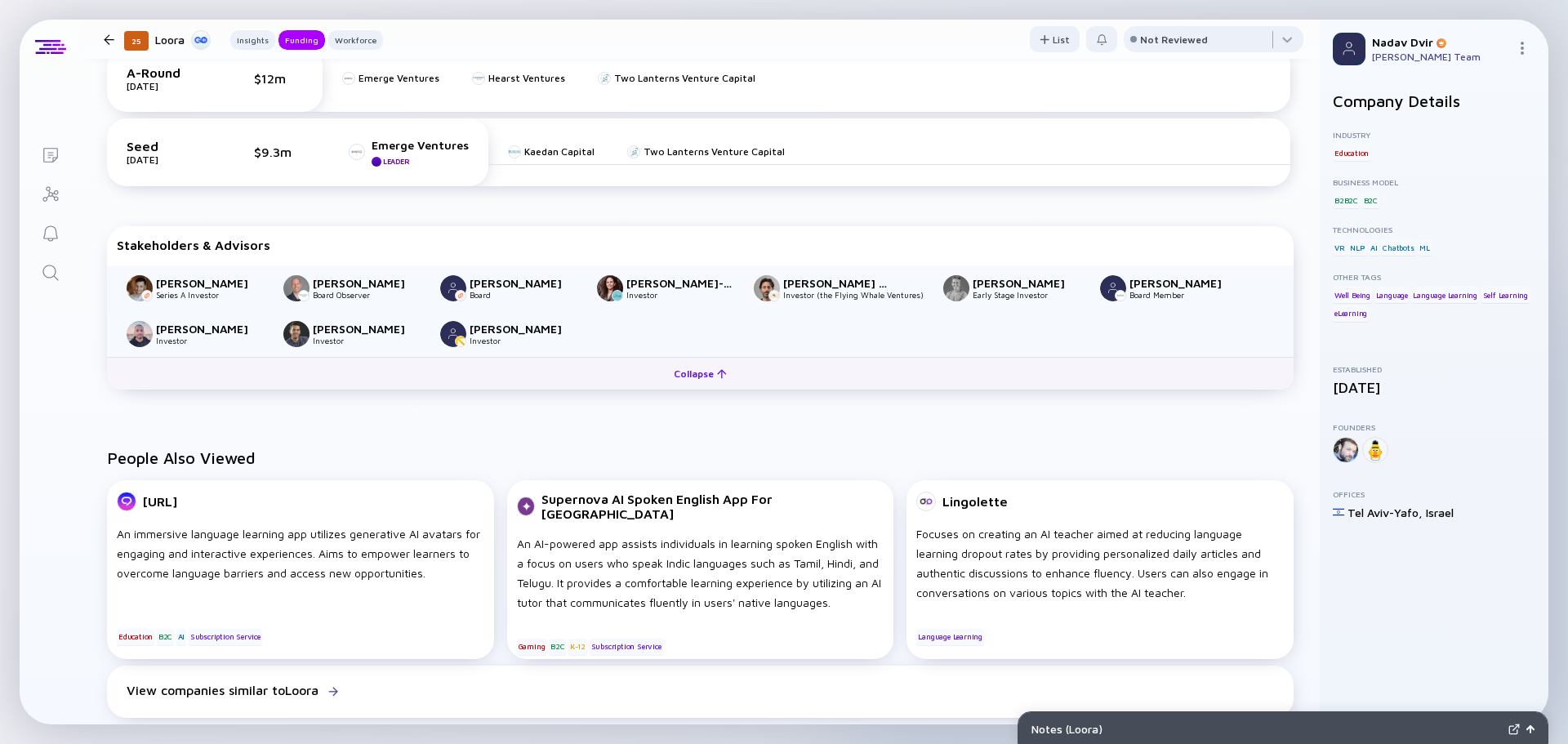
scroll to position [735, 0]
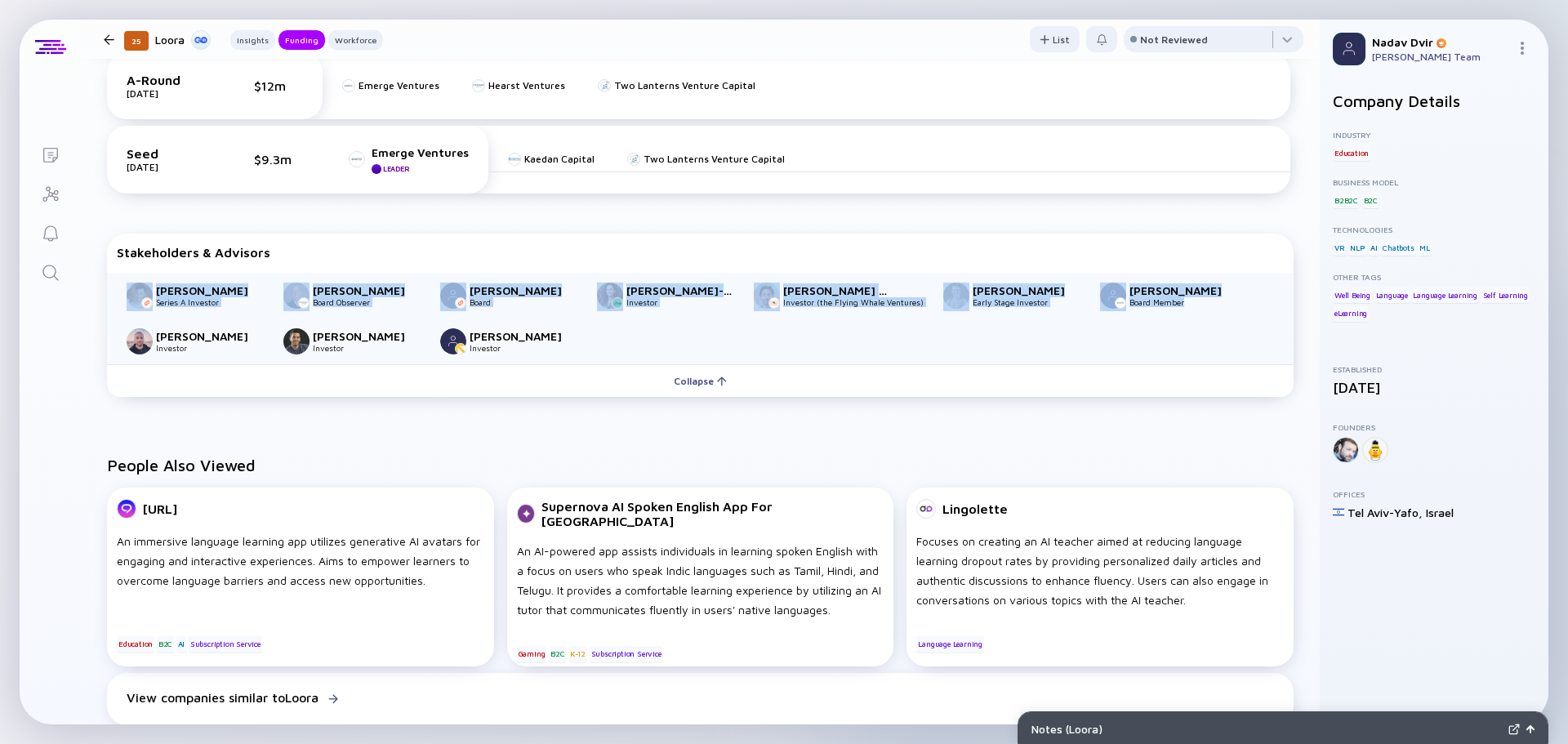
drag, startPoint x: 1291, startPoint y: 344, endPoint x: 126, endPoint y: 293, distance: 1166.1
click at [126, 293] on div "Funding A-Round [DATE] $12m Emerge Ventures Hearst Ventures Two Lanterns Ventur…" at bounding box center [700, 212] width 1239 height 434
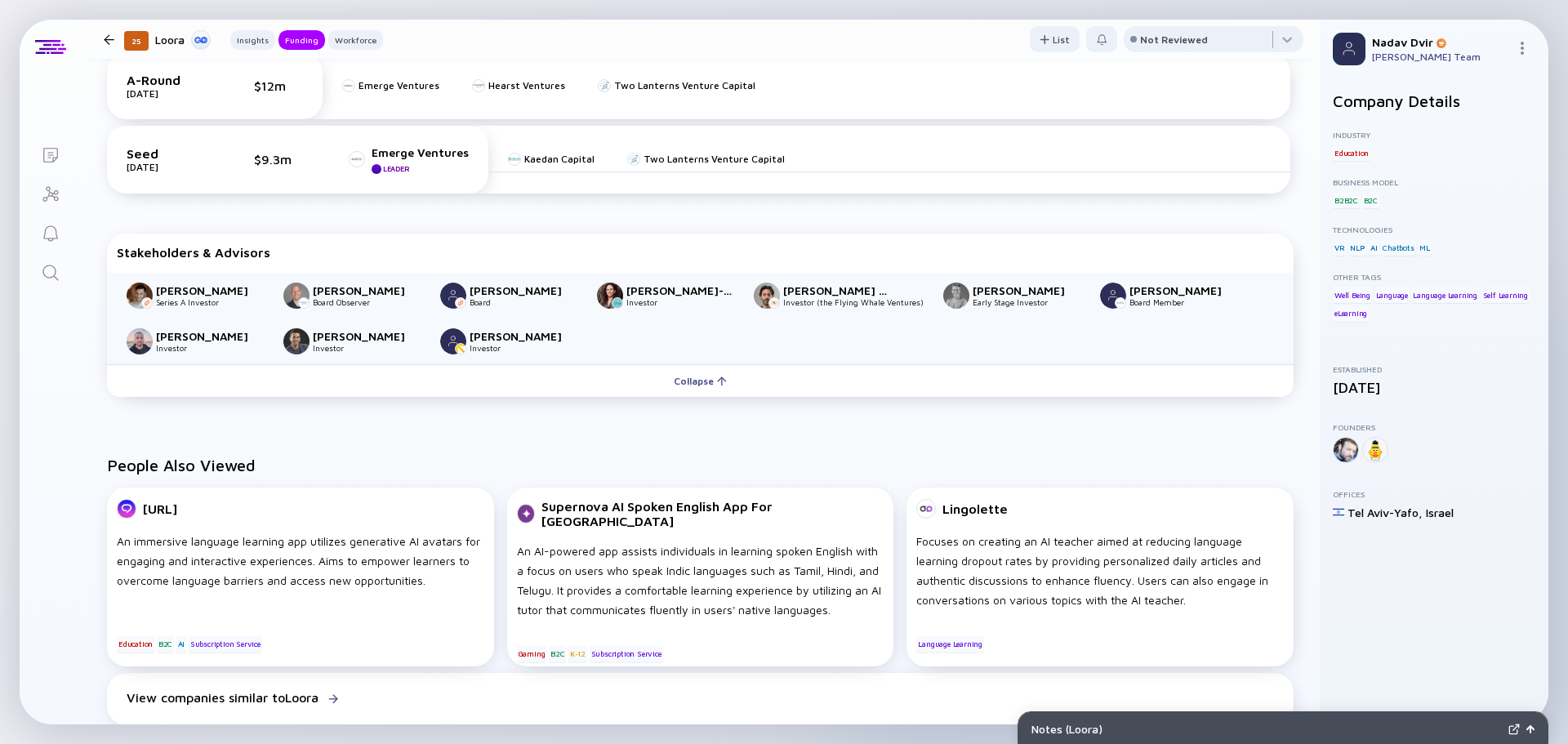
click at [49, 330] on div "Lists 25 Loora Insights Funding Workforce List Not Reviewed 25 Loora Provides a…" at bounding box center [784, 372] width 1529 height 705
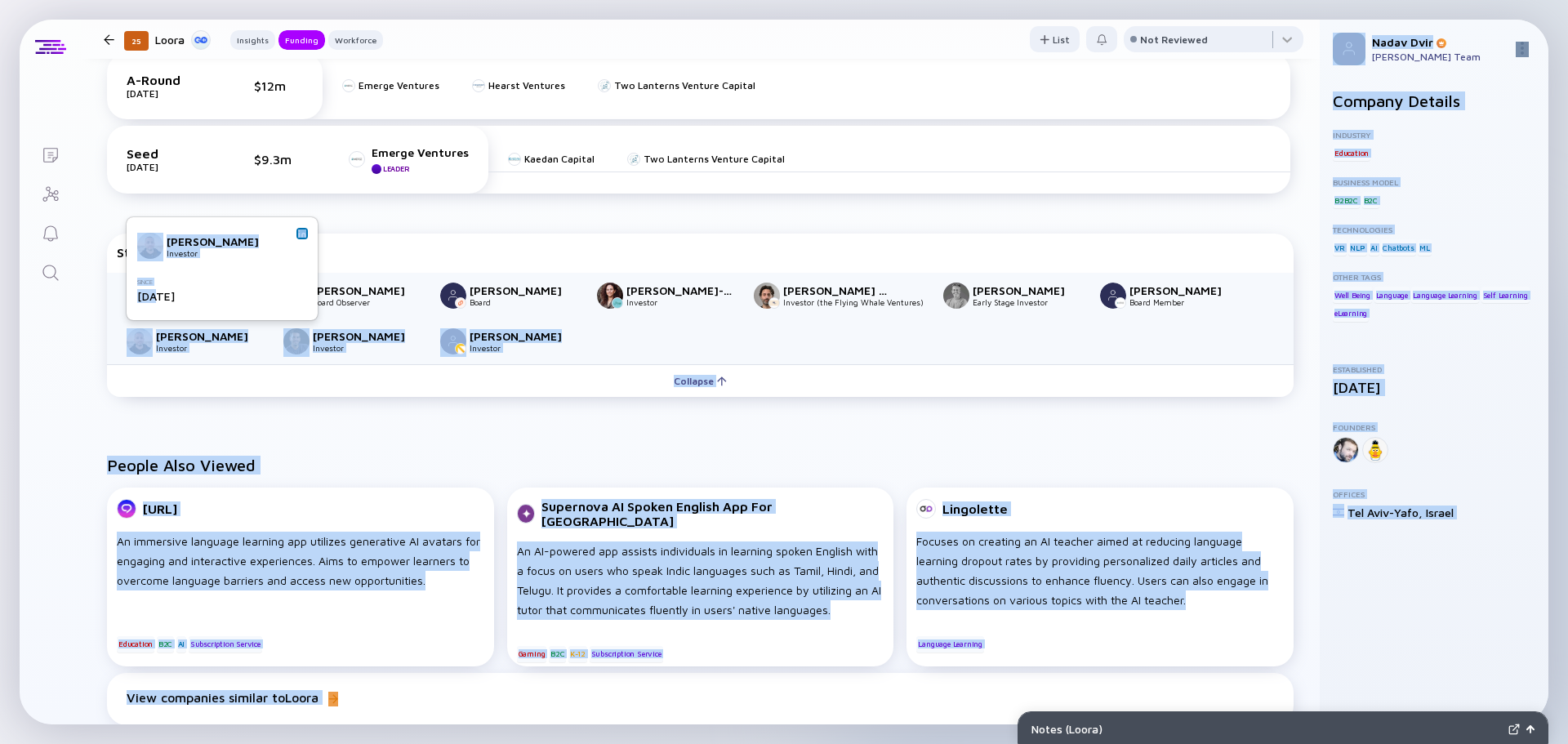
drag, startPoint x: 1295, startPoint y: 353, endPoint x: 86, endPoint y: 323, distance: 1209.4
click at [155, 296] on body "Notes ( Loora ) Lists 25 Loora Insights Funding Workforce List Not Reviewed 25 …" at bounding box center [784, 372] width 1568 height 744
click at [47, 343] on div "Lists 25 Loora Insights Funding Workforce List Not Reviewed 25 Loora Provides a…" at bounding box center [784, 372] width 1529 height 705
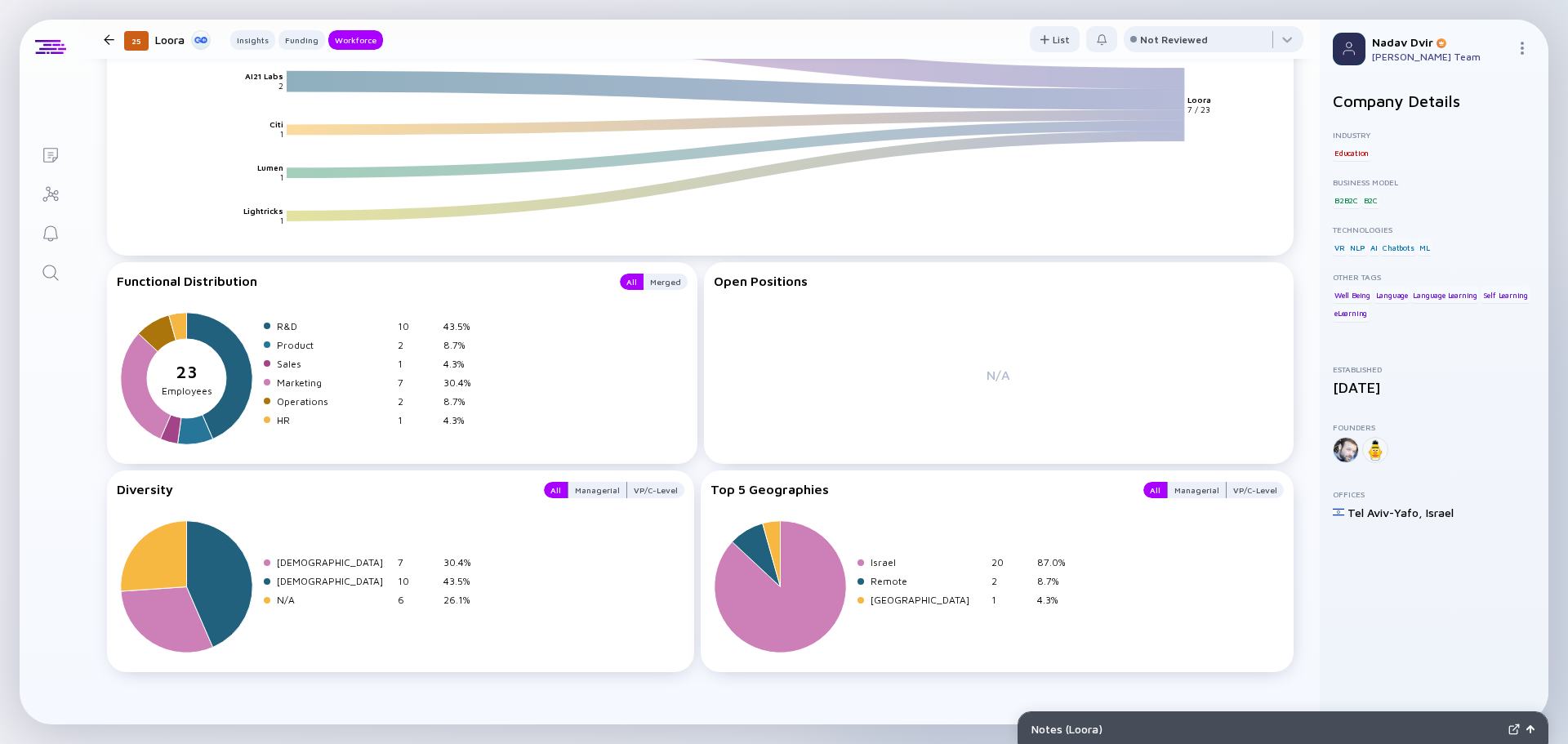
scroll to position [2243, 0]
